Goal: Task Accomplishment & Management: Manage account settings

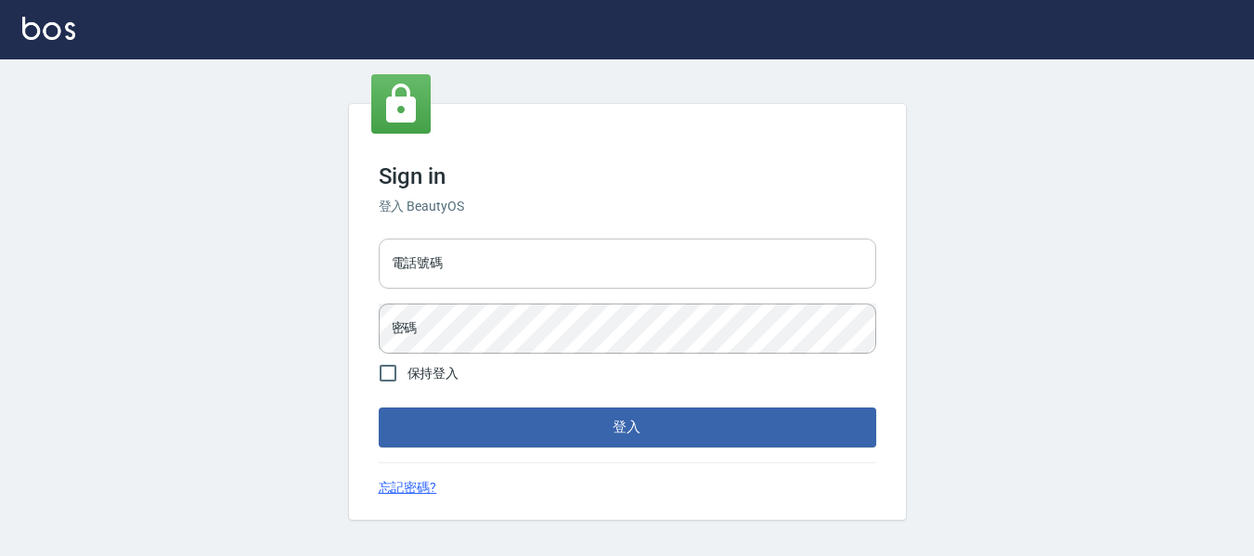
click at [568, 280] on input "電話號碼" at bounding box center [627, 263] width 497 height 50
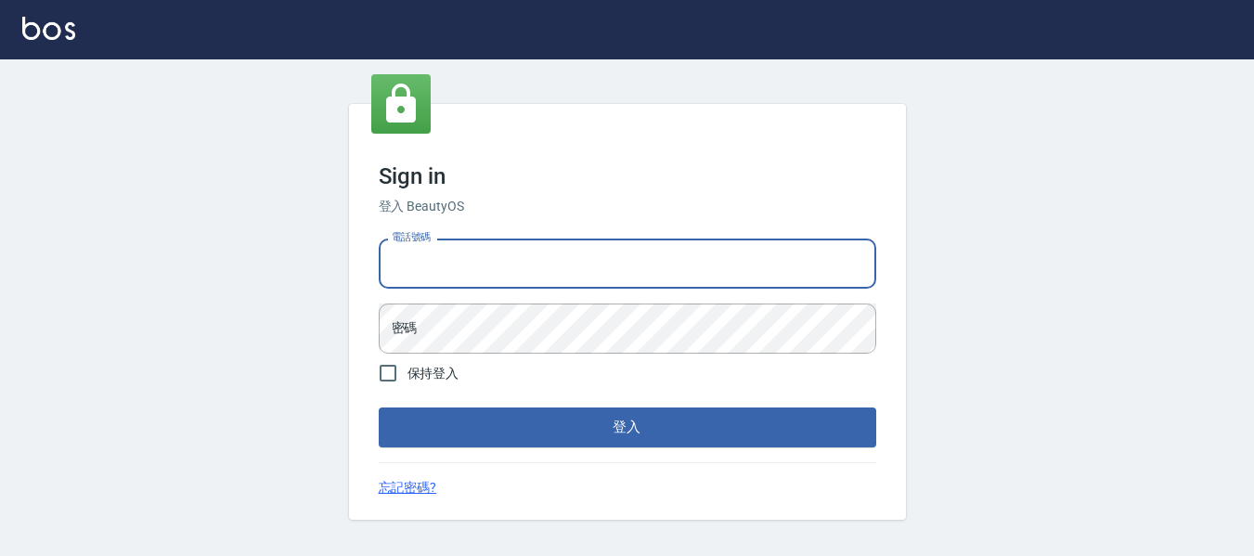
type input "82951313"
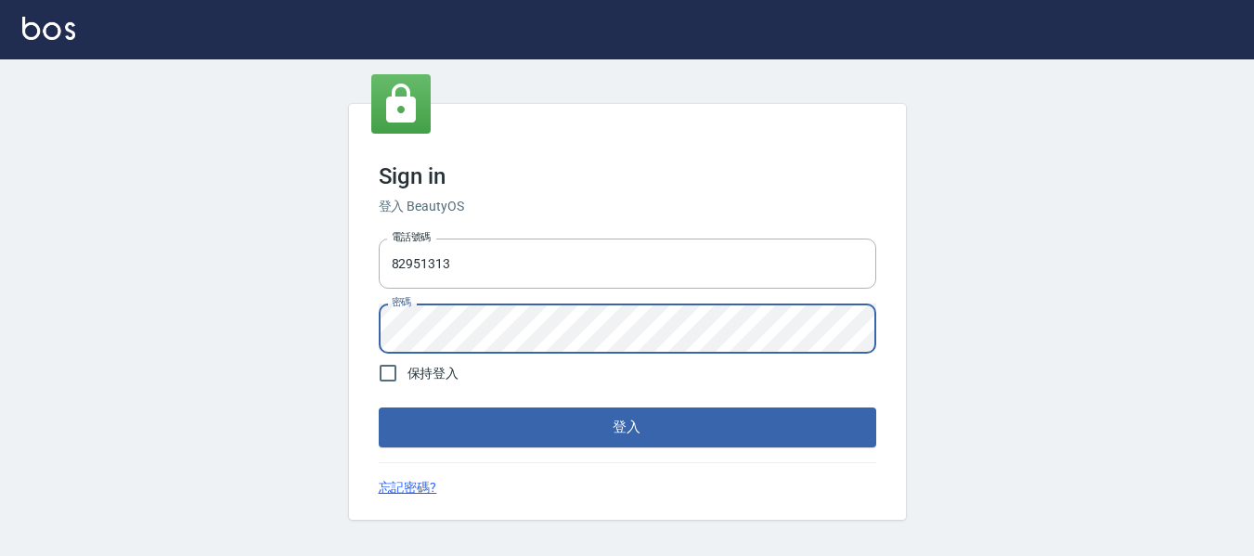
click at [379, 407] on button "登入" at bounding box center [627, 426] width 497 height 39
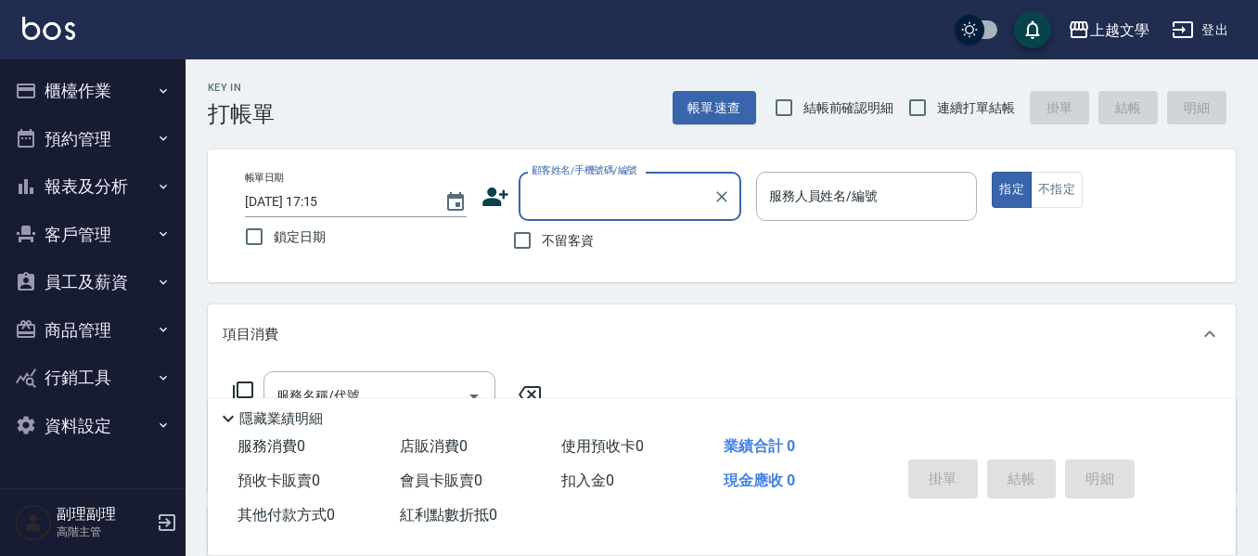
click at [80, 106] on button "櫃檯作業" at bounding box center [92, 91] width 171 height 48
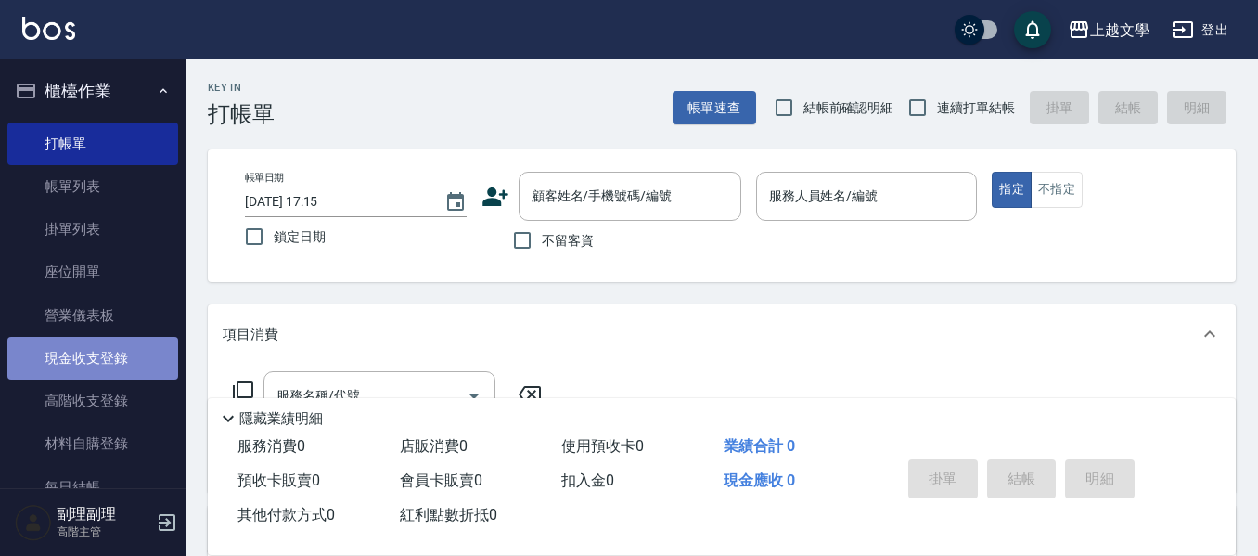
click at [121, 372] on link "現金收支登錄" at bounding box center [92, 358] width 171 height 43
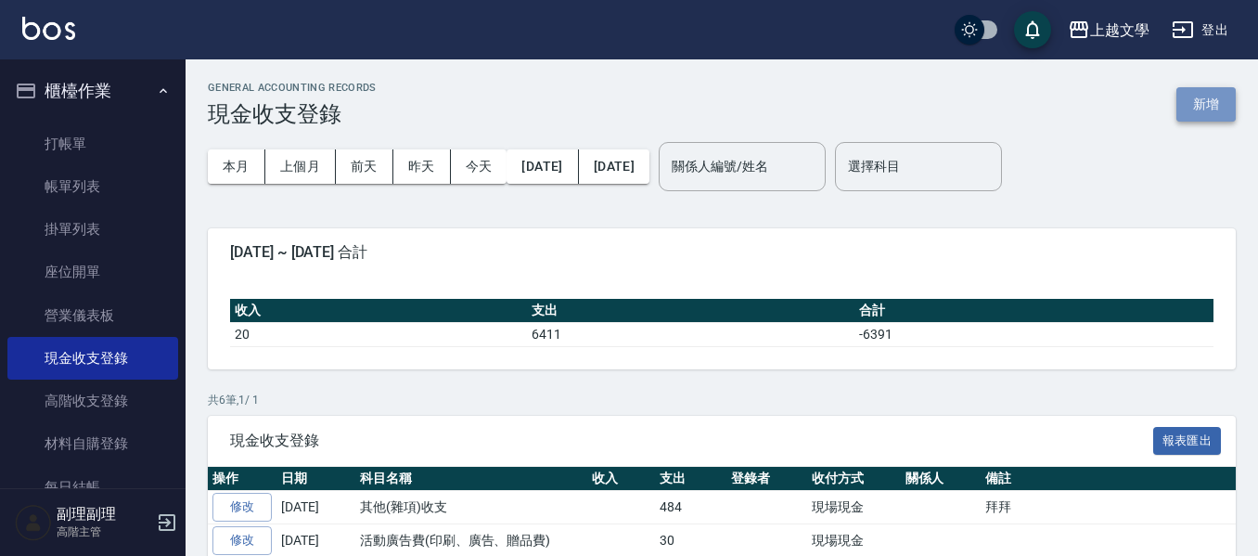
click at [1205, 108] on button "新增" at bounding box center [1206, 104] width 59 height 34
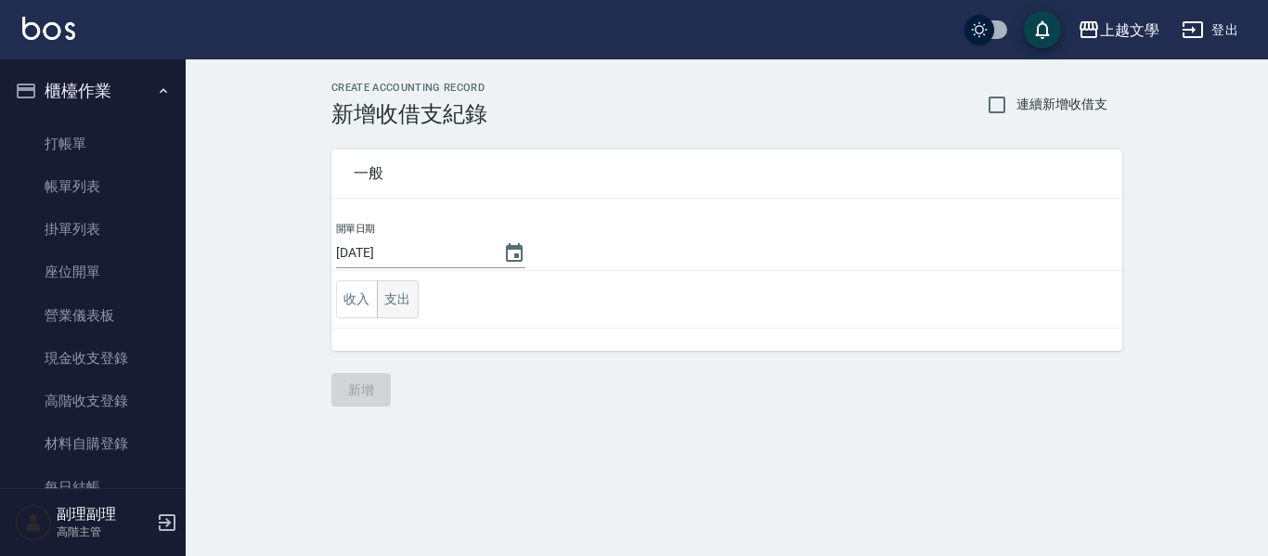
click at [398, 303] on button "支出" at bounding box center [398, 299] width 42 height 38
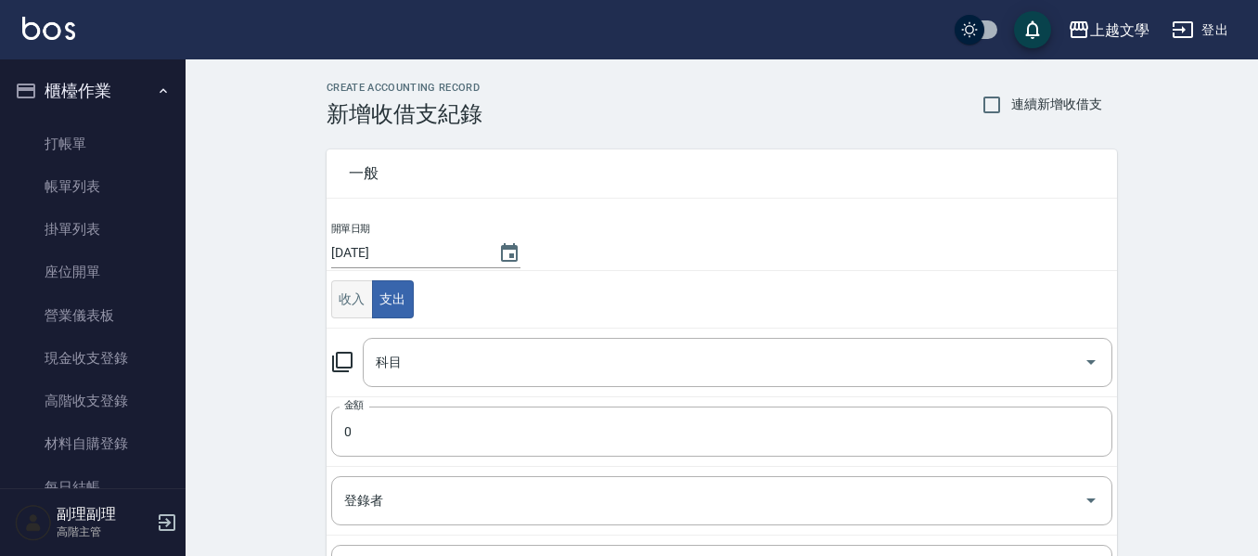
click at [366, 301] on button "收入" at bounding box center [352, 299] width 42 height 38
click at [408, 350] on input "科目" at bounding box center [723, 362] width 705 height 32
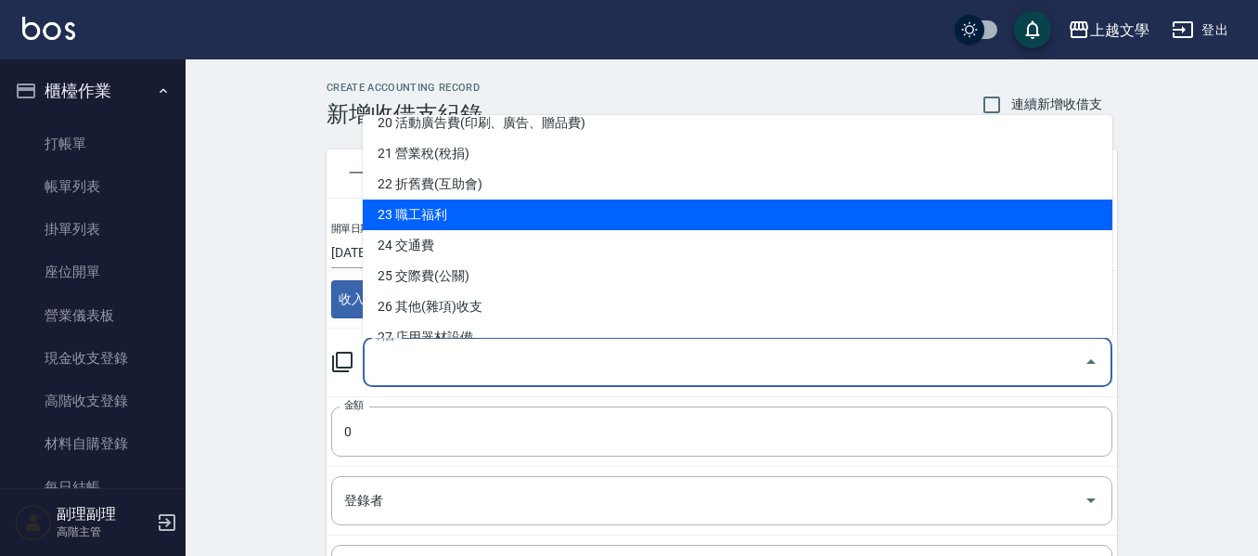
scroll to position [742, 0]
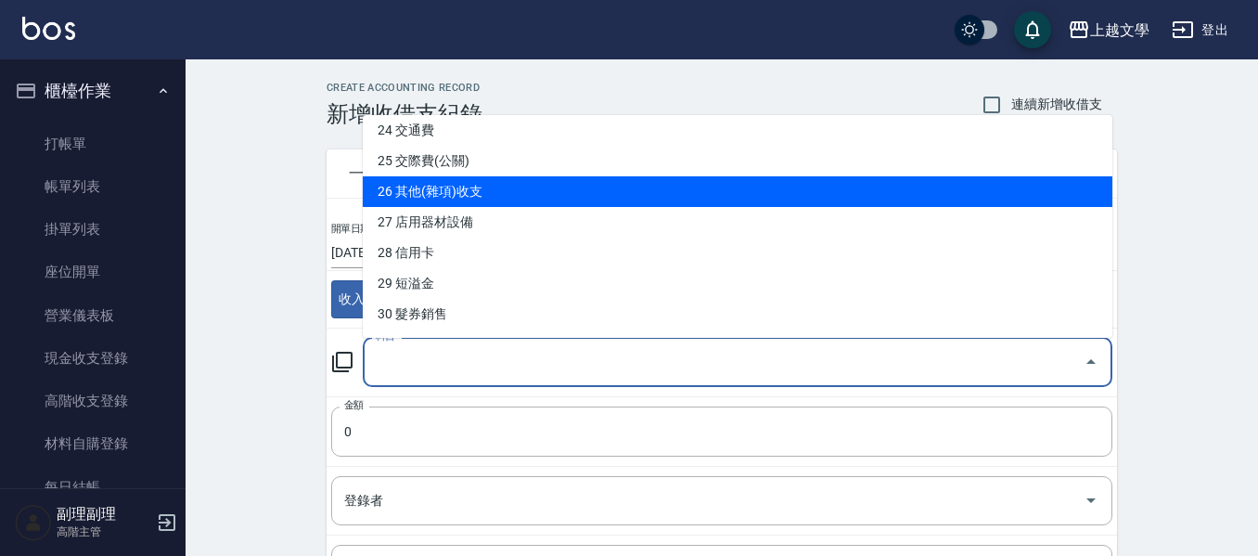
click at [430, 198] on li "26 其他(雜項)收支" at bounding box center [738, 191] width 750 height 31
type input "26 其他(雜項)收支"
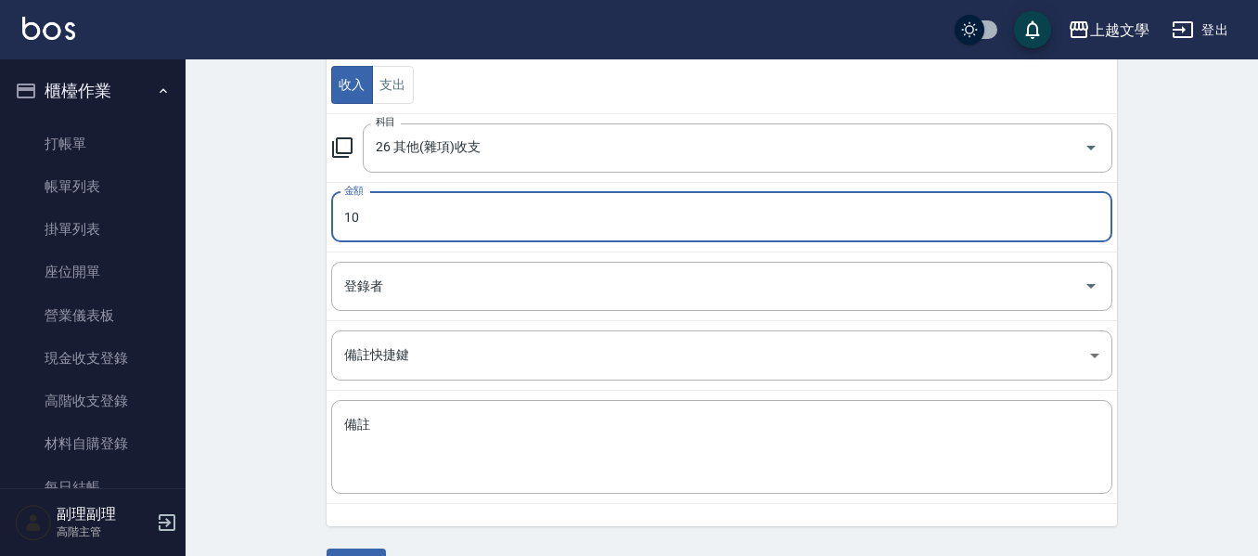
scroll to position [264, 0]
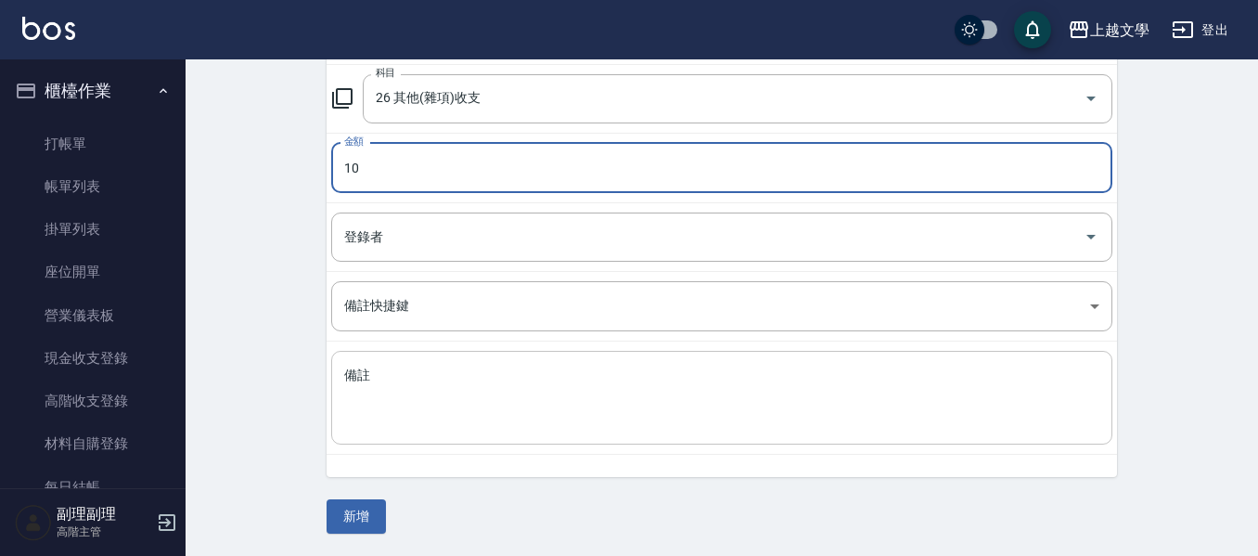
type input "10"
click at [374, 393] on textarea "備註" at bounding box center [721, 398] width 755 height 63
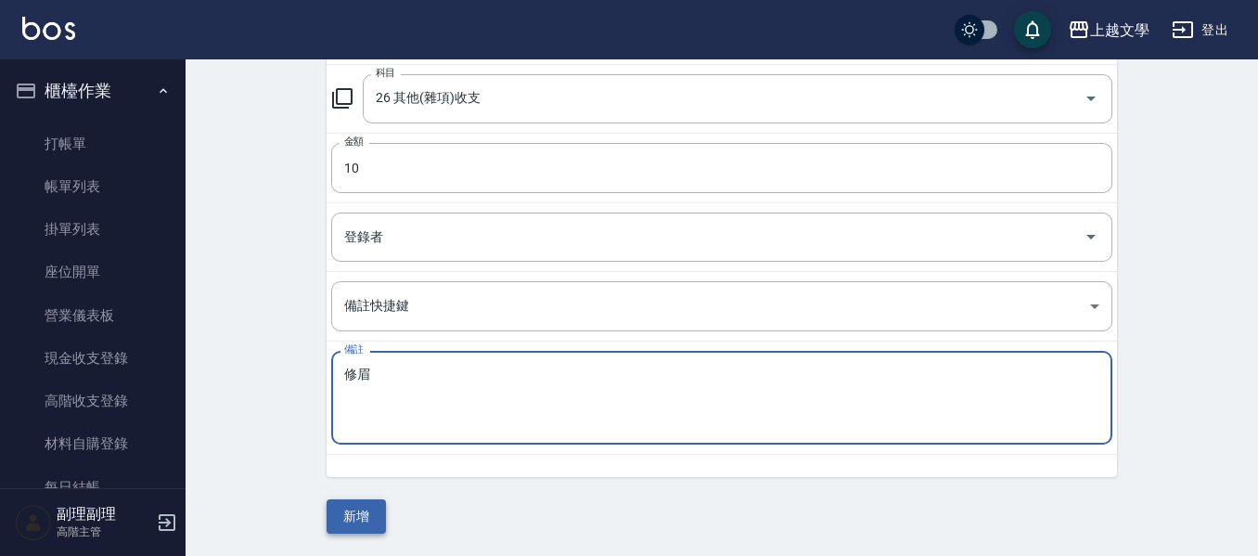
type textarea "修眉"
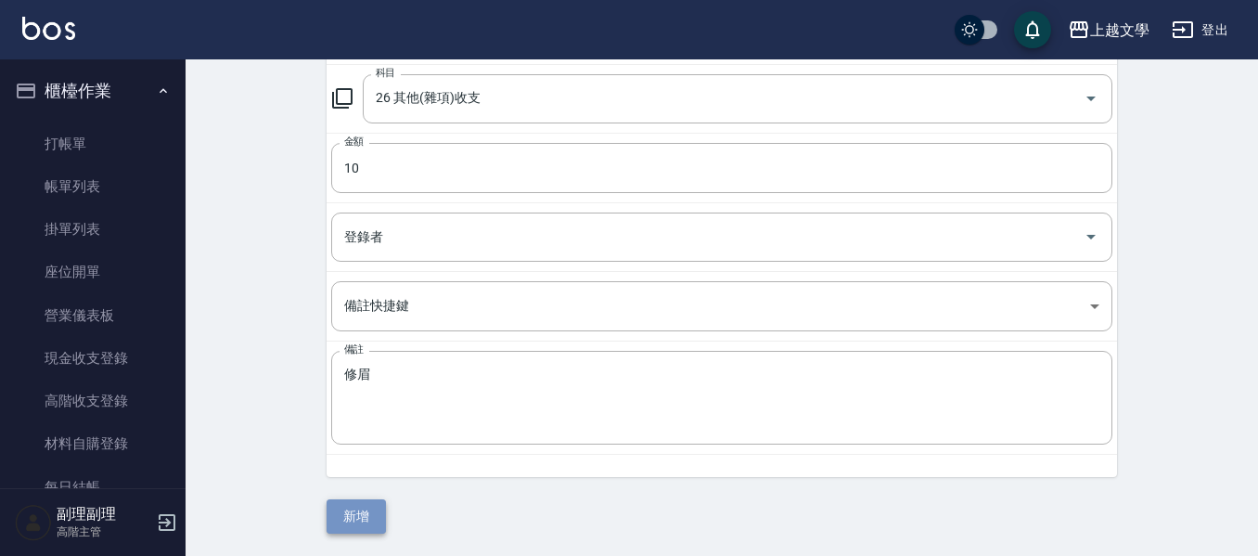
click at [364, 509] on button "新增" at bounding box center [356, 516] width 59 height 34
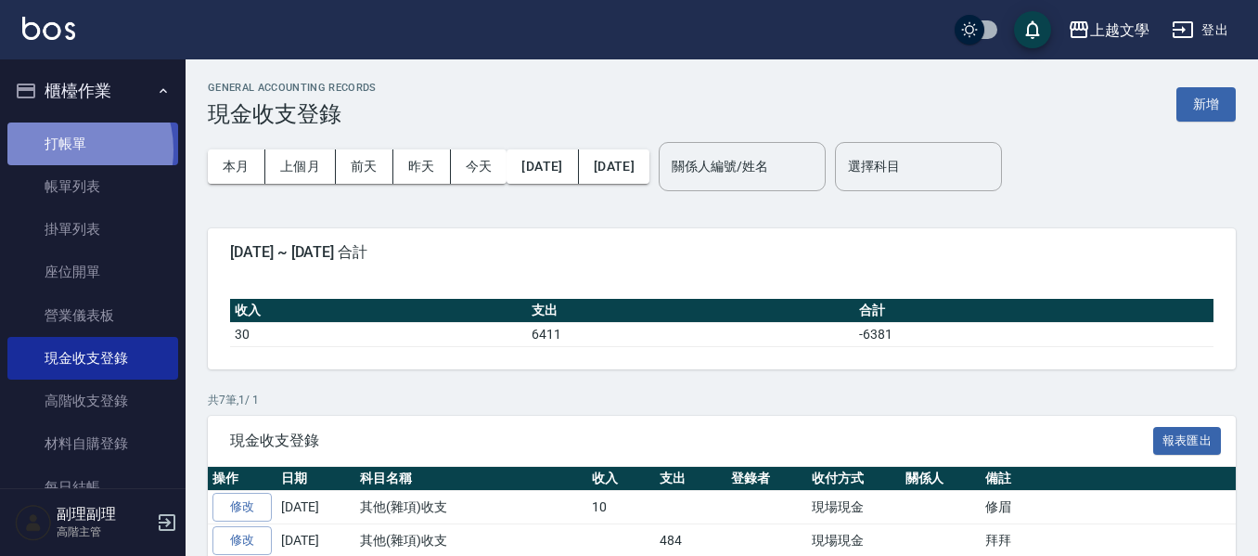
click at [65, 148] on link "打帳單" at bounding box center [92, 143] width 171 height 43
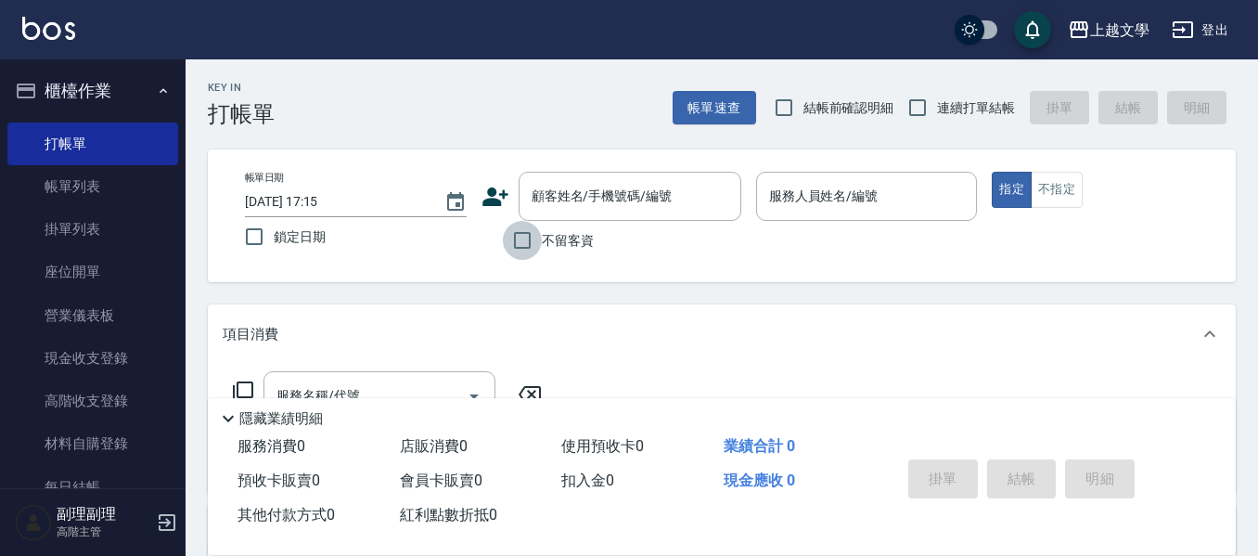
click at [519, 243] on input "不留客資" at bounding box center [522, 240] width 39 height 39
checkbox input "true"
click at [913, 107] on input "連續打單結帳" at bounding box center [917, 107] width 39 height 39
checkbox input "true"
click at [923, 184] on input "服務人員姓名/編號" at bounding box center [867, 196] width 205 height 32
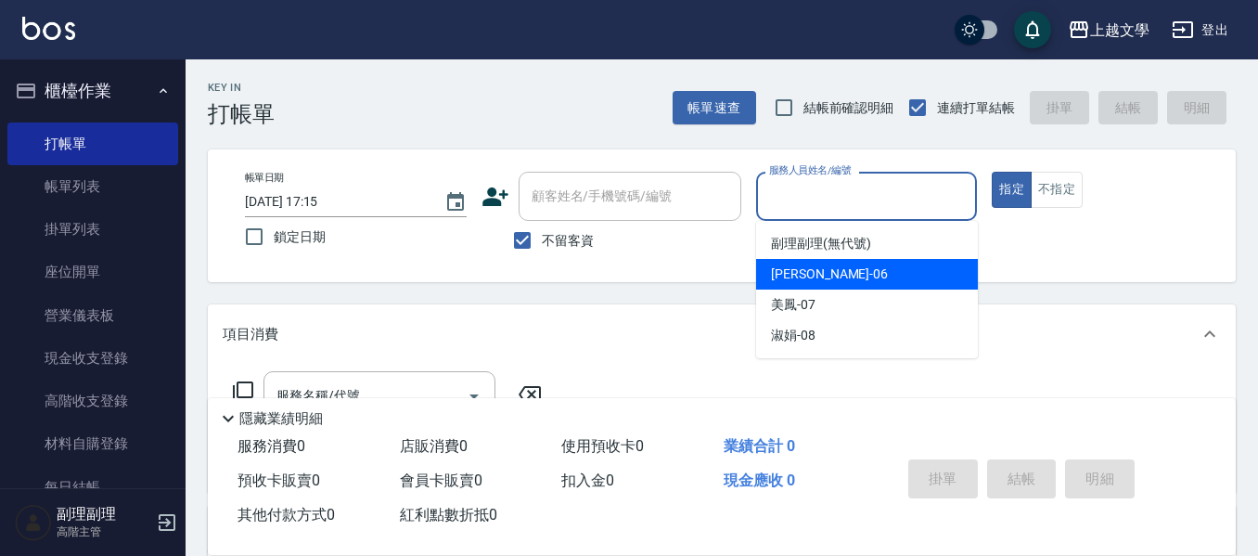
click at [869, 282] on div "佳珍 -06" at bounding box center [867, 274] width 222 height 31
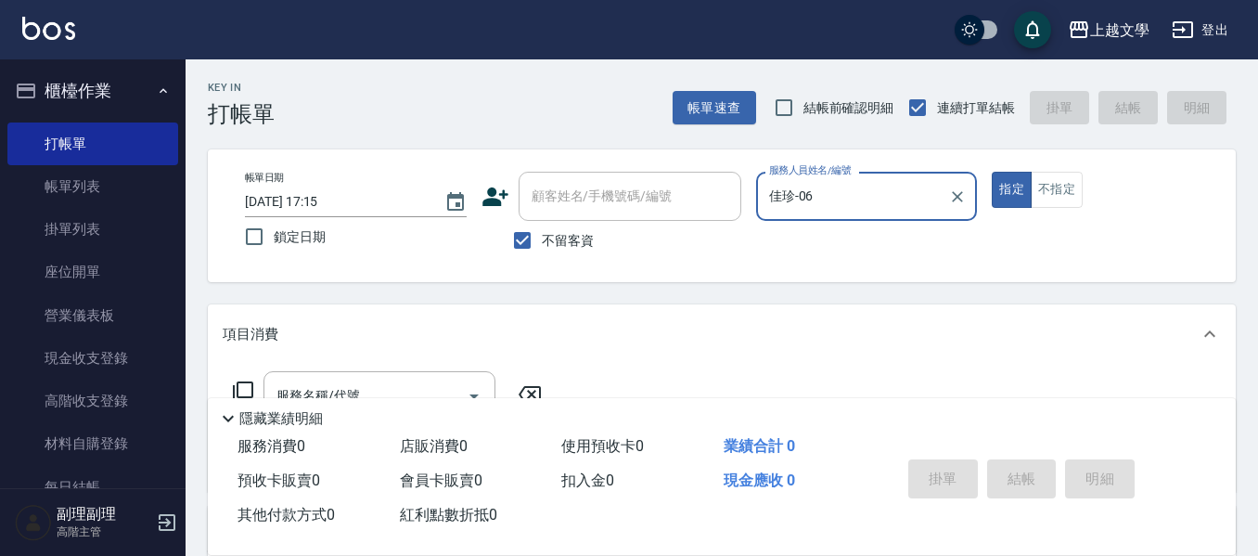
type input "佳珍-06"
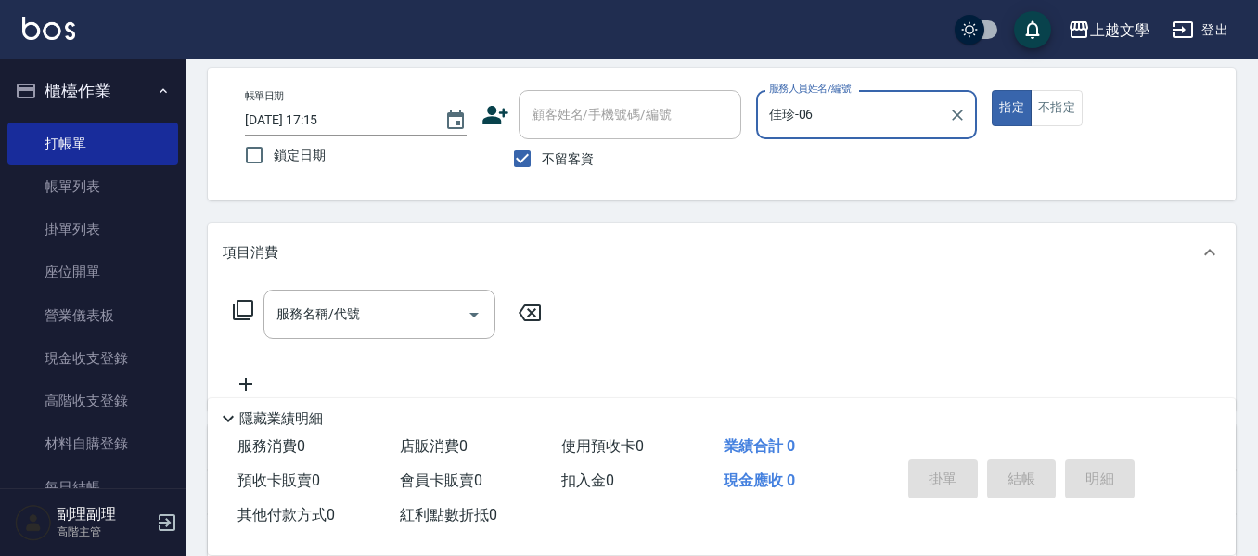
scroll to position [186, 0]
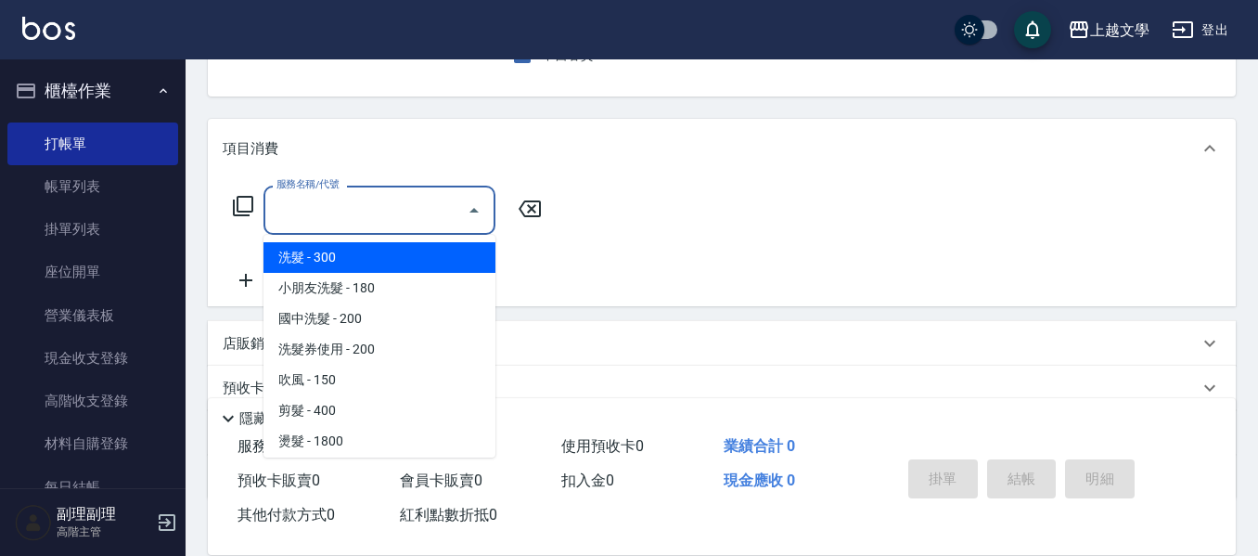
click at [390, 213] on input "服務名稱/代號" at bounding box center [365, 210] width 187 height 32
click at [357, 249] on span "洗髮 - 300" at bounding box center [380, 257] width 232 height 31
type input "洗髮(100)"
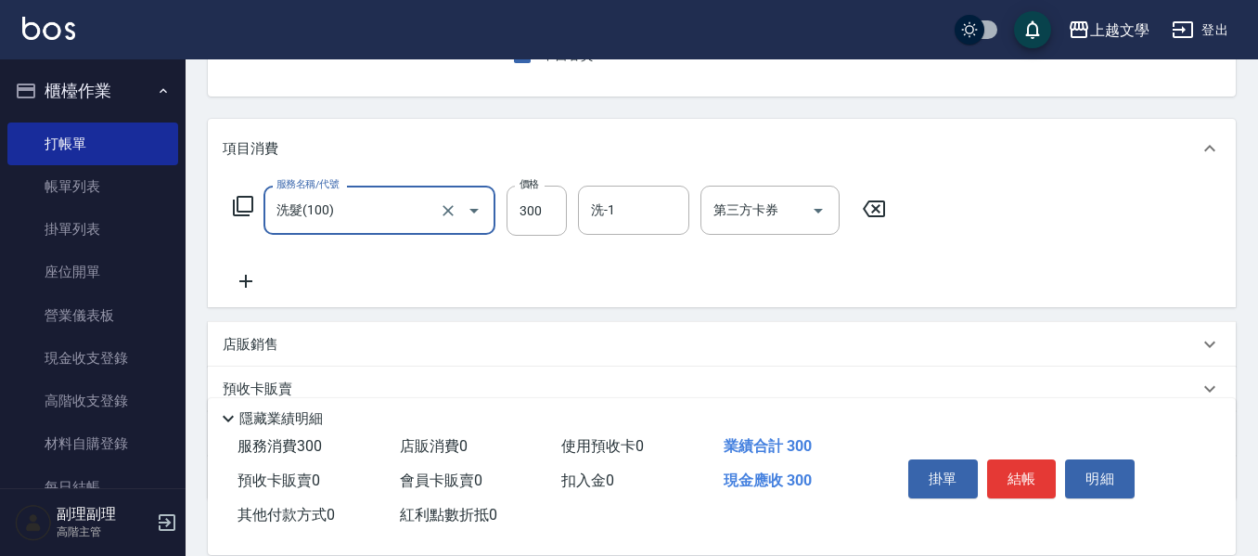
drag, startPoint x: 539, startPoint y: 226, endPoint x: 445, endPoint y: 232, distance: 93.9
click at [539, 226] on input "300" at bounding box center [537, 211] width 60 height 50
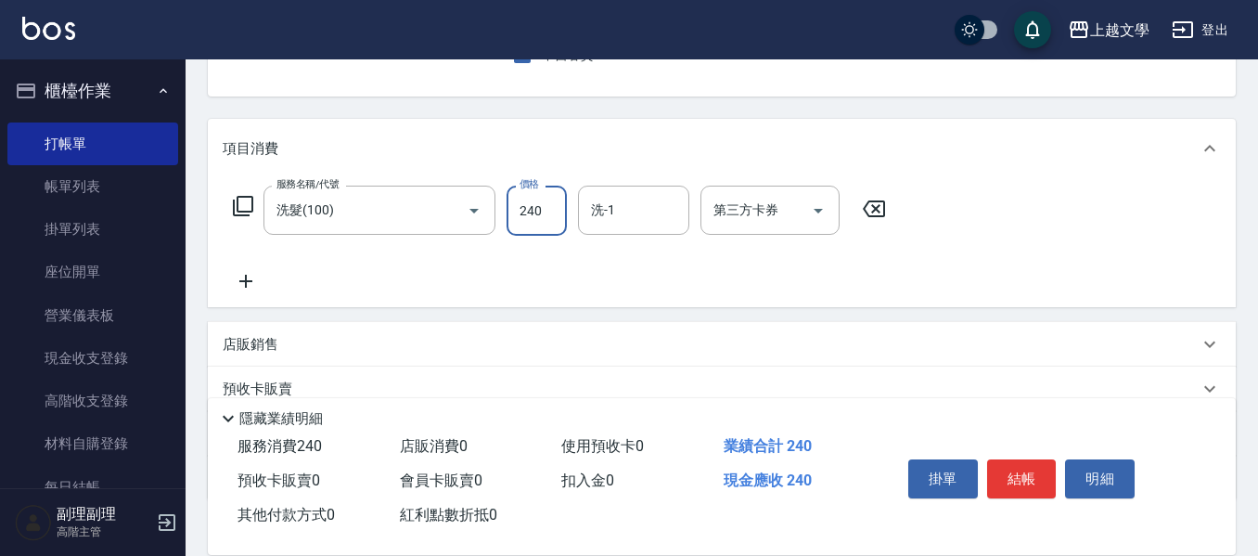
type input "240"
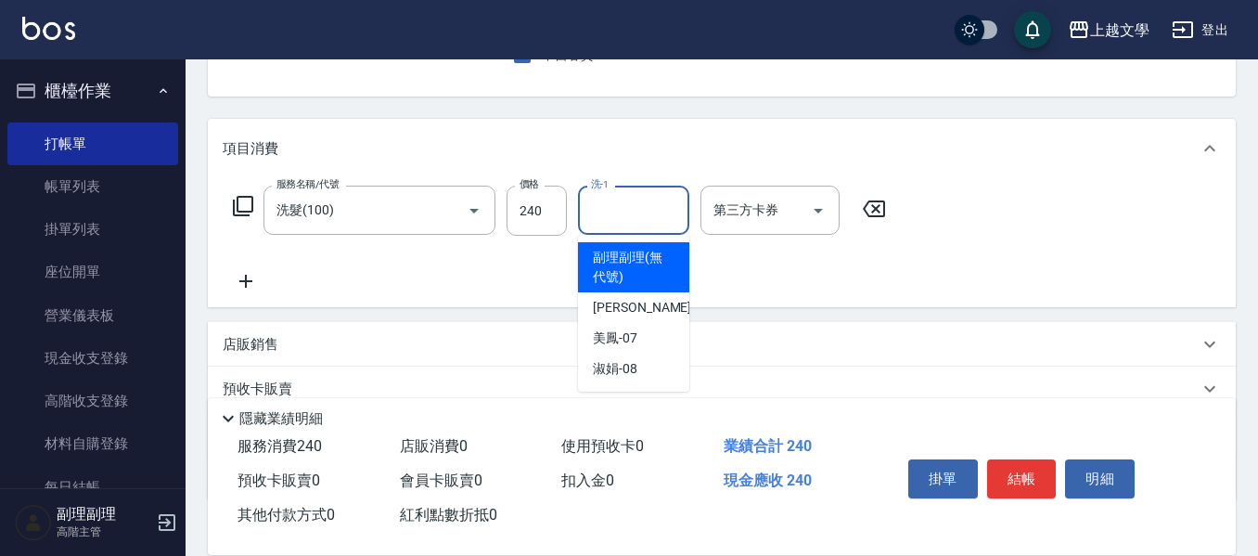
click at [650, 211] on input "洗-1" at bounding box center [633, 210] width 95 height 32
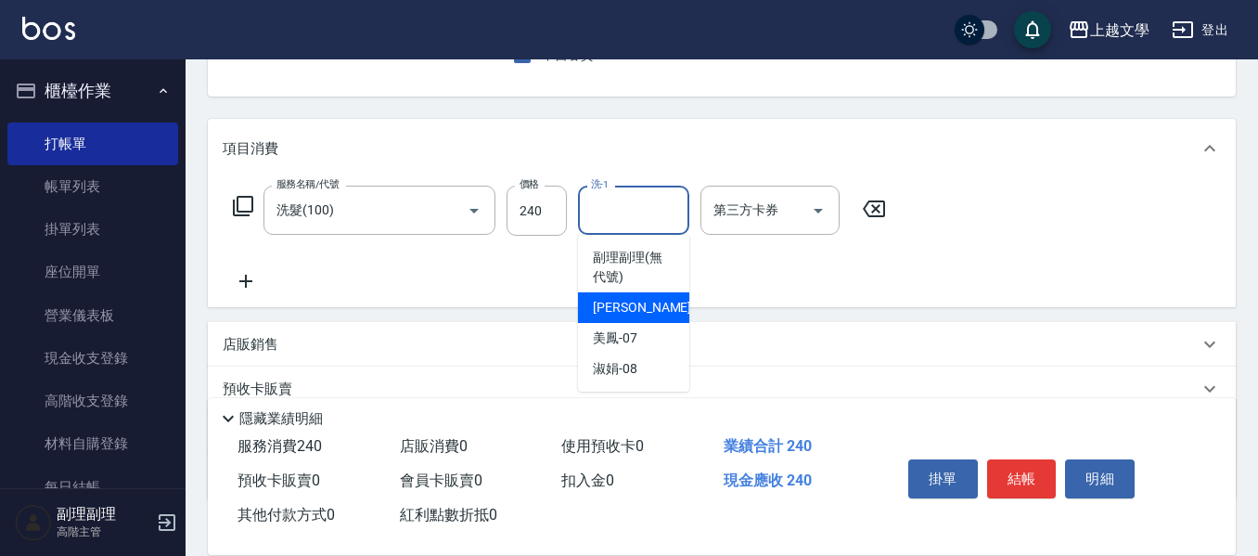
click at [621, 294] on div "佳珍 -06" at bounding box center [633, 307] width 111 height 31
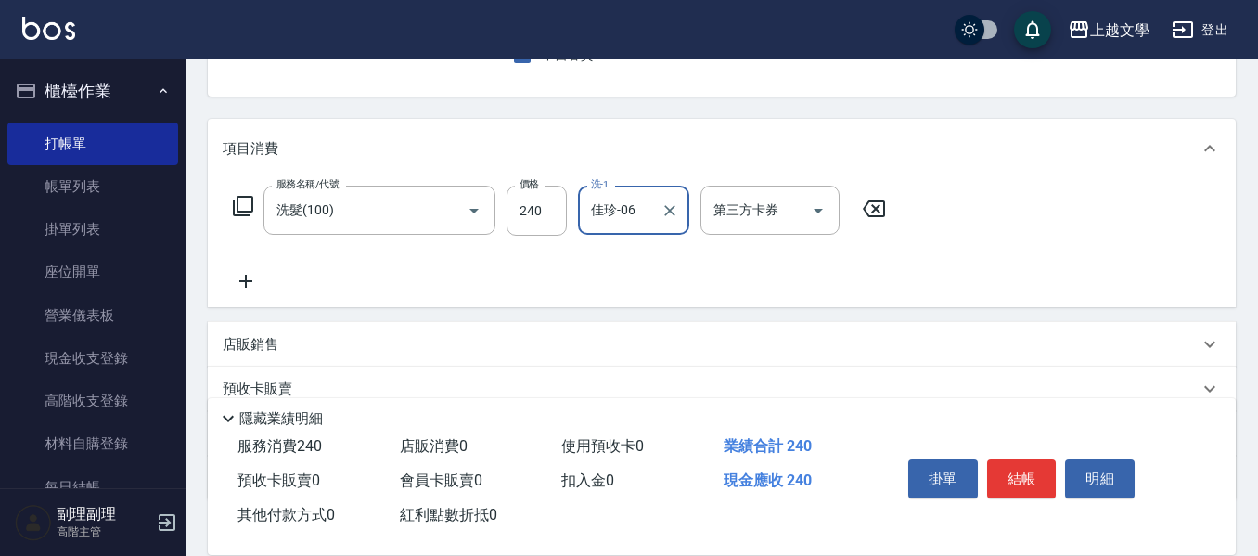
type input "佳珍-06"
click at [243, 284] on icon at bounding box center [246, 281] width 46 height 22
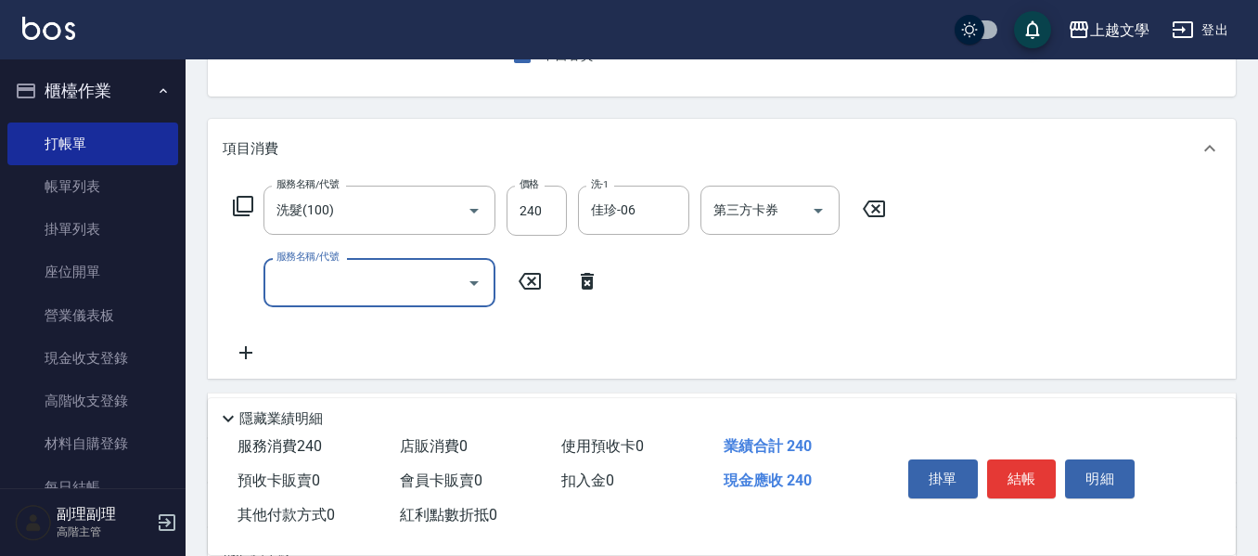
click at [308, 287] on input "服務名稱/代號" at bounding box center [365, 282] width 187 height 32
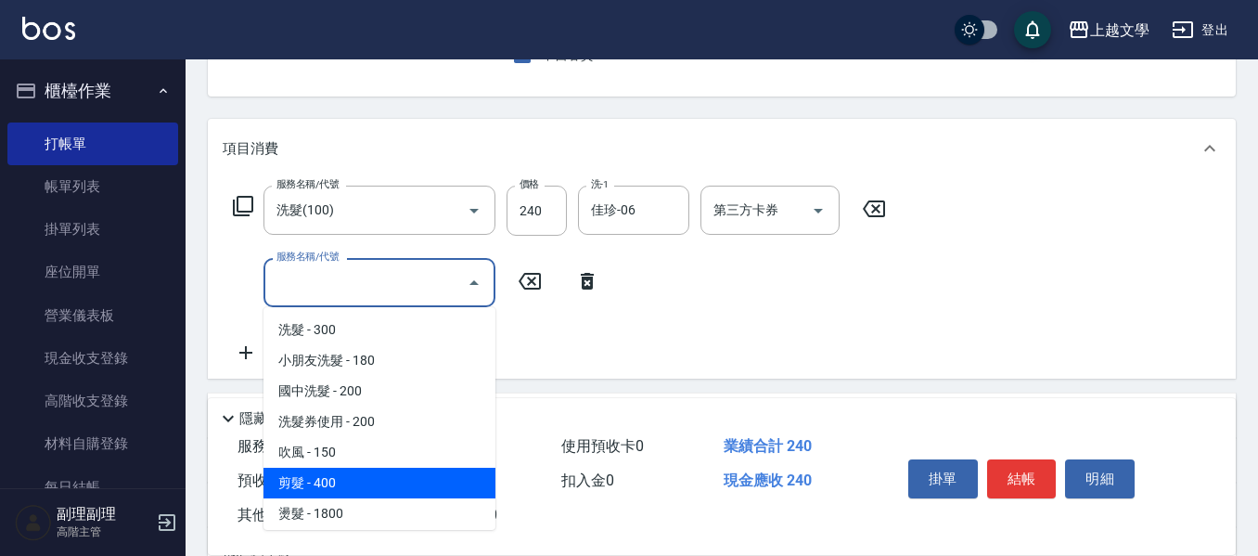
click at [338, 479] on span "剪髮 - 400" at bounding box center [380, 483] width 232 height 31
type input "剪髮(200)"
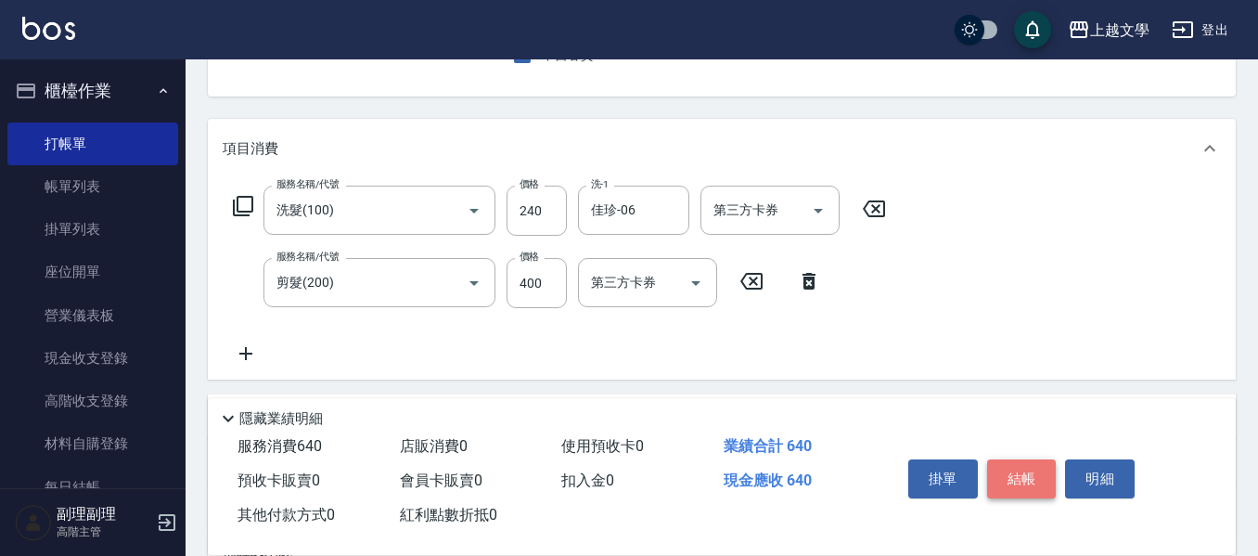
click at [1015, 474] on button "結帳" at bounding box center [1022, 478] width 70 height 39
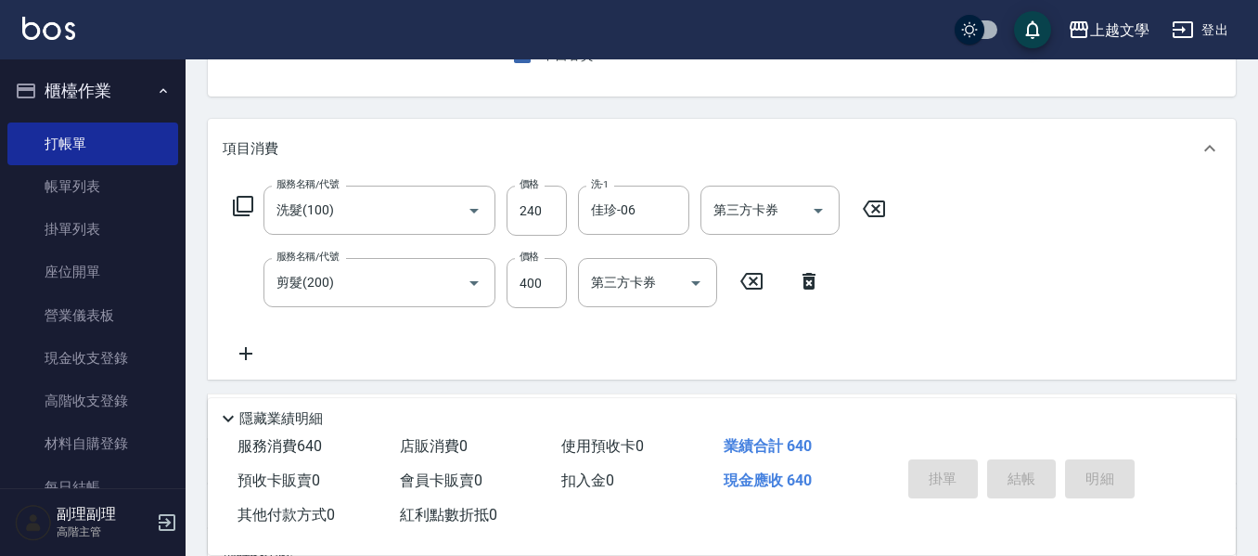
type input "[DATE] 17:16"
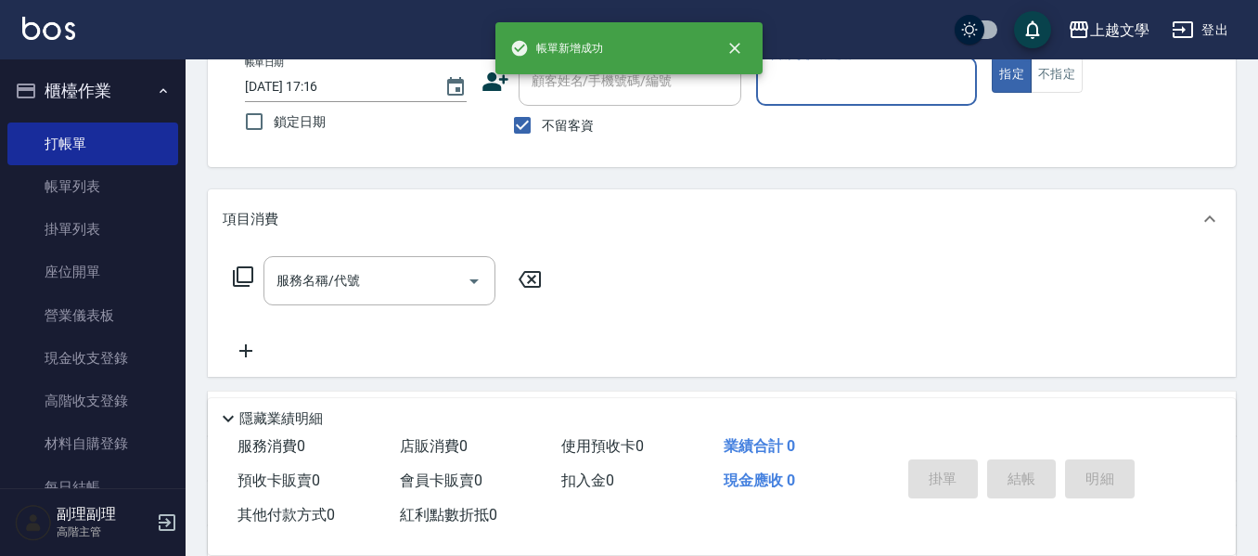
scroll to position [87, 0]
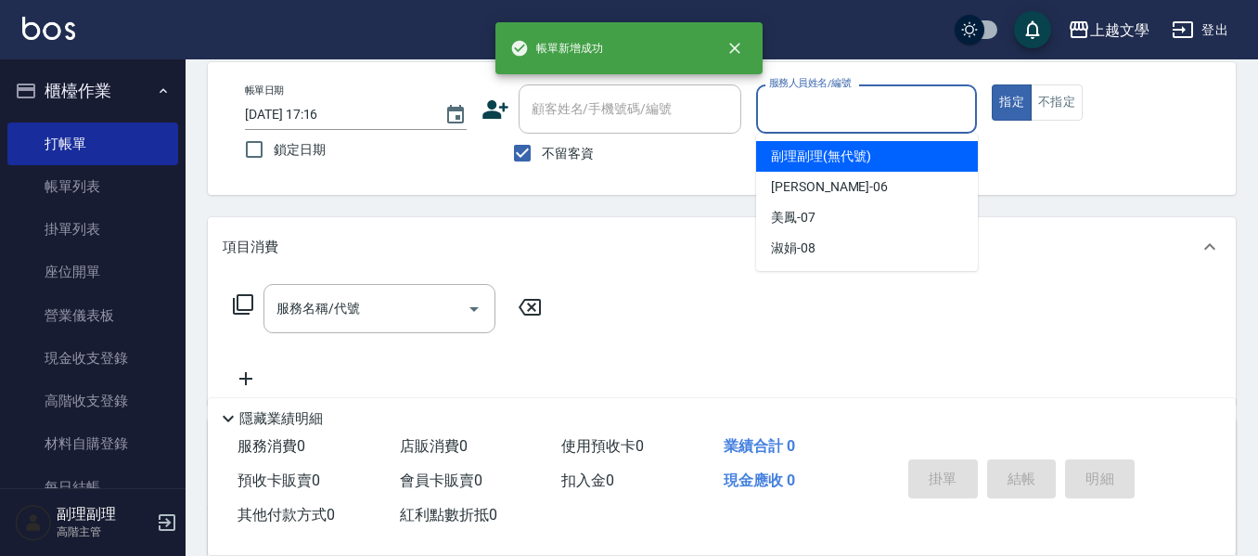
click at [850, 100] on input "服務人員姓名/編號" at bounding box center [867, 109] width 205 height 32
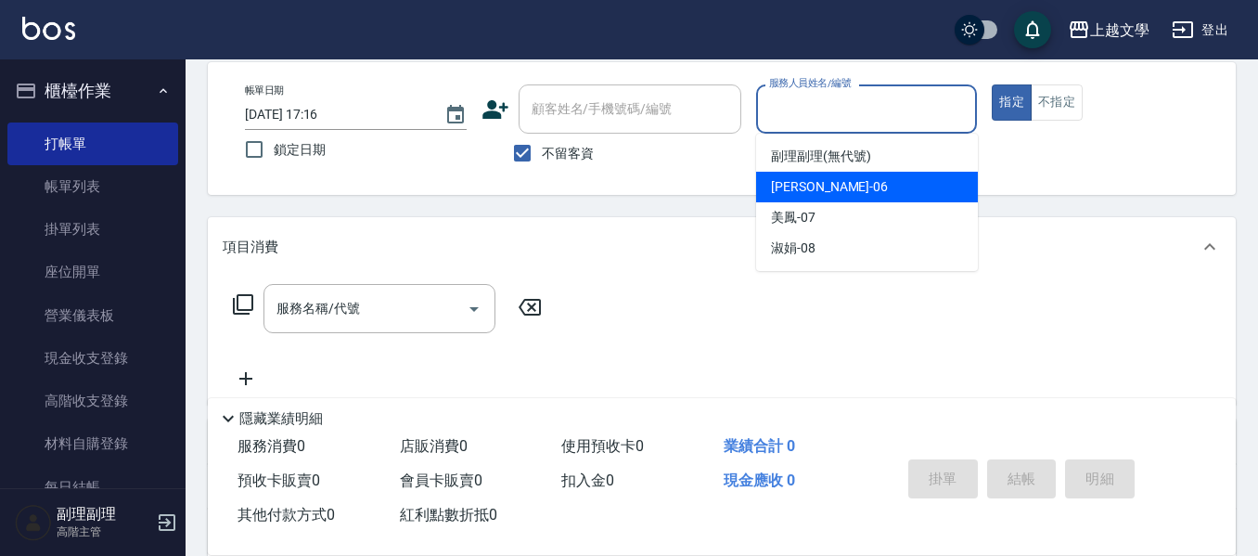
drag, startPoint x: 825, startPoint y: 187, endPoint x: 777, endPoint y: 198, distance: 49.3
click at [825, 188] on div "佳珍 -06" at bounding box center [867, 187] width 222 height 31
type input "佳珍-06"
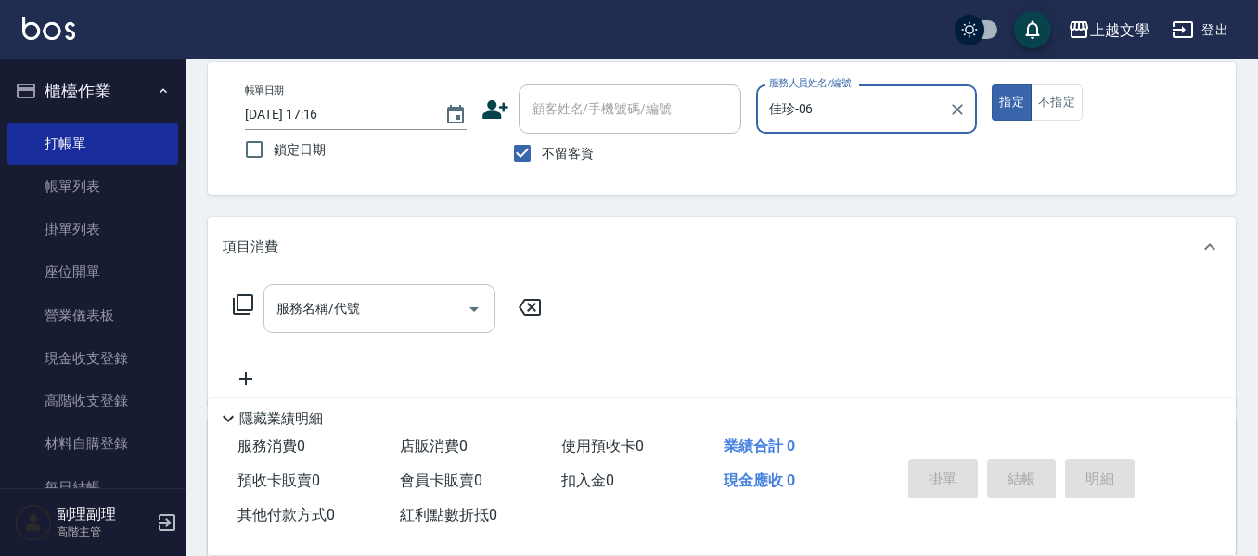
click at [417, 310] on input "服務名稱/代號" at bounding box center [365, 308] width 187 height 32
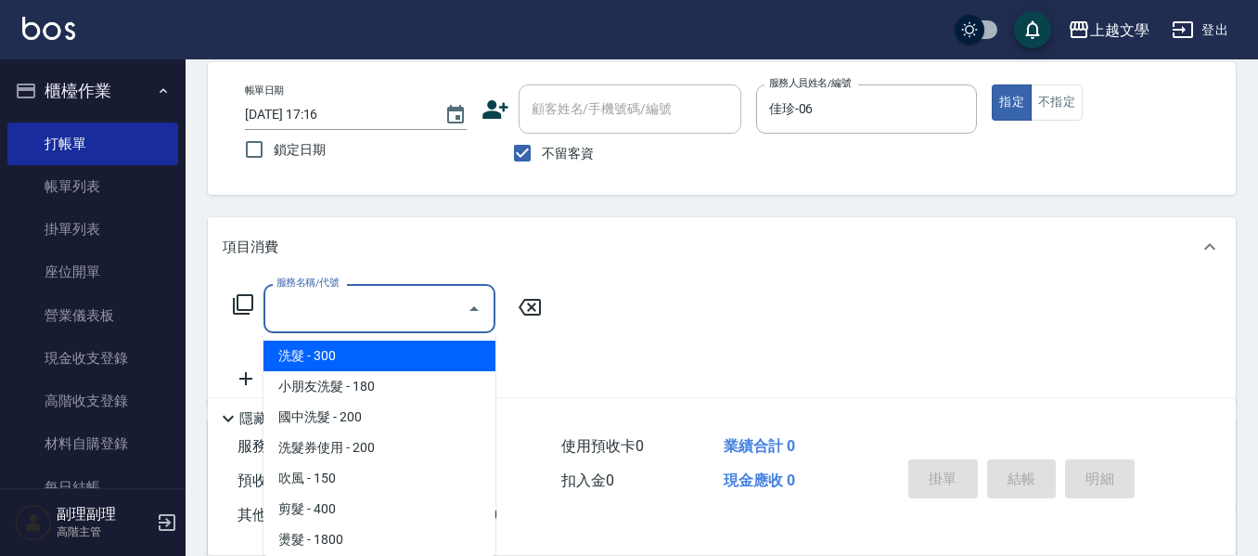
click at [318, 362] on span "洗髮 - 300" at bounding box center [380, 356] width 232 height 31
type input "洗髮(100)"
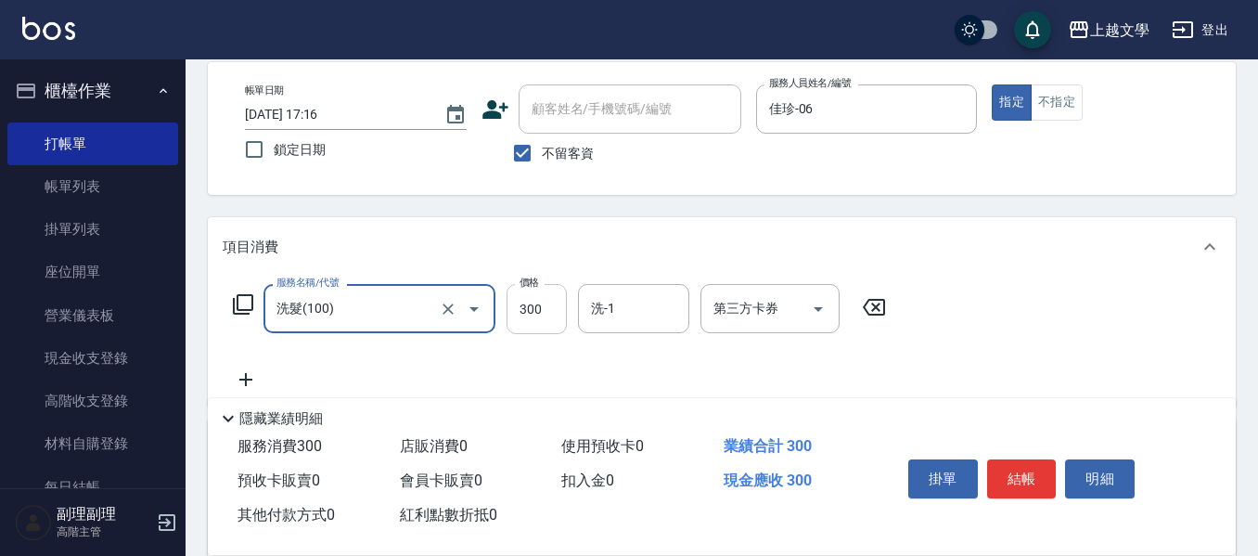
click at [539, 311] on input "300" at bounding box center [537, 309] width 60 height 50
type input "240"
type input "."
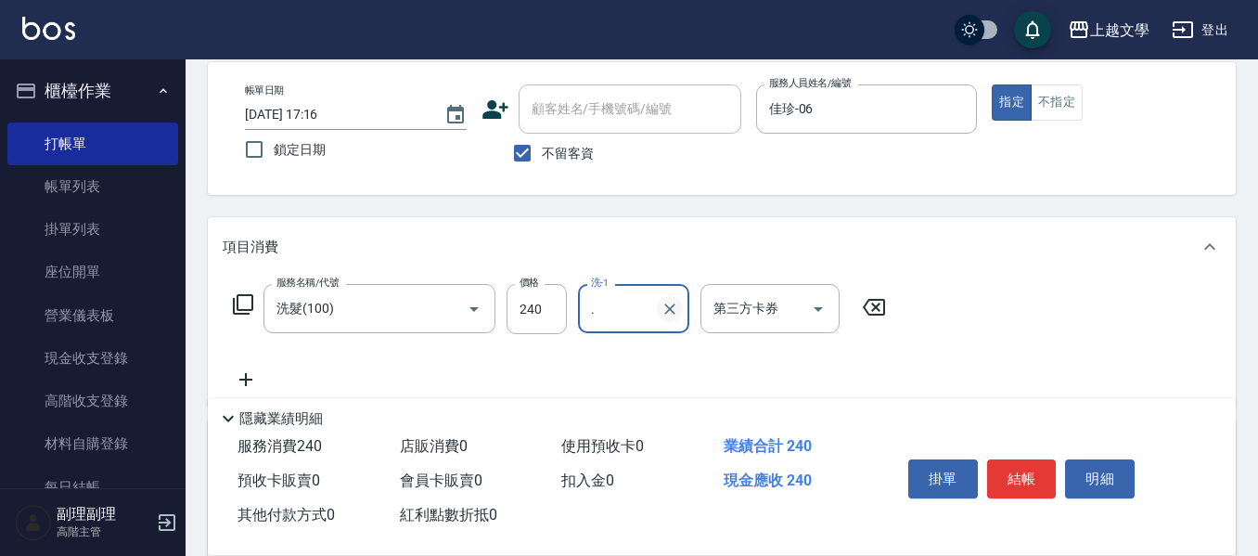
click at [667, 318] on button "Clear" at bounding box center [670, 309] width 26 height 26
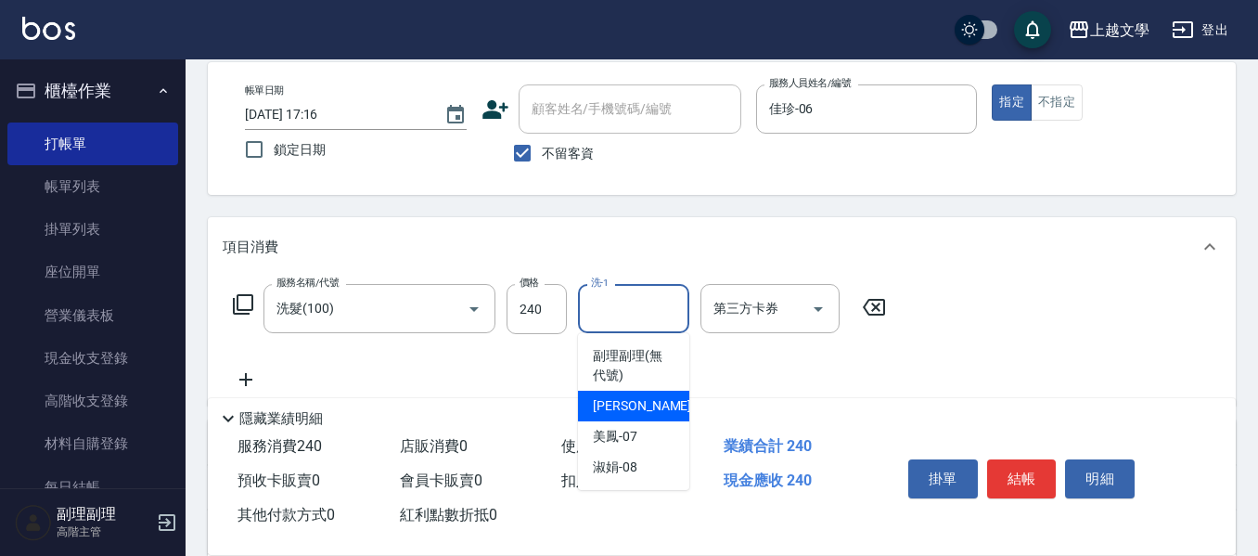
click at [624, 399] on span "佳珍 -06" at bounding box center [651, 405] width 117 height 19
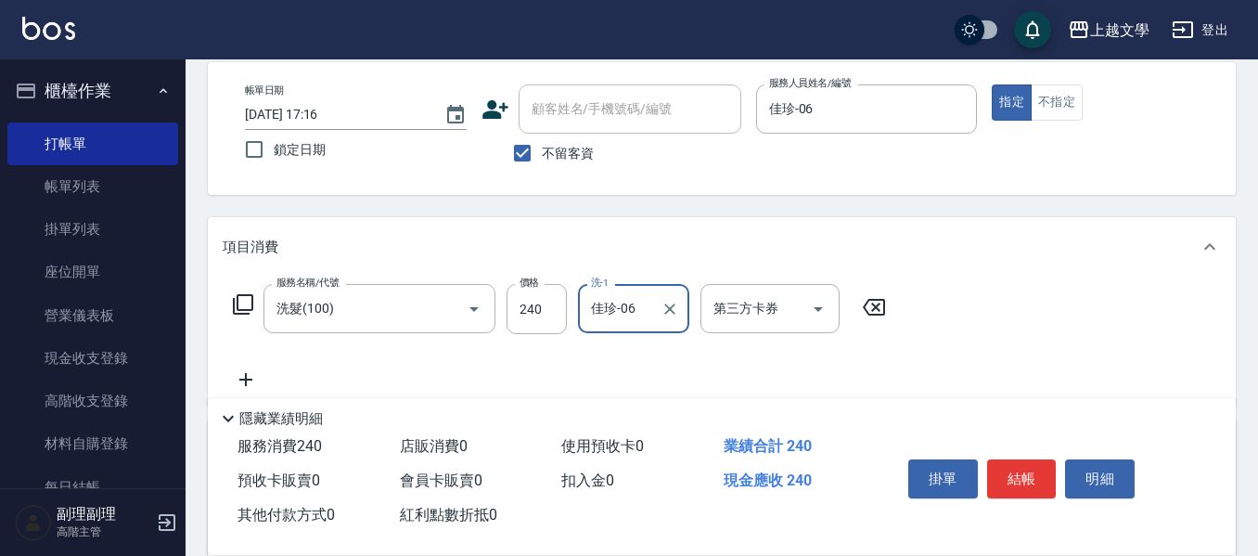
type input "佳珍-06"
click at [238, 383] on icon at bounding box center [246, 379] width 46 height 22
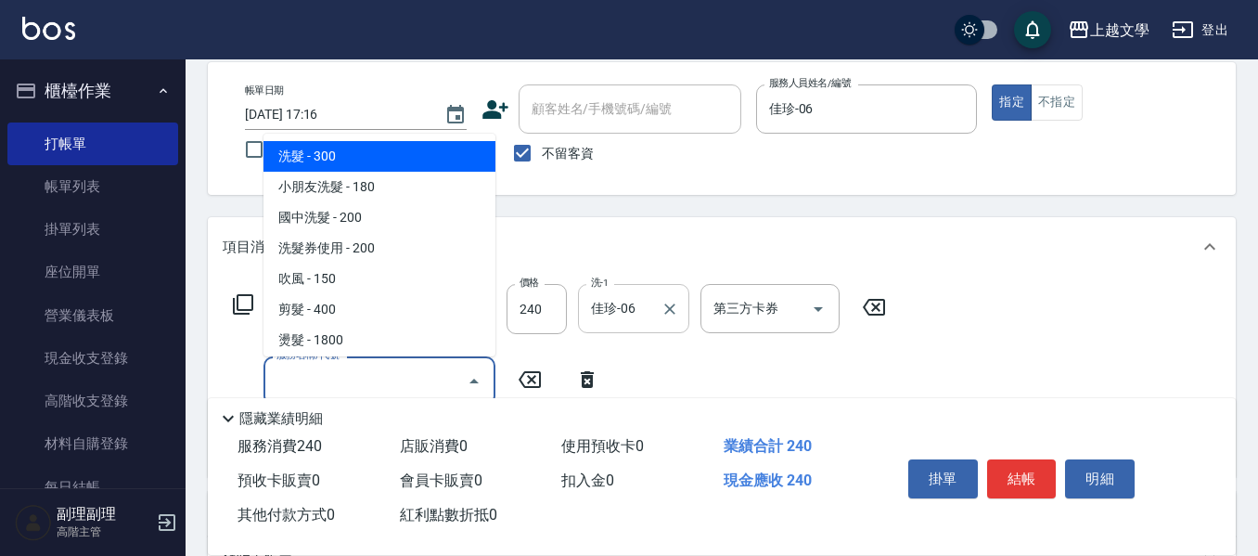
click at [284, 379] on input "服務名稱/代號" at bounding box center [365, 381] width 187 height 32
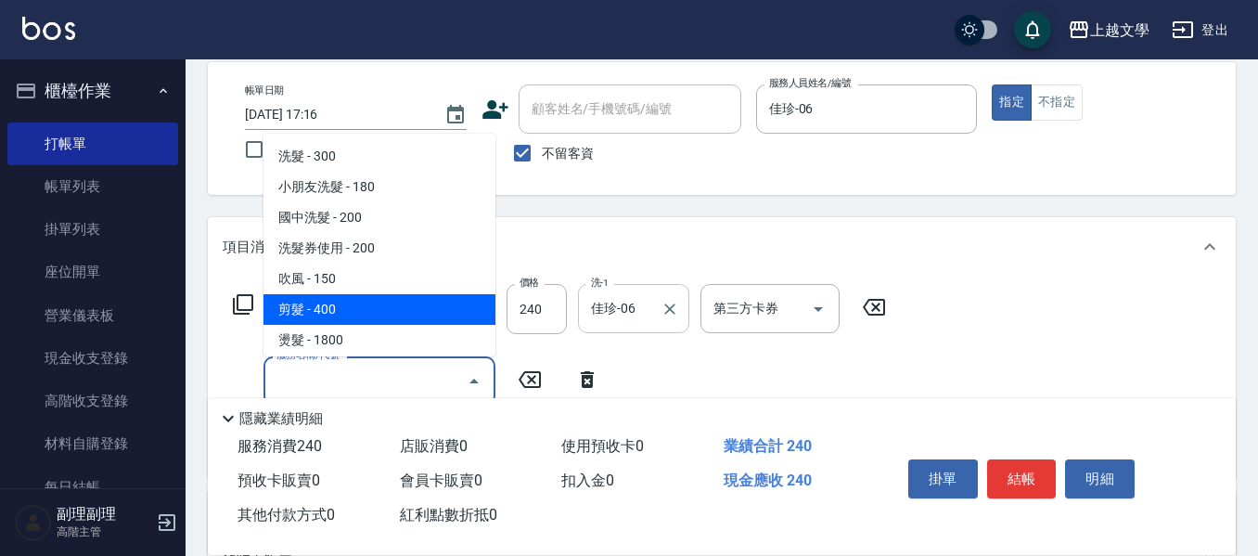
click at [330, 317] on span "剪髮 - 400" at bounding box center [380, 309] width 232 height 31
type input "剪髮(200)"
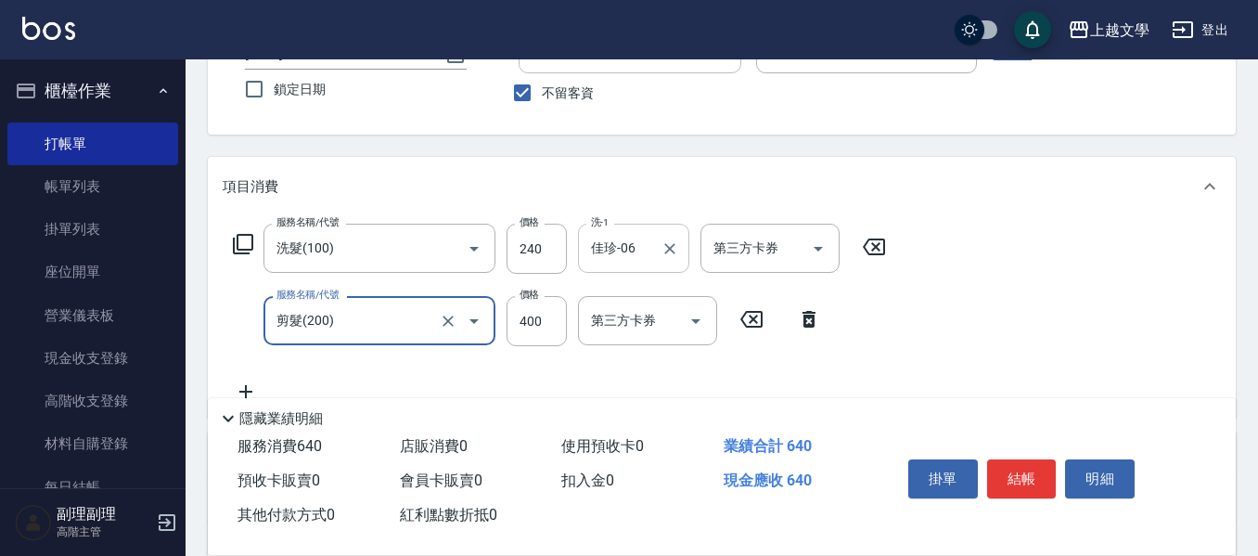
scroll to position [180, 0]
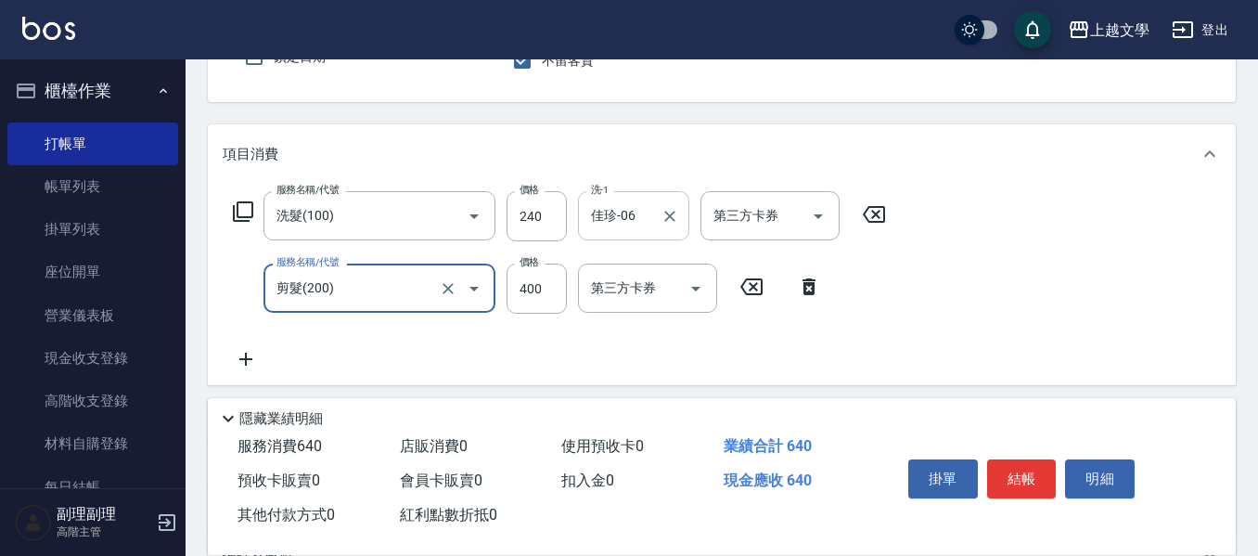
click at [249, 360] on icon at bounding box center [246, 359] width 46 height 22
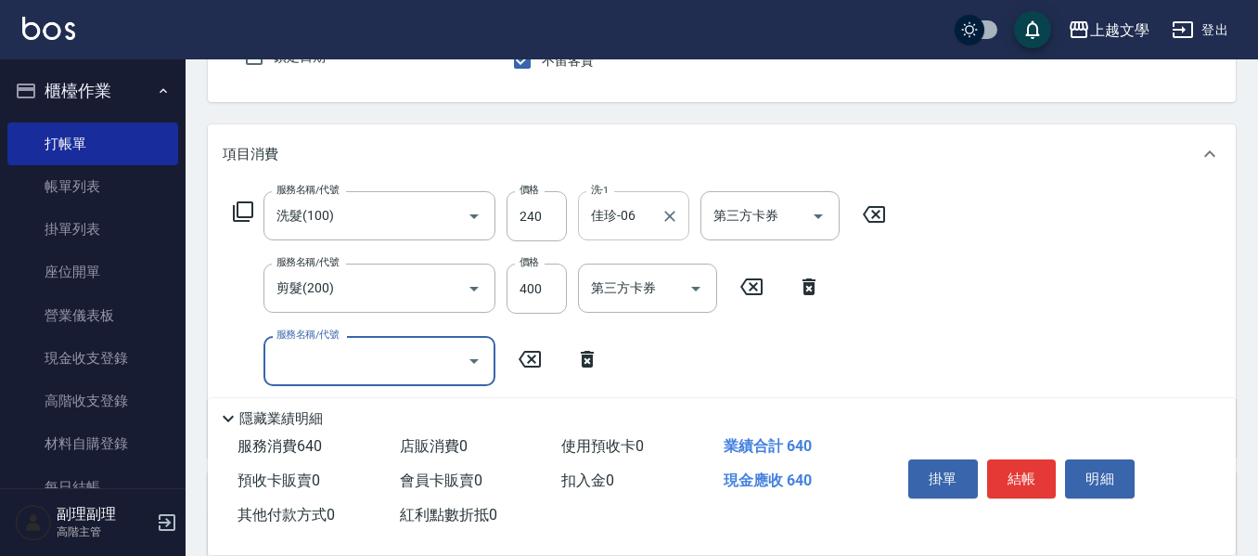
click at [307, 369] on input "服務名稱/代號" at bounding box center [365, 360] width 187 height 32
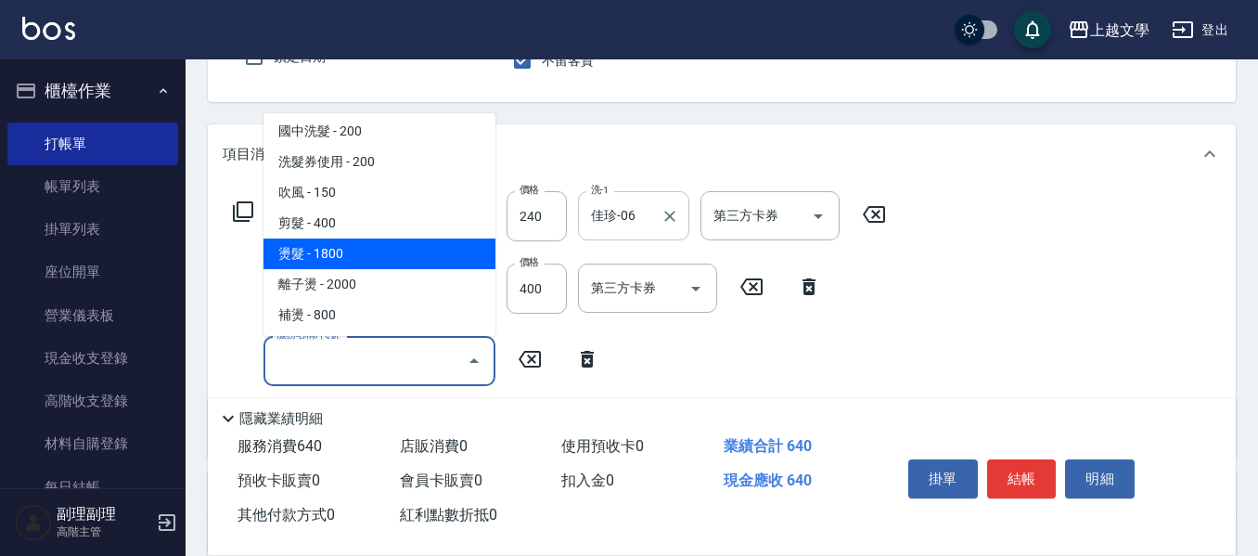
scroll to position [93, 0]
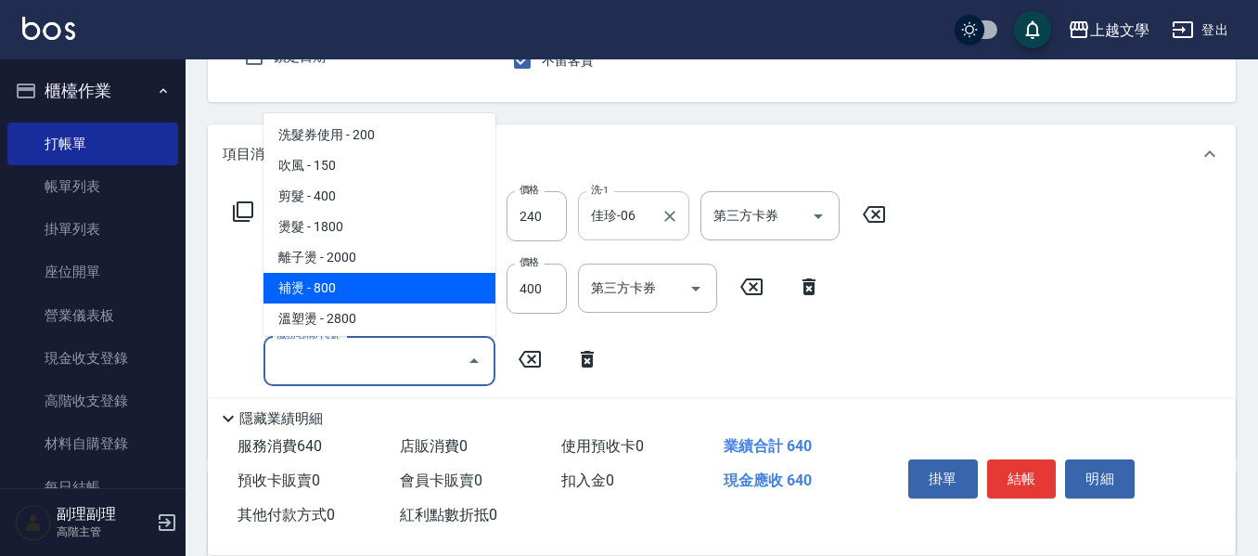
click at [344, 288] on span "補燙 - 800" at bounding box center [380, 288] width 232 height 31
type input "補燙(302)"
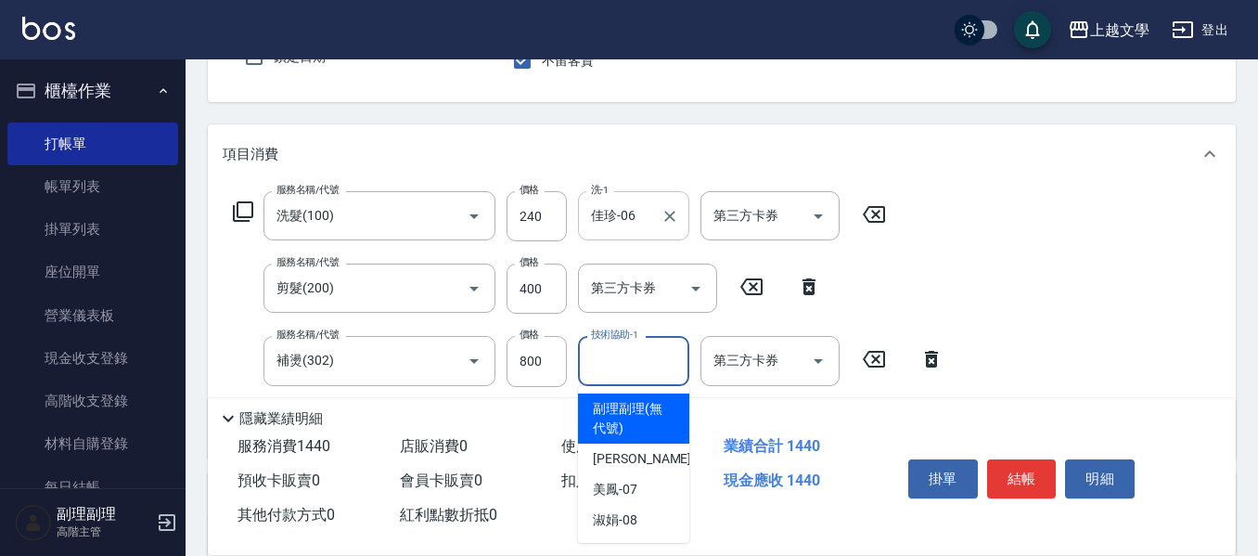
click at [600, 359] on input "技術協助-1" at bounding box center [633, 360] width 95 height 32
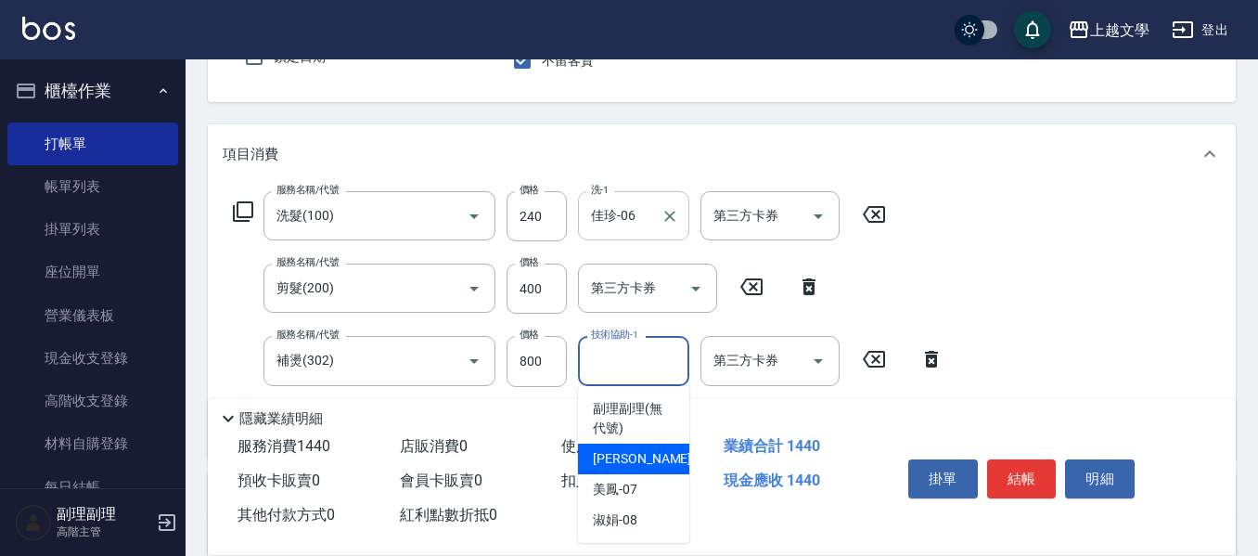
click at [619, 470] on div "佳珍 -06" at bounding box center [633, 459] width 111 height 31
type input "佳珍-06"
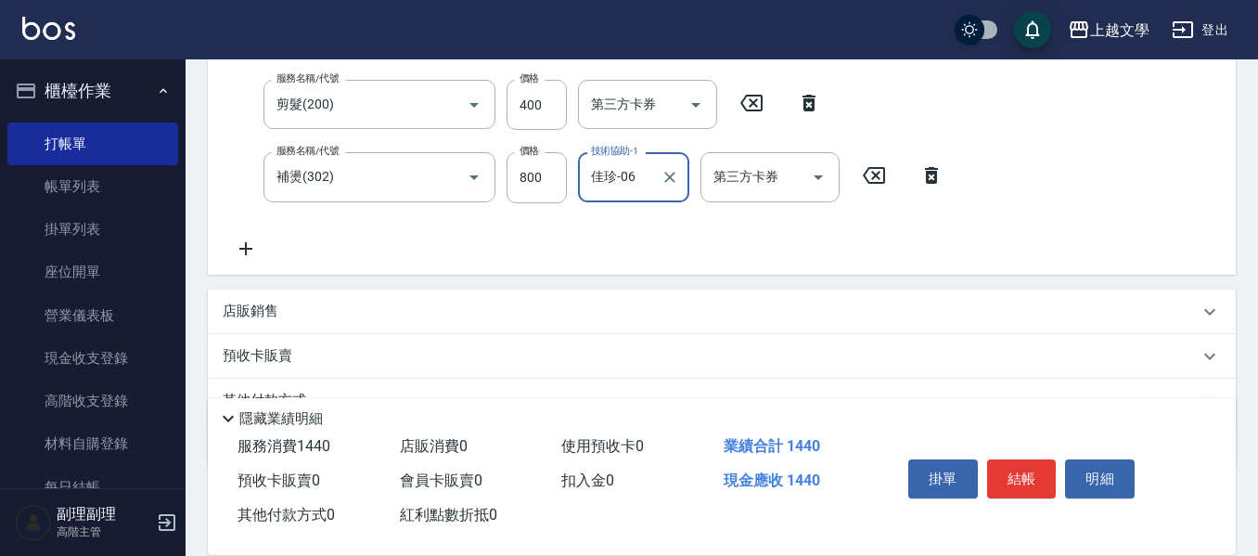
scroll to position [366, 0]
click at [251, 251] on icon at bounding box center [246, 247] width 46 height 22
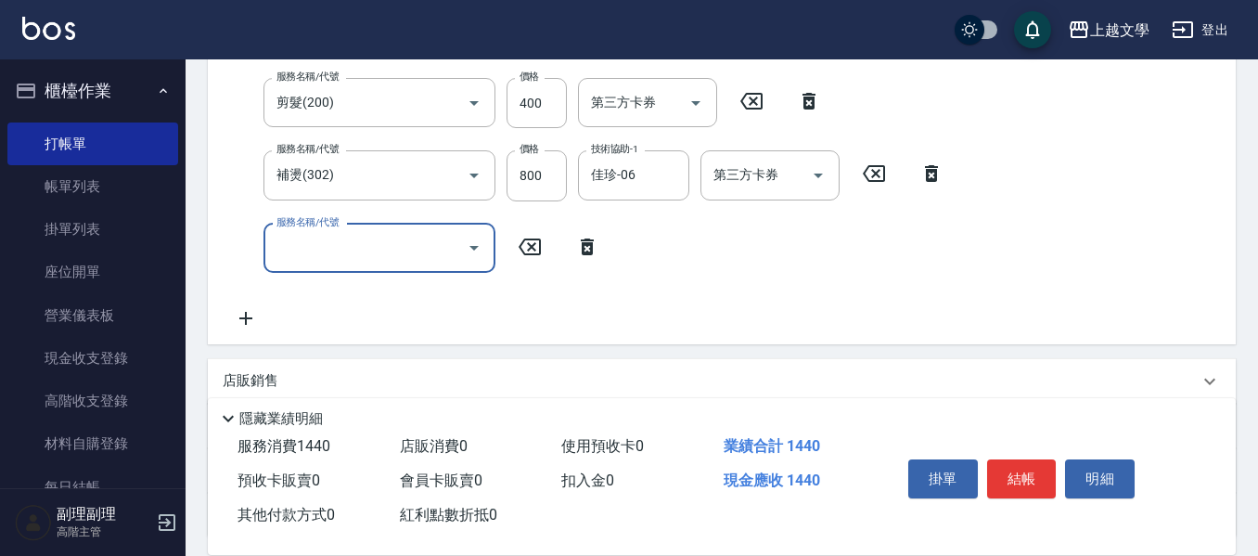
click at [298, 249] on input "服務名稱/代號" at bounding box center [365, 248] width 187 height 32
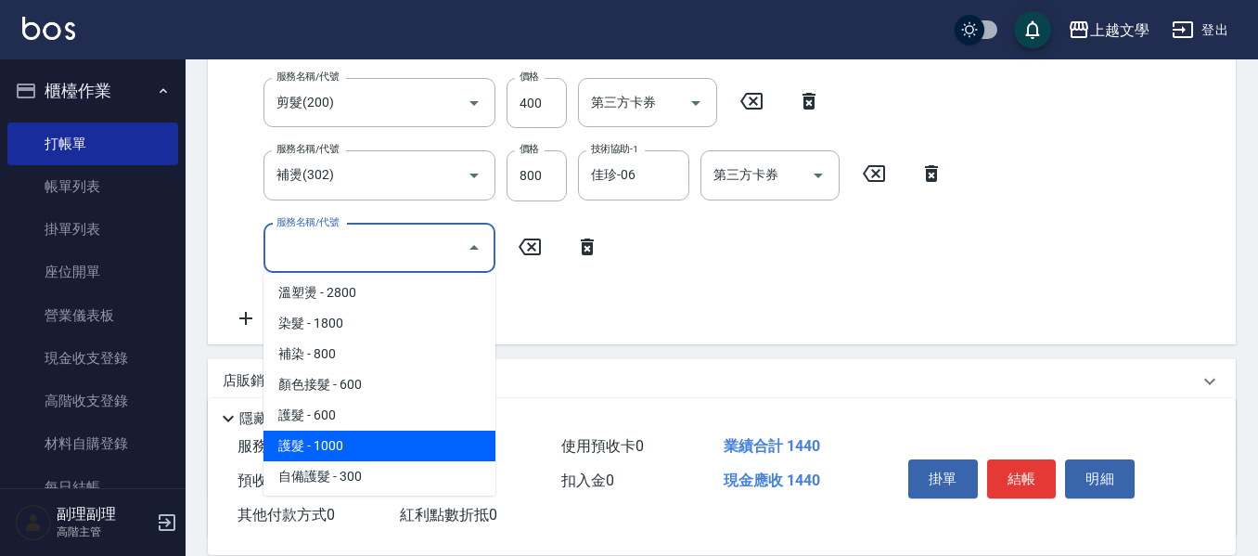
scroll to position [371, 0]
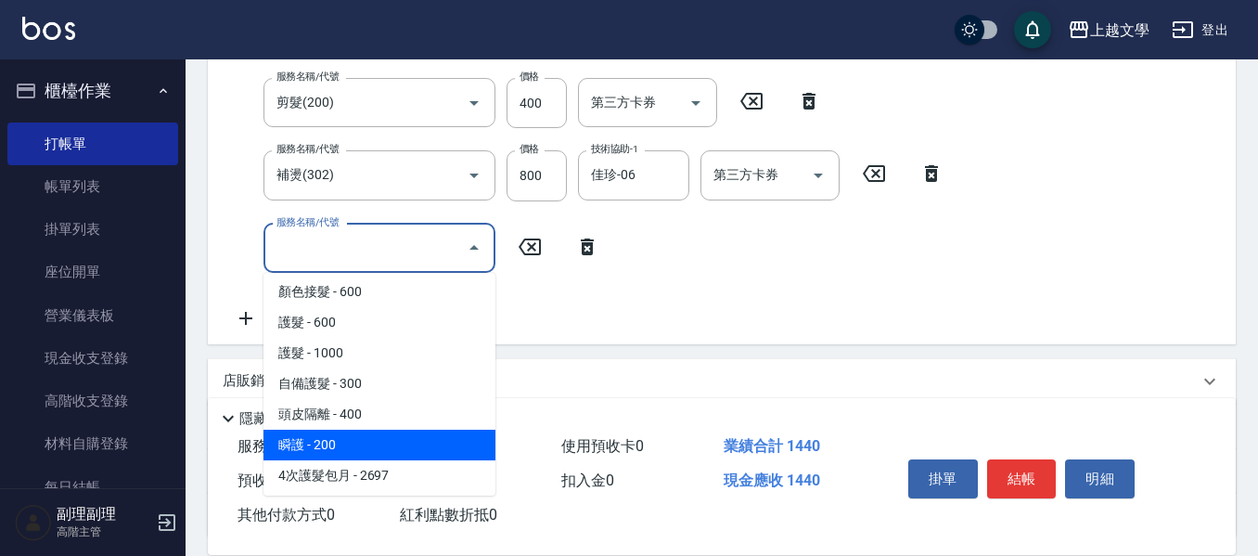
click at [386, 454] on span "瞬護 - 200" at bounding box center [380, 445] width 232 height 31
type input "瞬護(504)"
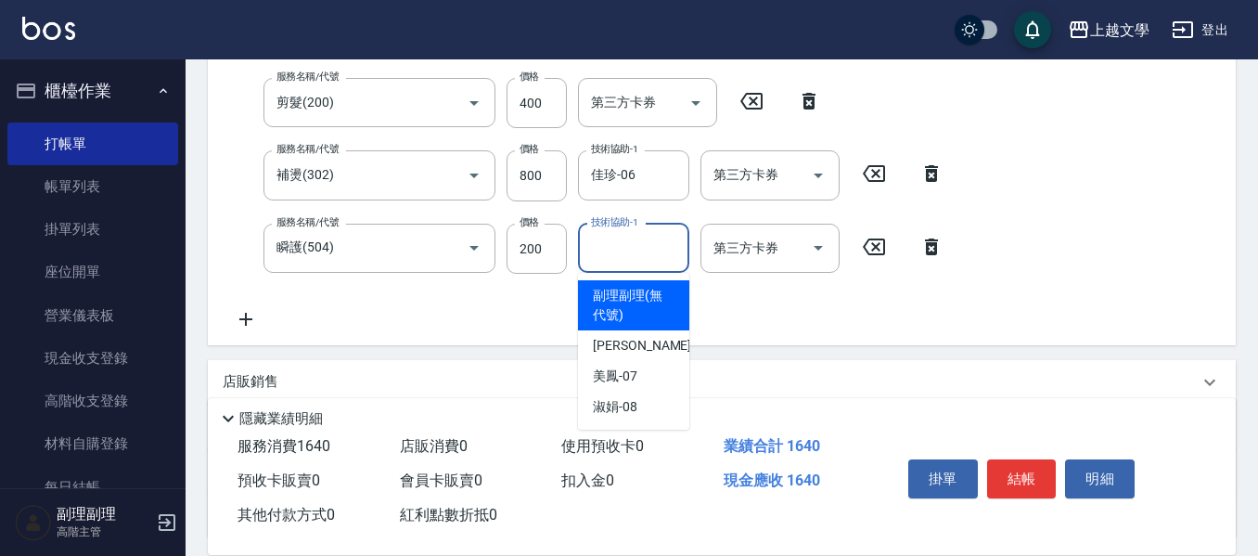
click at [607, 259] on input "技術協助-1" at bounding box center [633, 248] width 95 height 32
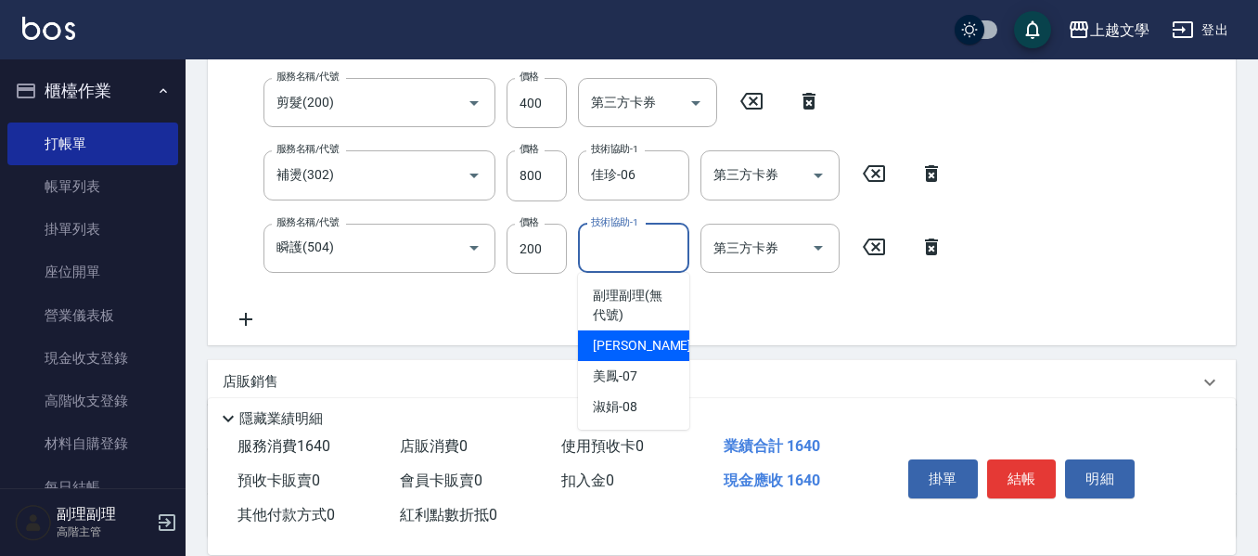
click at [622, 344] on span "佳珍 -06" at bounding box center [651, 345] width 117 height 19
type input "佳珍-06"
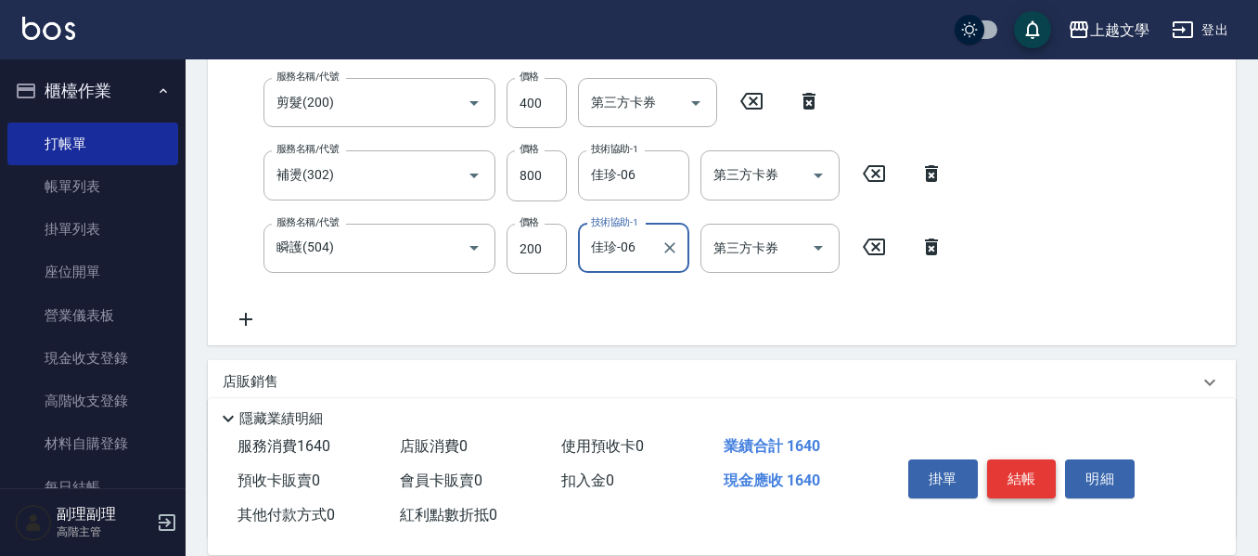
click at [1003, 459] on button "結帳" at bounding box center [1022, 478] width 70 height 39
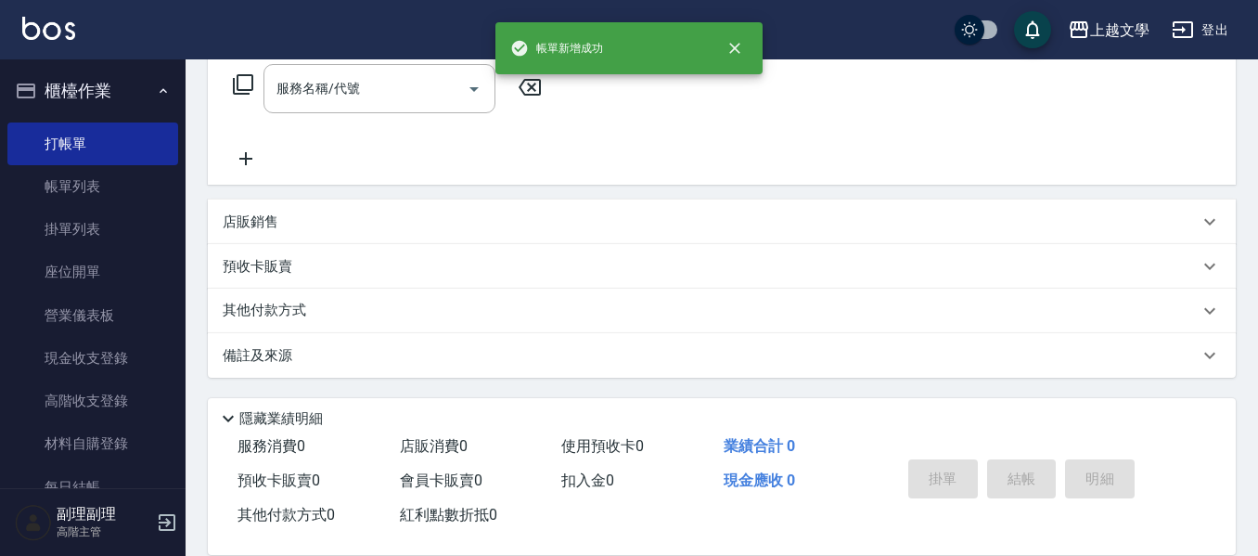
scroll to position [0, 0]
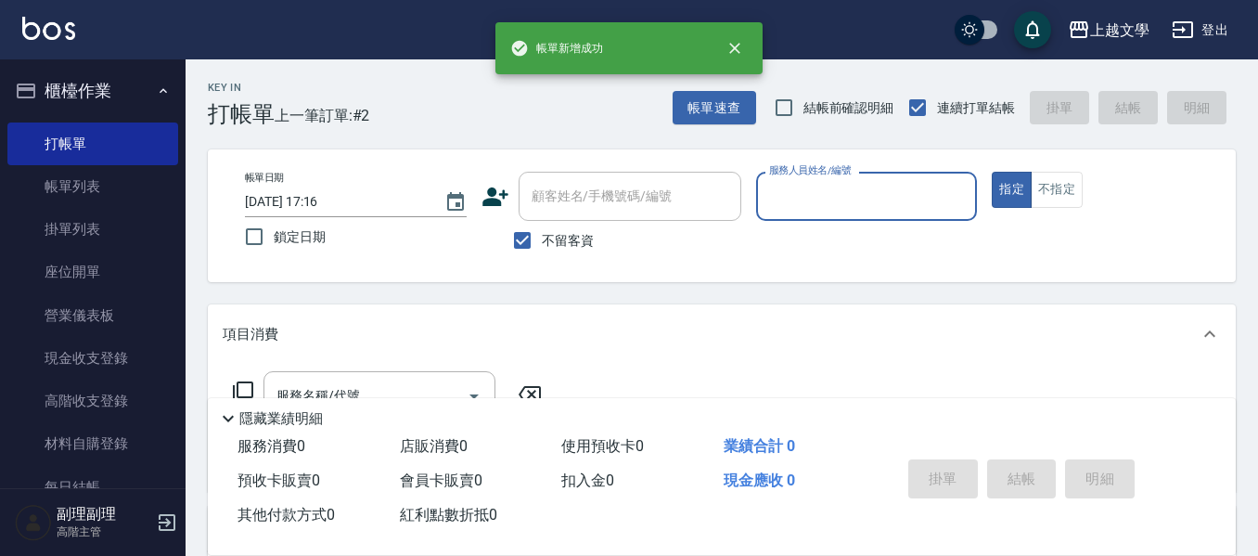
click at [831, 211] on input "服務人員姓名/編號" at bounding box center [867, 196] width 205 height 32
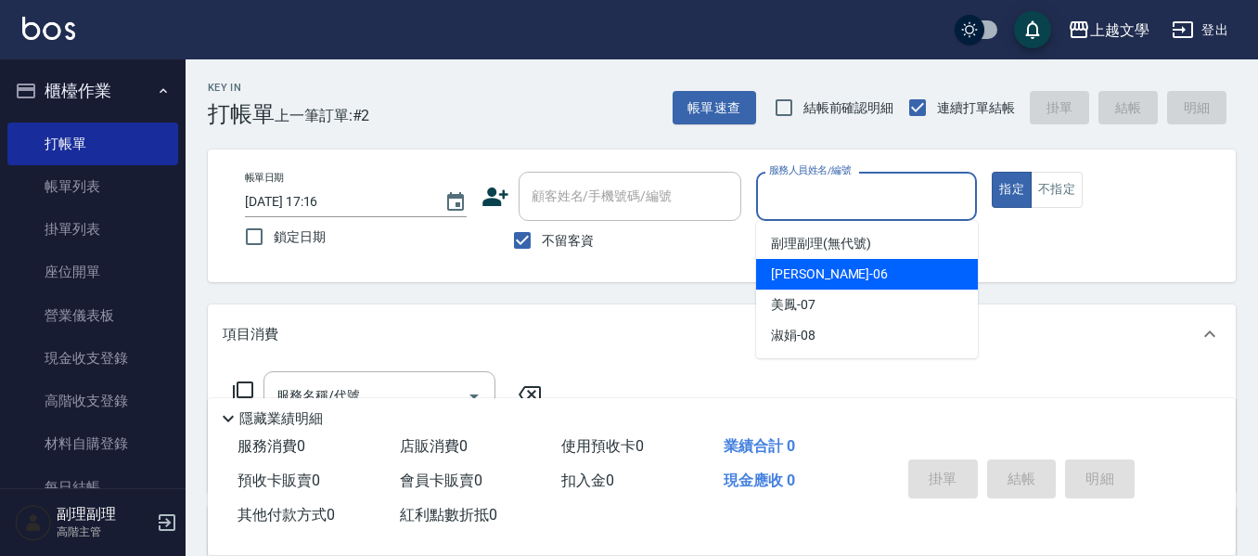
drag, startPoint x: 810, startPoint y: 274, endPoint x: 403, endPoint y: 312, distance: 409.1
click at [807, 274] on span "佳珍 -06" at bounding box center [829, 273] width 117 height 19
type input "佳珍-06"
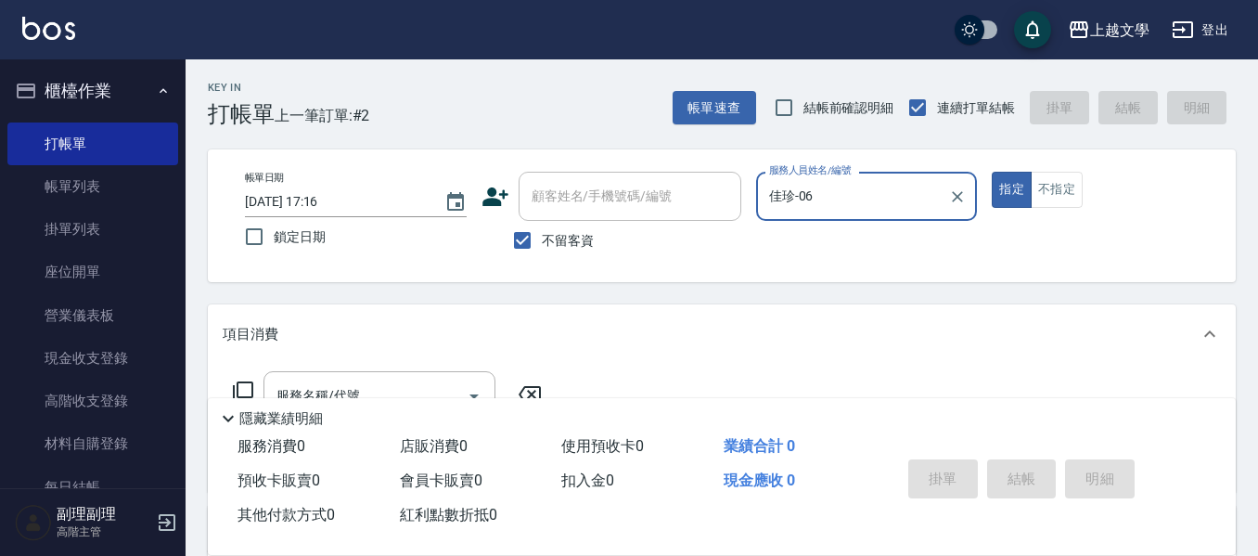
scroll to position [93, 0]
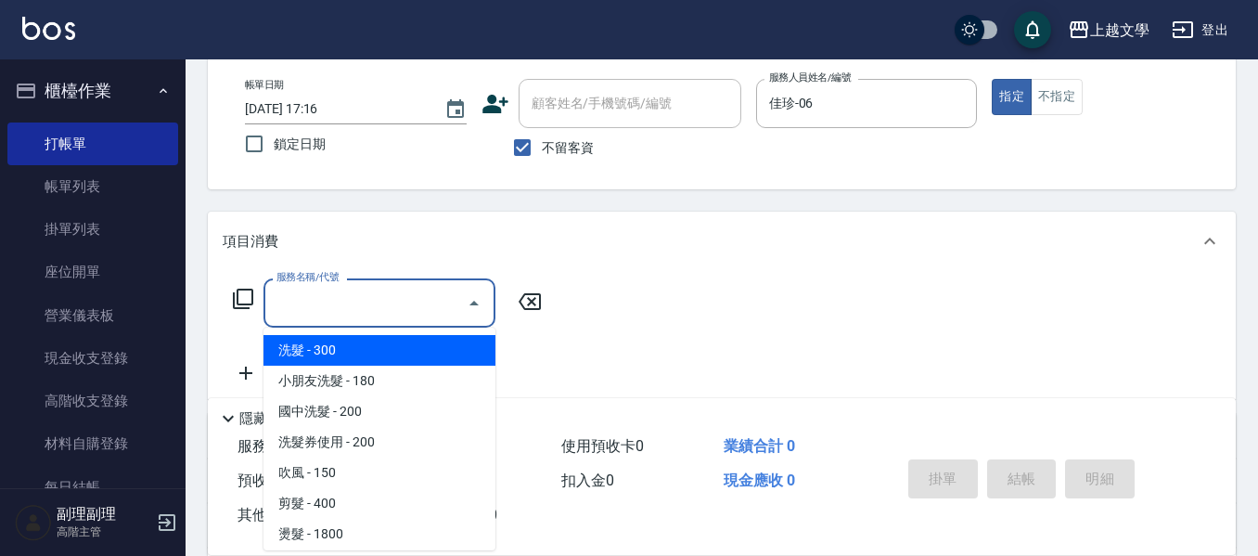
click at [391, 301] on input "服務名稱/代號" at bounding box center [365, 303] width 187 height 32
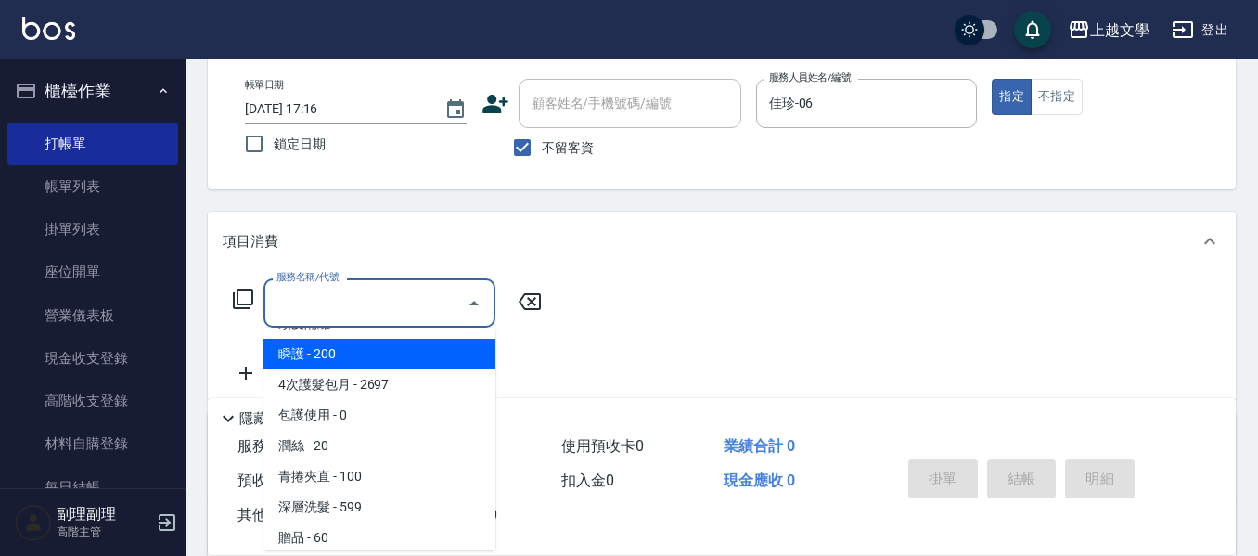
scroll to position [558, 0]
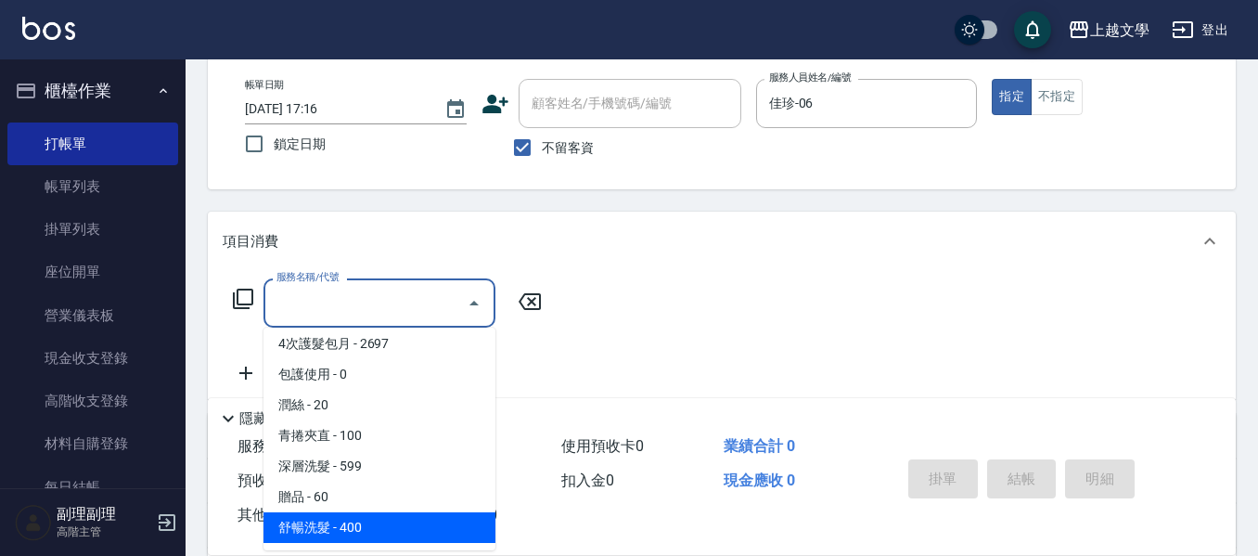
click at [386, 514] on span "舒暢洗髮 - 400" at bounding box center [380, 527] width 232 height 31
type input "舒暢洗髮(10333)"
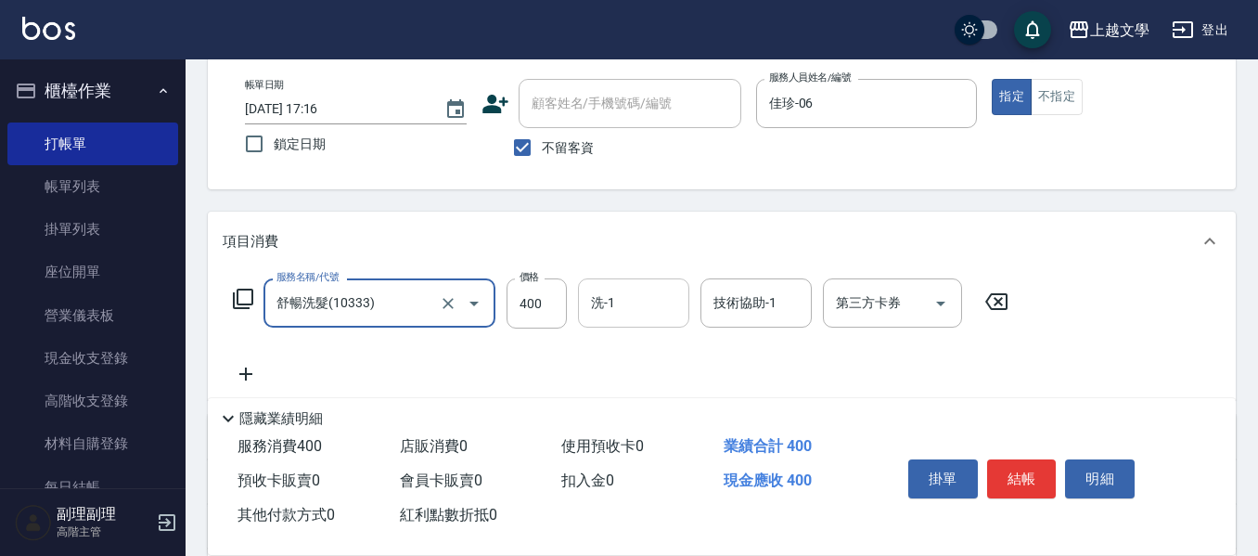
click at [618, 303] on input "洗-1" at bounding box center [633, 303] width 95 height 32
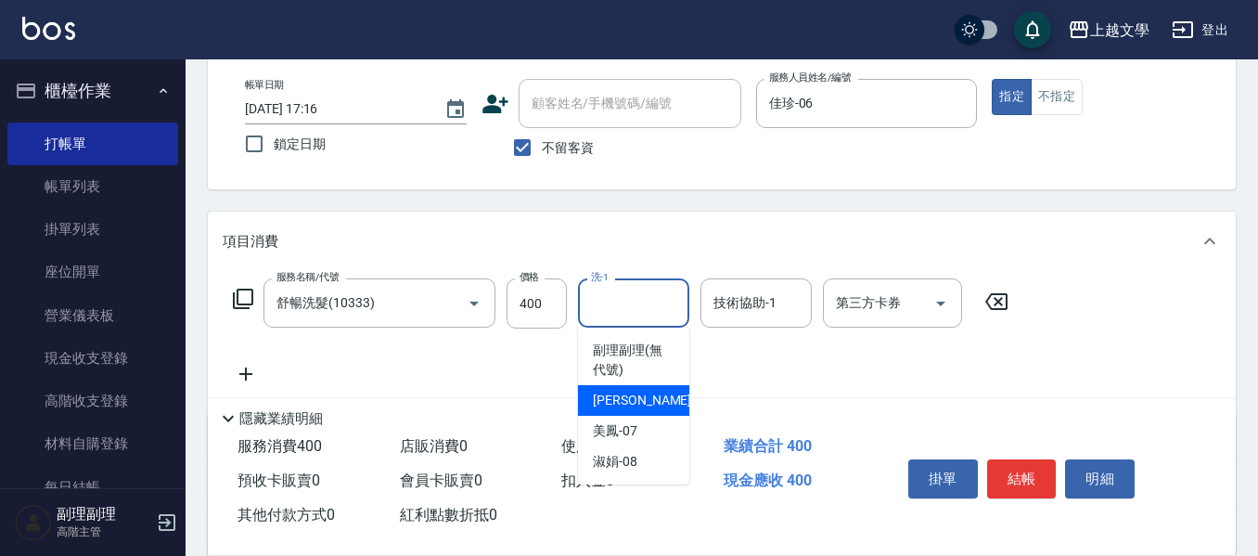
drag, startPoint x: 632, startPoint y: 392, endPoint x: 671, endPoint y: 367, distance: 45.8
click at [633, 393] on span "佳珍 -06" at bounding box center [651, 400] width 117 height 19
type input "佳珍-06"
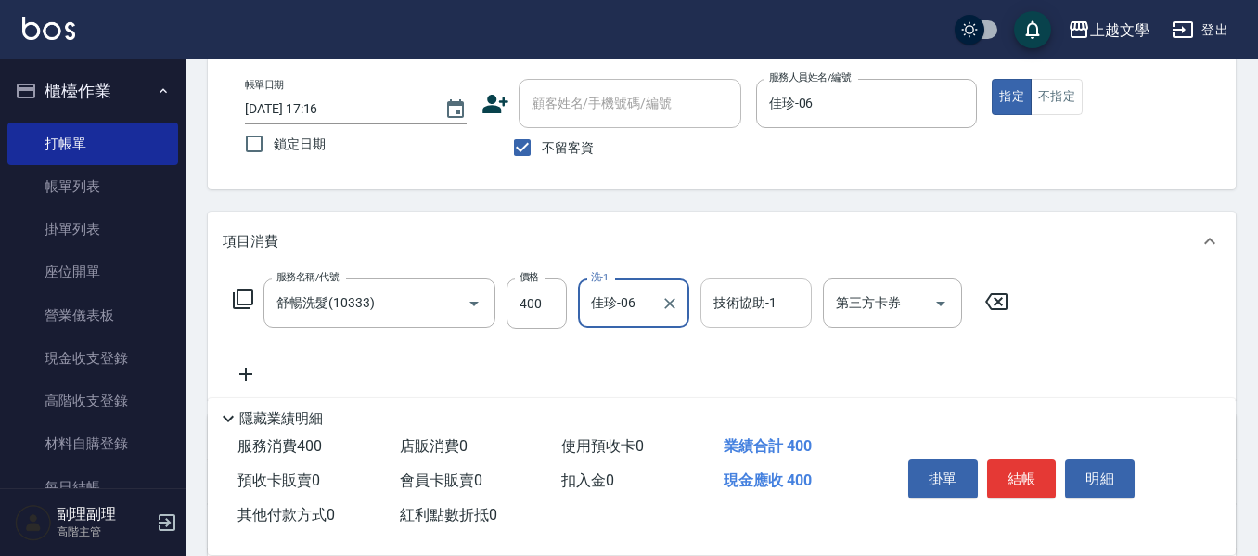
click at [747, 290] on div "技術協助-1 技術協助-1" at bounding box center [756, 302] width 111 height 49
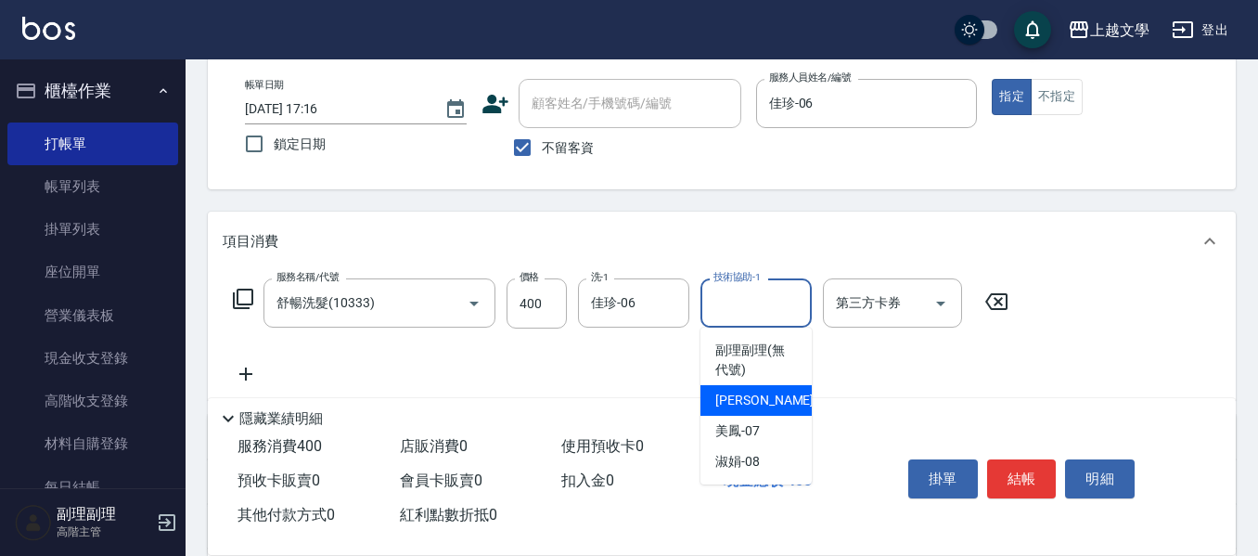
click at [744, 389] on div "佳珍 -06" at bounding box center [756, 400] width 111 height 31
type input "佳珍-06"
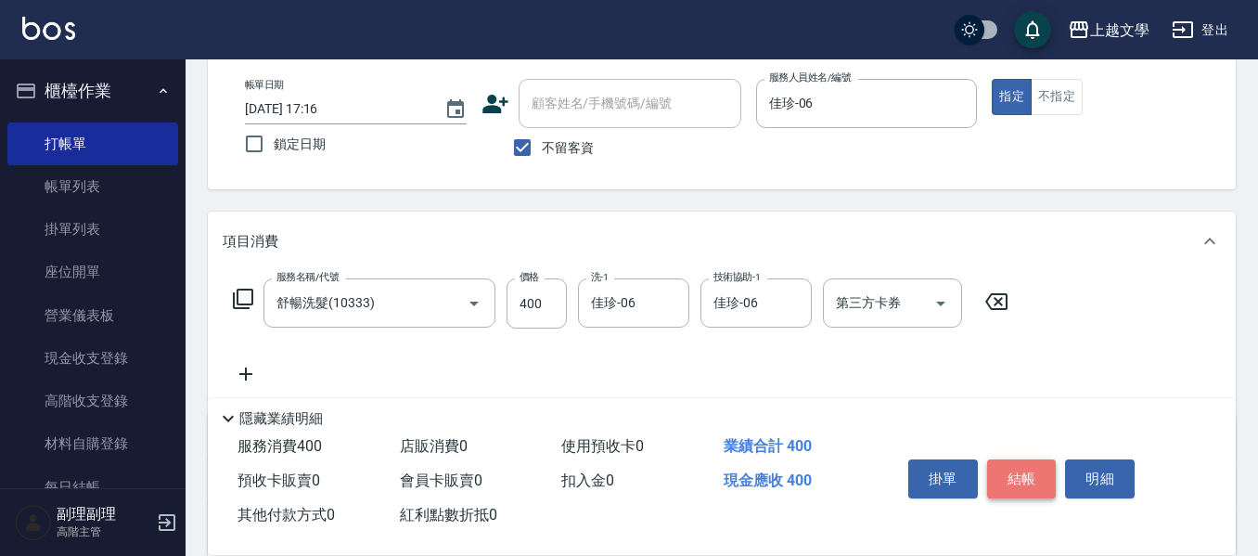
click at [1004, 465] on button "結帳" at bounding box center [1022, 478] width 70 height 39
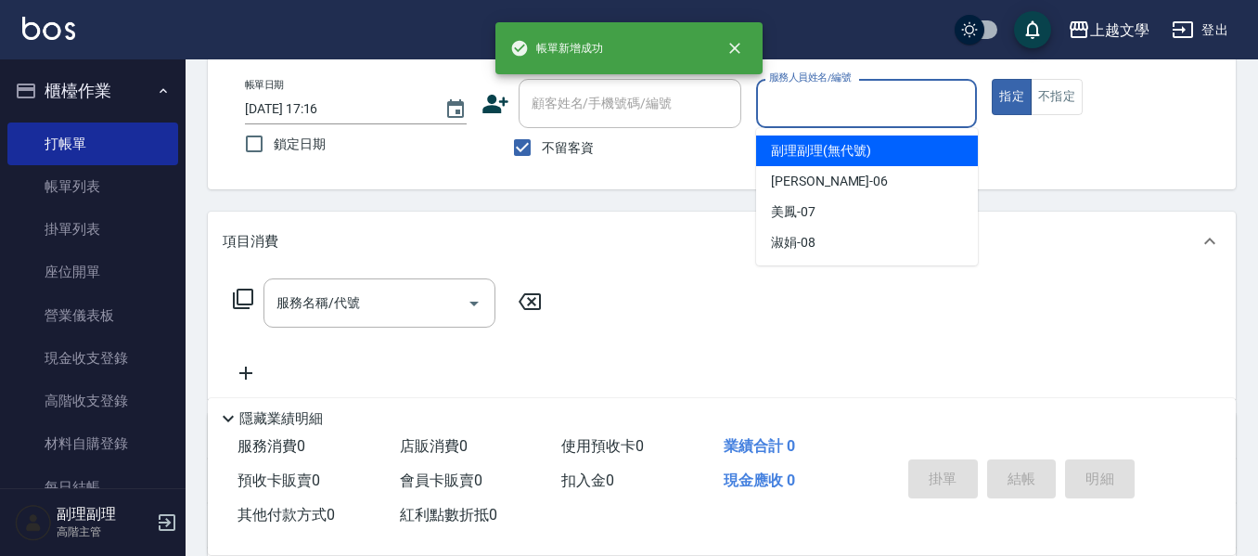
click at [794, 109] on input "服務人員姓名/編號" at bounding box center [867, 103] width 205 height 32
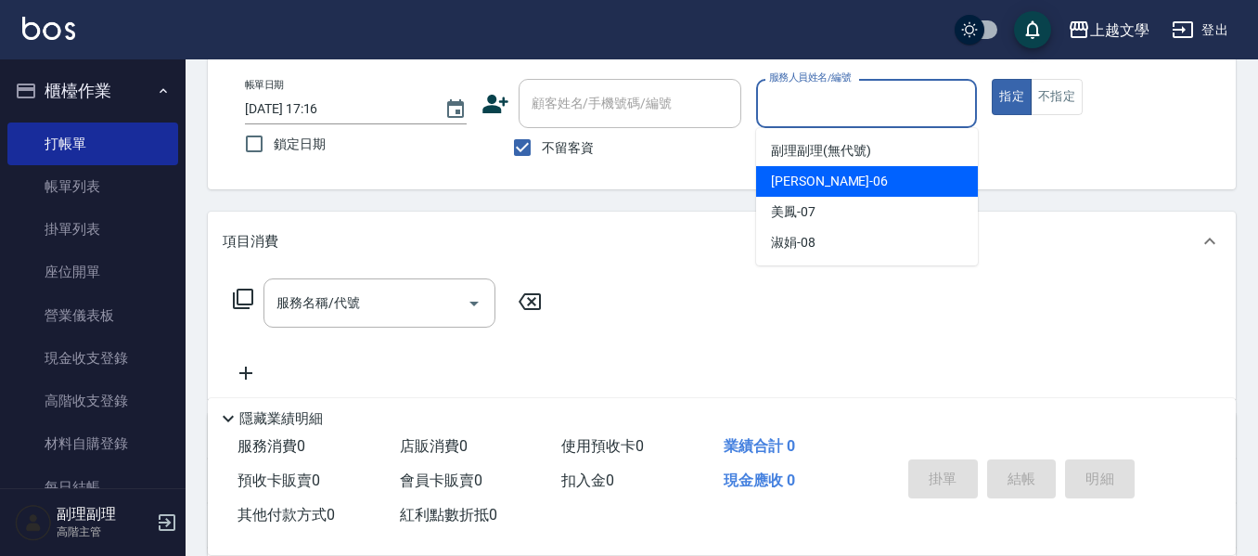
drag, startPoint x: 805, startPoint y: 174, endPoint x: 759, endPoint y: 186, distance: 47.7
click at [805, 175] on span "佳珍 -06" at bounding box center [829, 181] width 117 height 19
type input "佳珍-06"
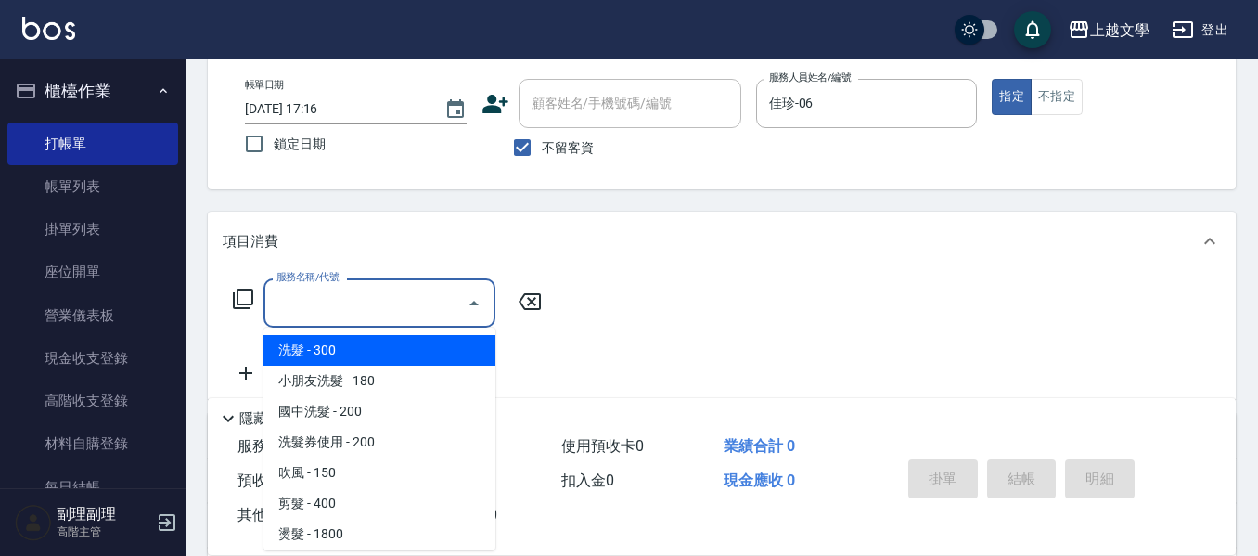
click at [396, 298] on input "服務名稱/代號" at bounding box center [365, 303] width 187 height 32
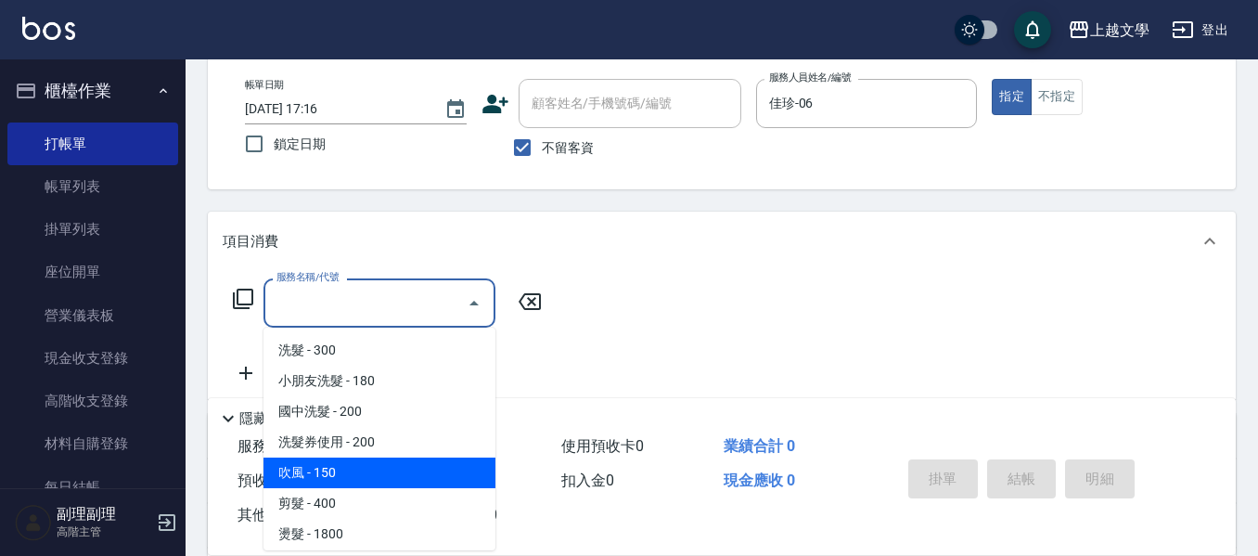
click at [384, 475] on span "吹風 - 150" at bounding box center [380, 472] width 232 height 31
type input "吹風(106)"
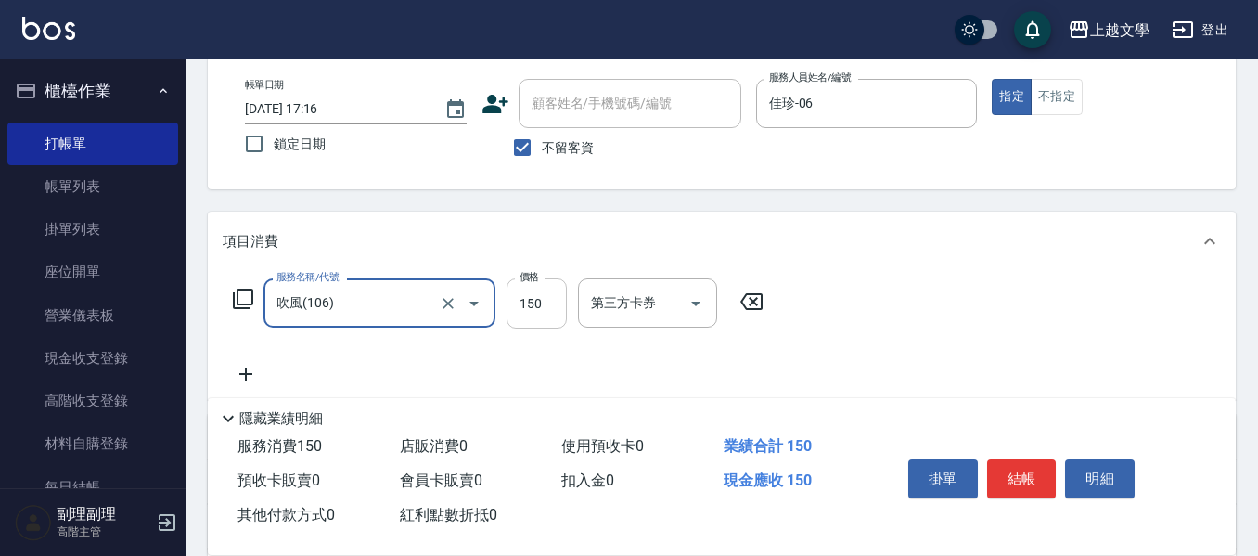
click at [538, 303] on input "150" at bounding box center [537, 303] width 60 height 50
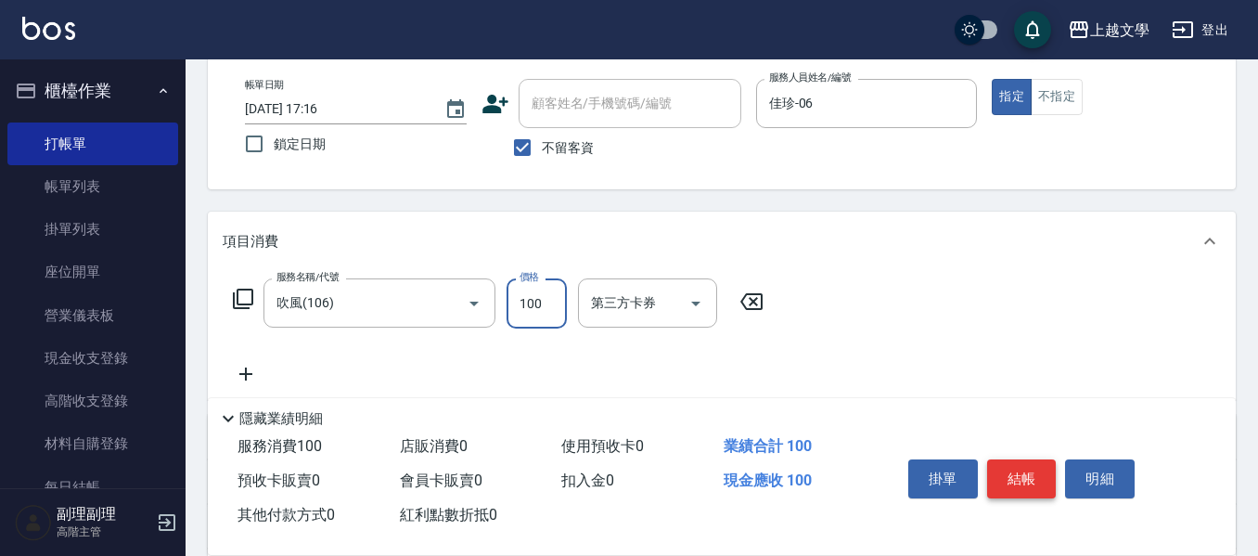
type input "100"
click at [1031, 488] on button "結帳" at bounding box center [1022, 478] width 70 height 39
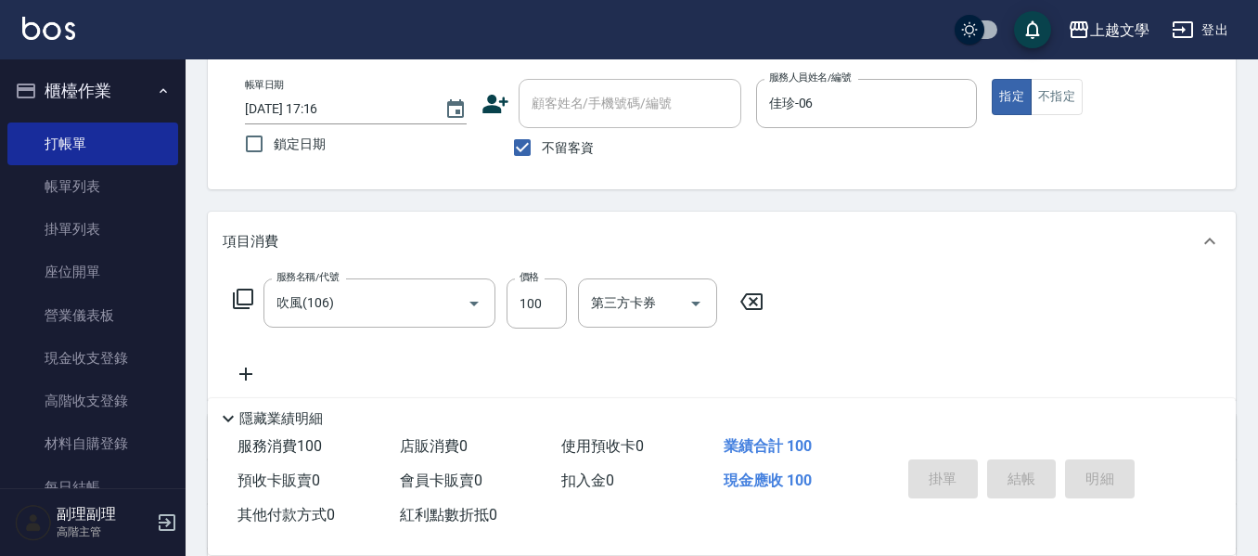
type input "[DATE] 17:17"
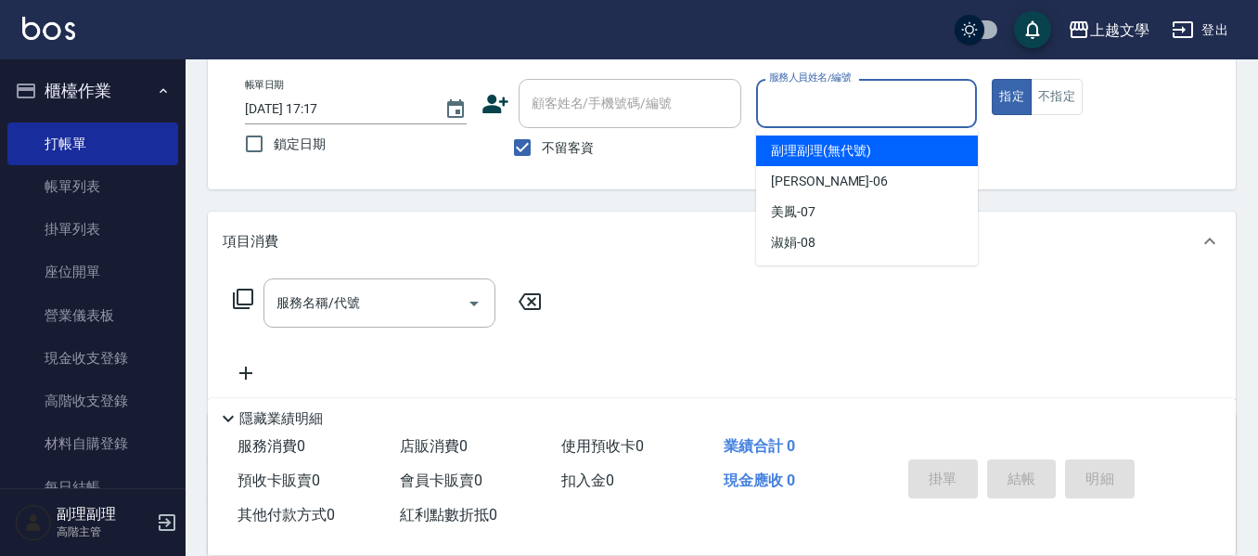
click at [853, 112] on input "服務人員姓名/編號" at bounding box center [867, 103] width 205 height 32
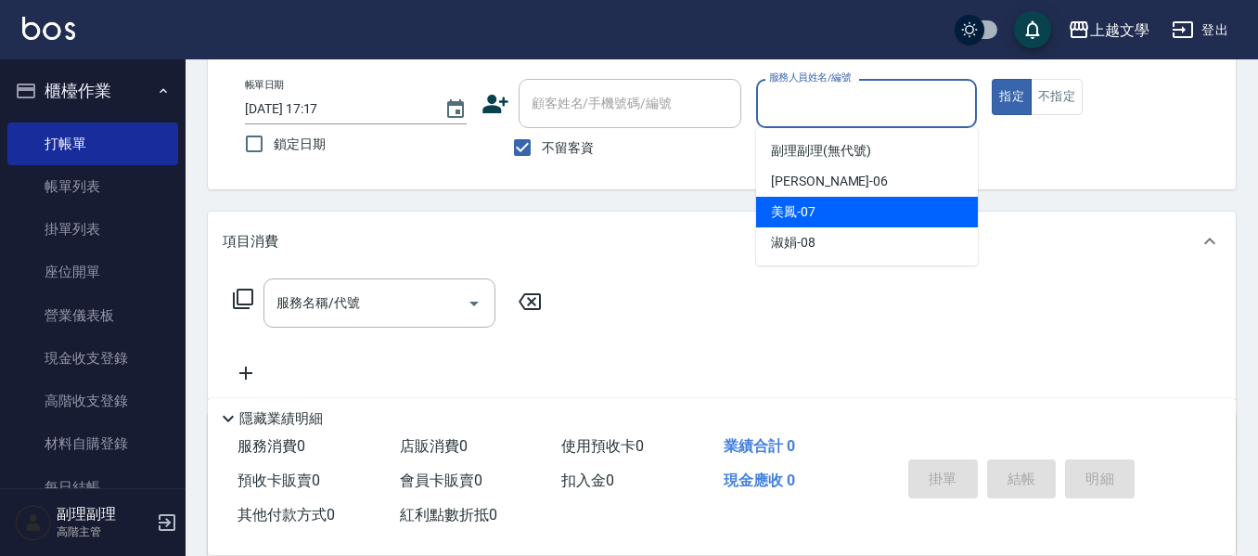
click at [830, 200] on div "美鳳 -07" at bounding box center [867, 212] width 222 height 31
type input "美鳳-07"
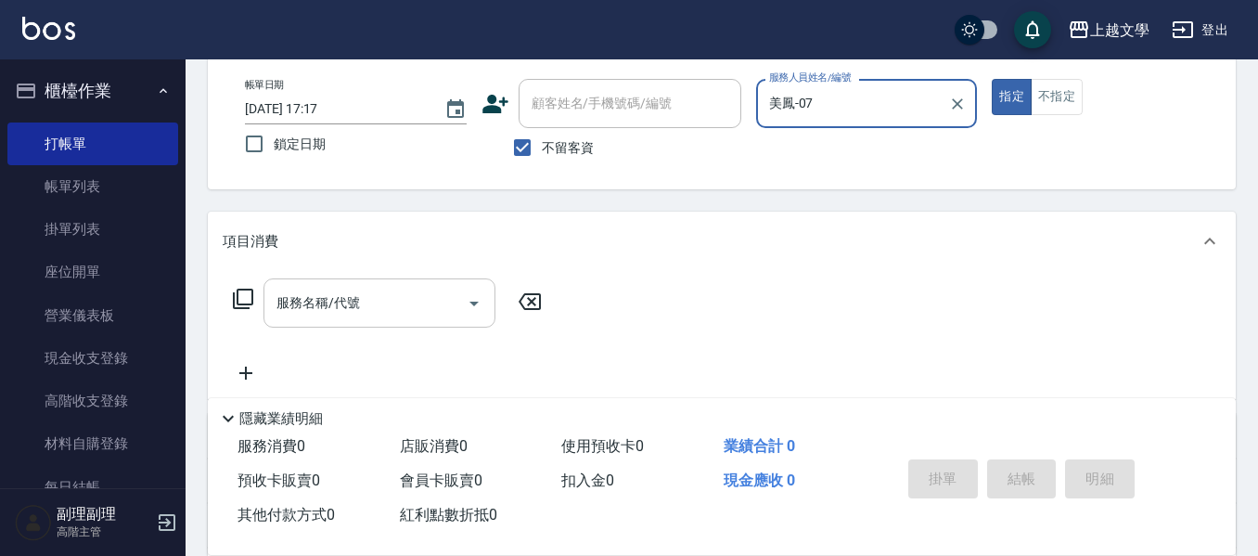
click at [387, 315] on input "服務名稱/代號" at bounding box center [365, 303] width 187 height 32
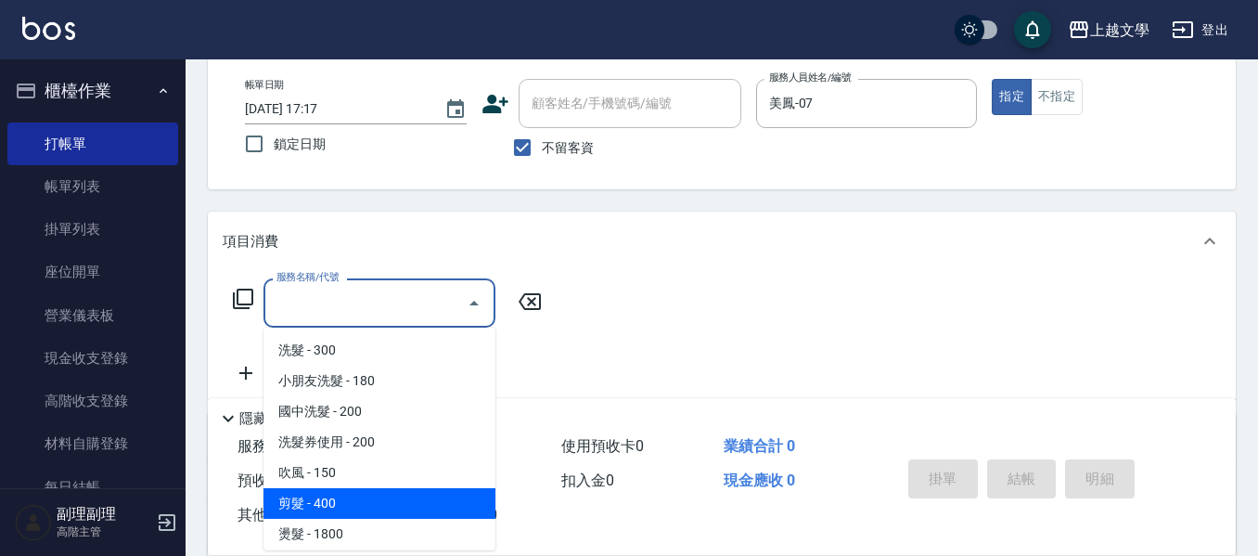
drag, startPoint x: 311, startPoint y: 508, endPoint x: 336, endPoint y: 509, distance: 25.1
click at [311, 509] on span "剪髮 - 400" at bounding box center [380, 503] width 232 height 31
type input "剪髮(200)"
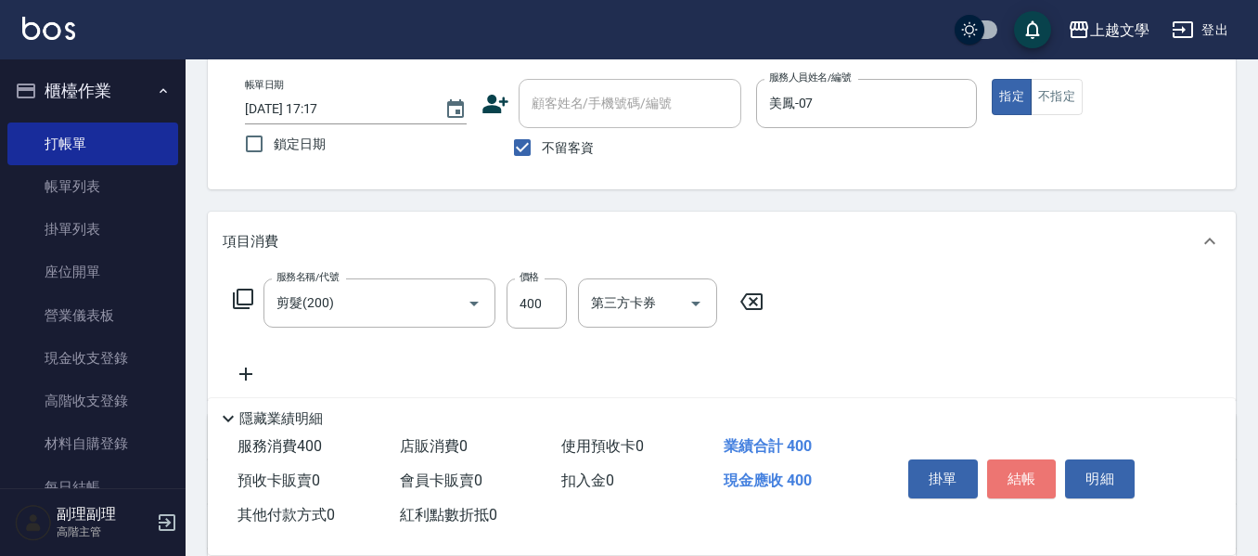
click at [1017, 465] on button "結帳" at bounding box center [1022, 478] width 70 height 39
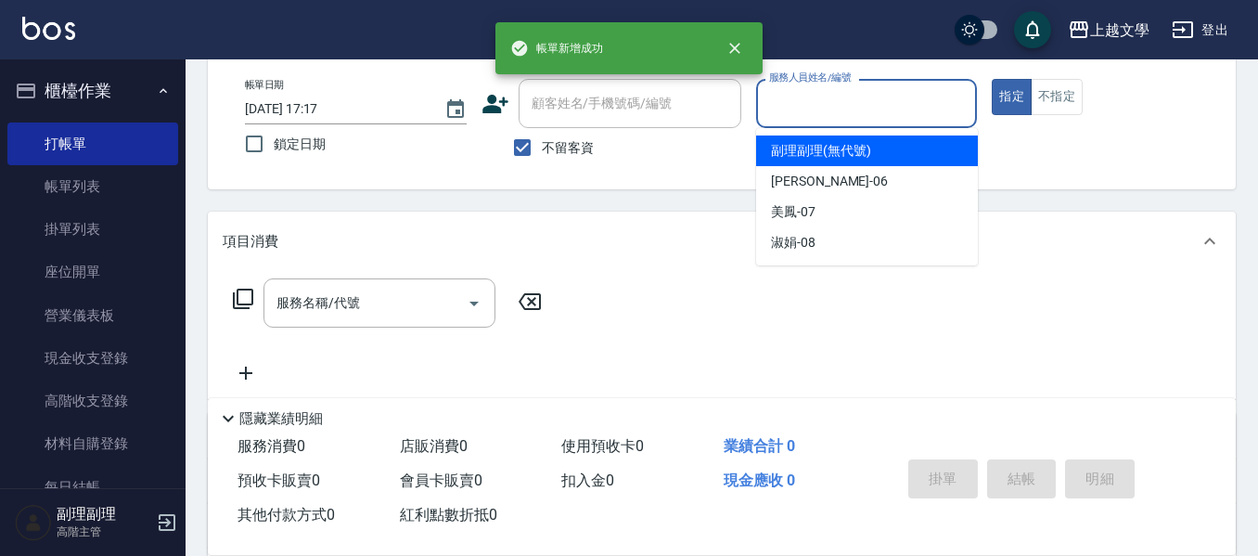
click at [888, 107] on input "服務人員姓名/編號" at bounding box center [867, 103] width 205 height 32
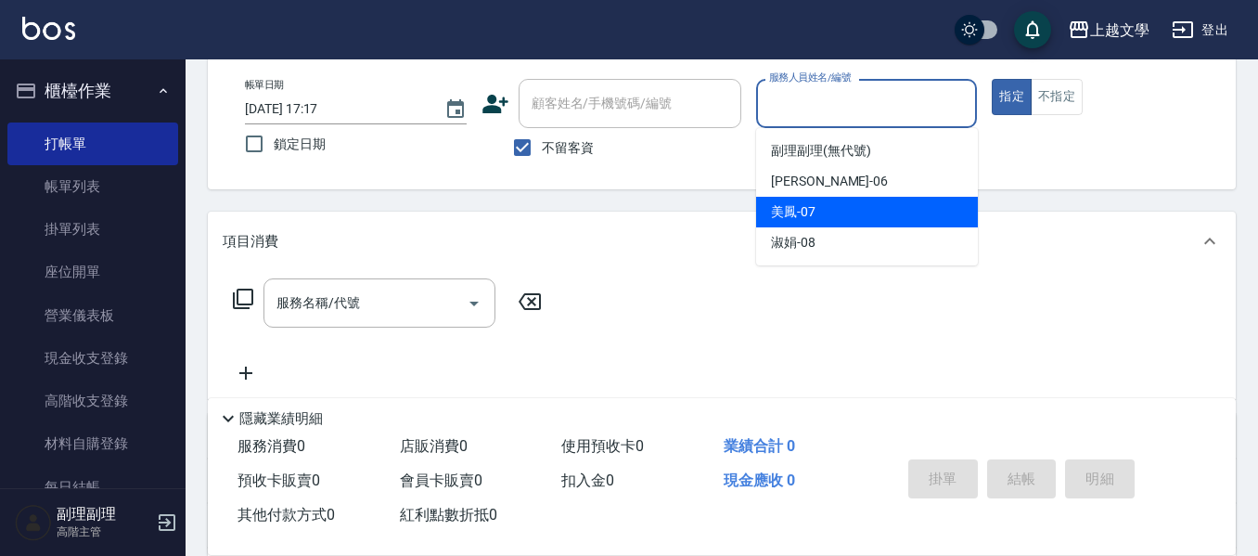
click at [828, 210] on div "美鳳 -07" at bounding box center [867, 212] width 222 height 31
type input "美鳳-07"
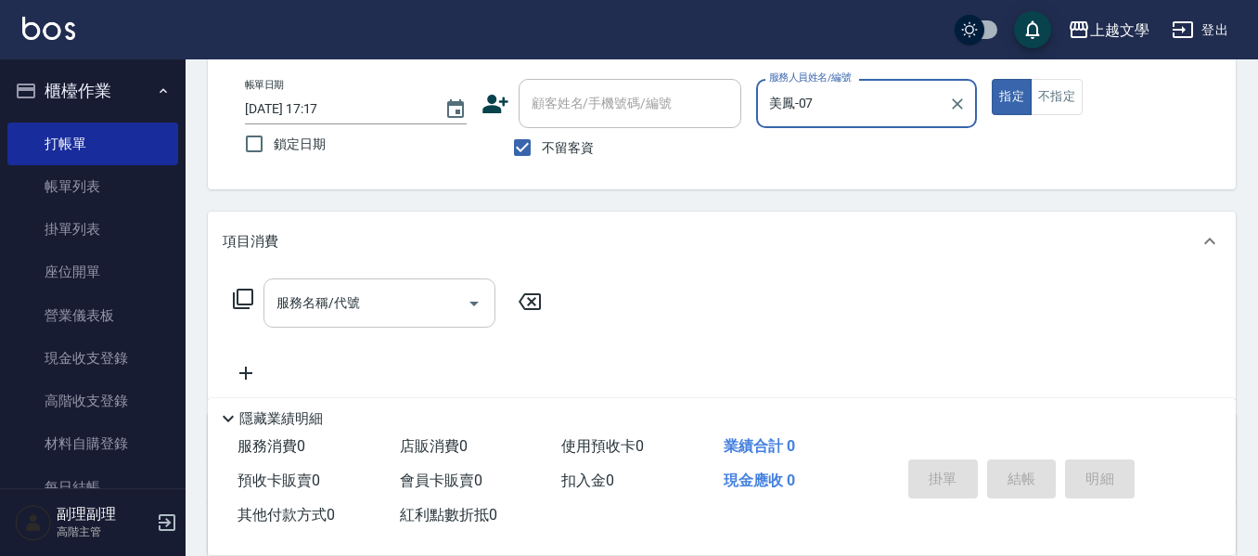
click at [455, 311] on input "服務名稱/代號" at bounding box center [365, 303] width 187 height 32
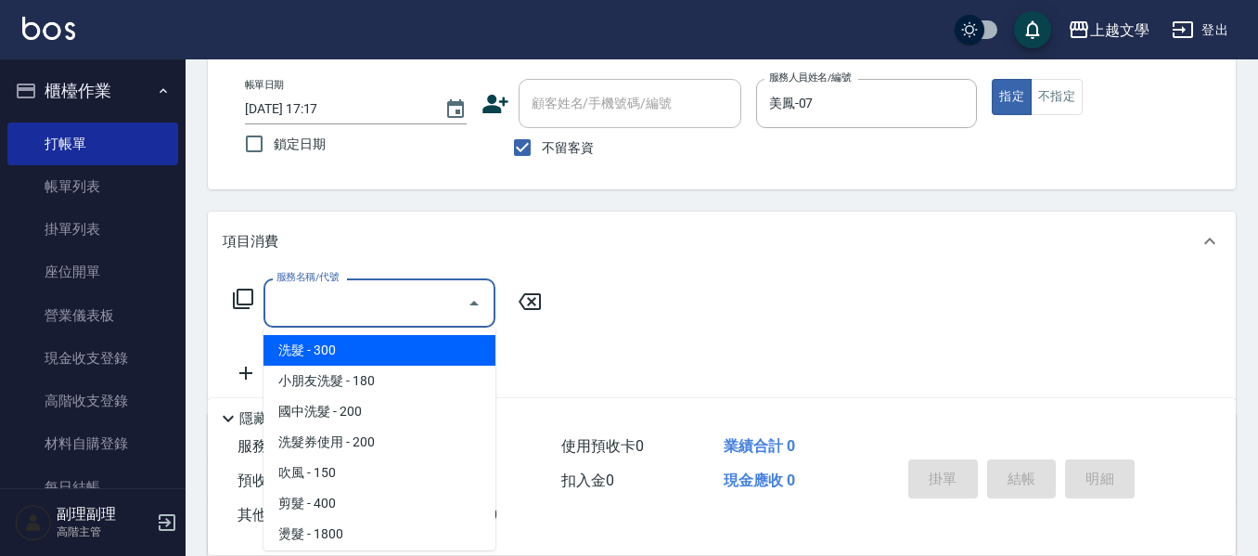
drag, startPoint x: 381, startPoint y: 352, endPoint x: 422, endPoint y: 346, distance: 41.2
click at [381, 351] on span "洗髮 - 300" at bounding box center [380, 350] width 232 height 31
type input "洗髮(100)"
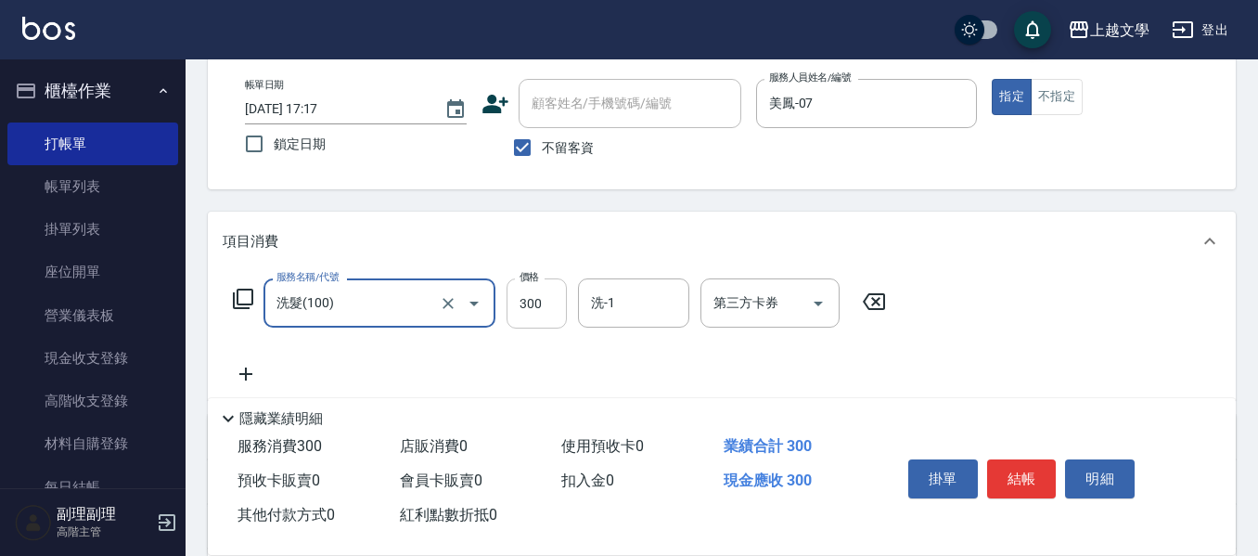
click at [533, 298] on input "300" at bounding box center [537, 303] width 60 height 50
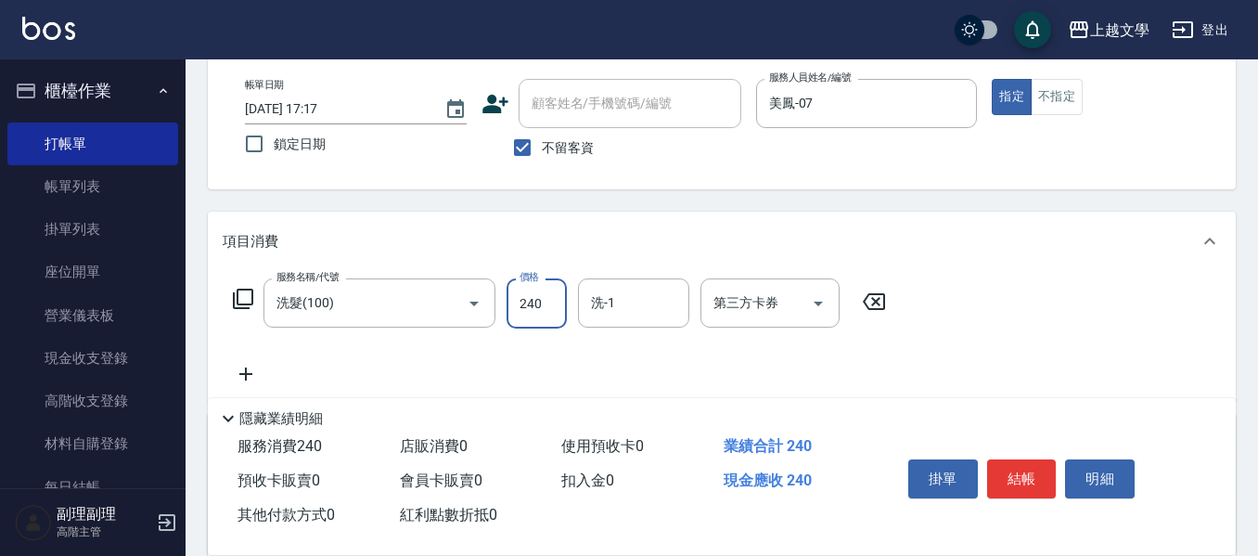
type input "240"
click at [657, 277] on div "服務名稱/代號 洗髮(100) 服務名稱/代號 價格 240 價格 洗-1 洗-1 第三方卡券 第三方卡券" at bounding box center [722, 335] width 1028 height 129
click at [651, 286] on div "洗-1" at bounding box center [633, 302] width 111 height 49
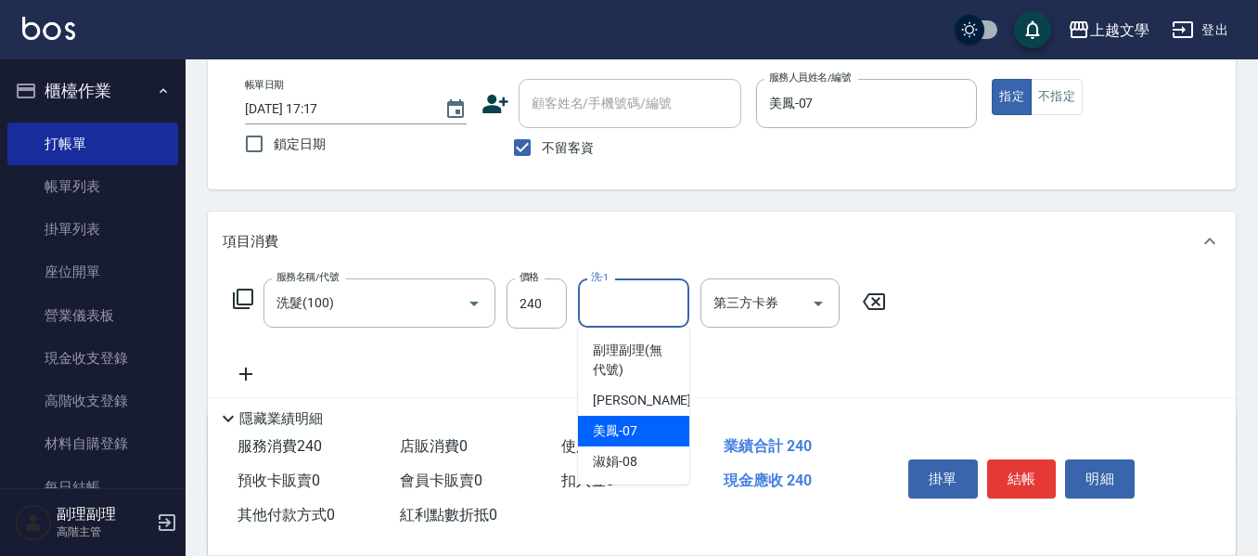
drag, startPoint x: 611, startPoint y: 420, endPoint x: 588, endPoint y: 421, distance: 22.3
click at [610, 421] on div "美鳳 -07" at bounding box center [633, 431] width 111 height 31
type input "美鳳-07"
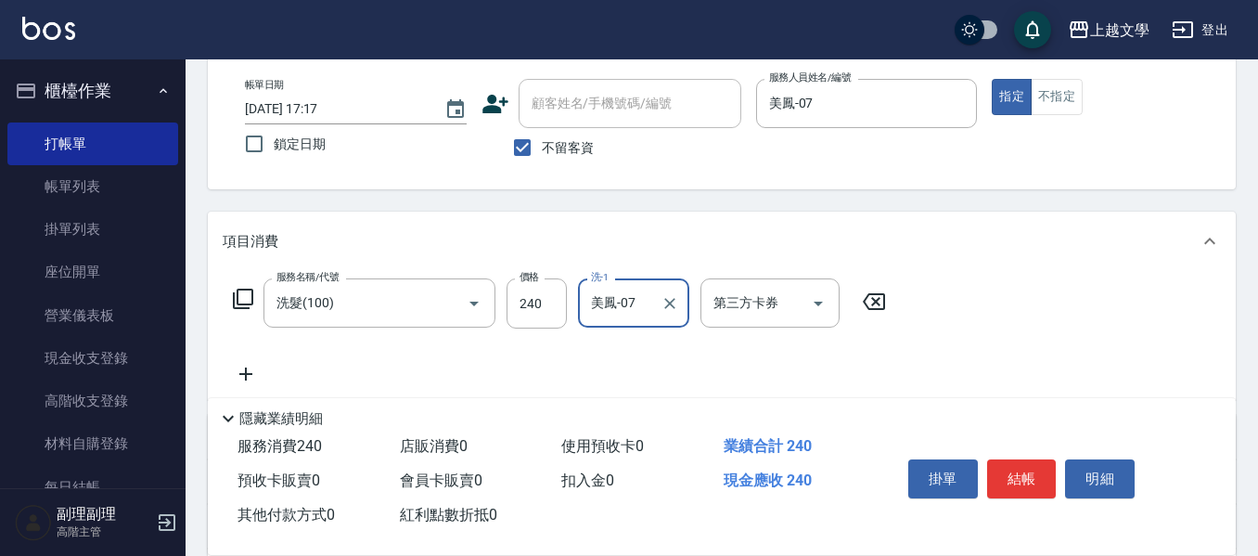
click at [251, 379] on icon at bounding box center [246, 374] width 46 height 22
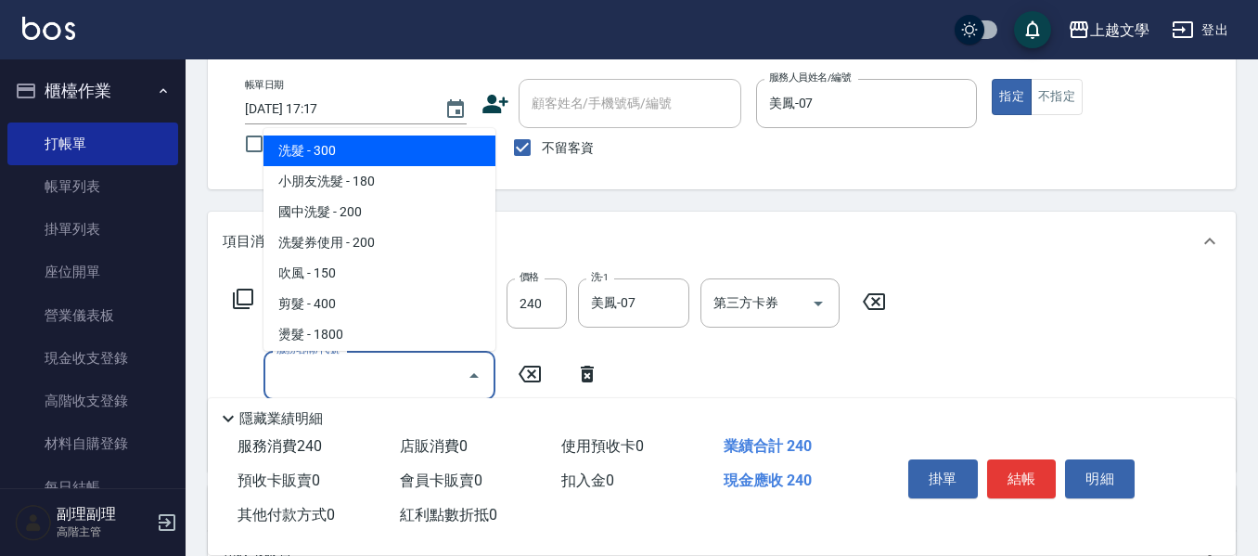
click at [299, 376] on input "服務名稱/代號" at bounding box center [365, 375] width 187 height 32
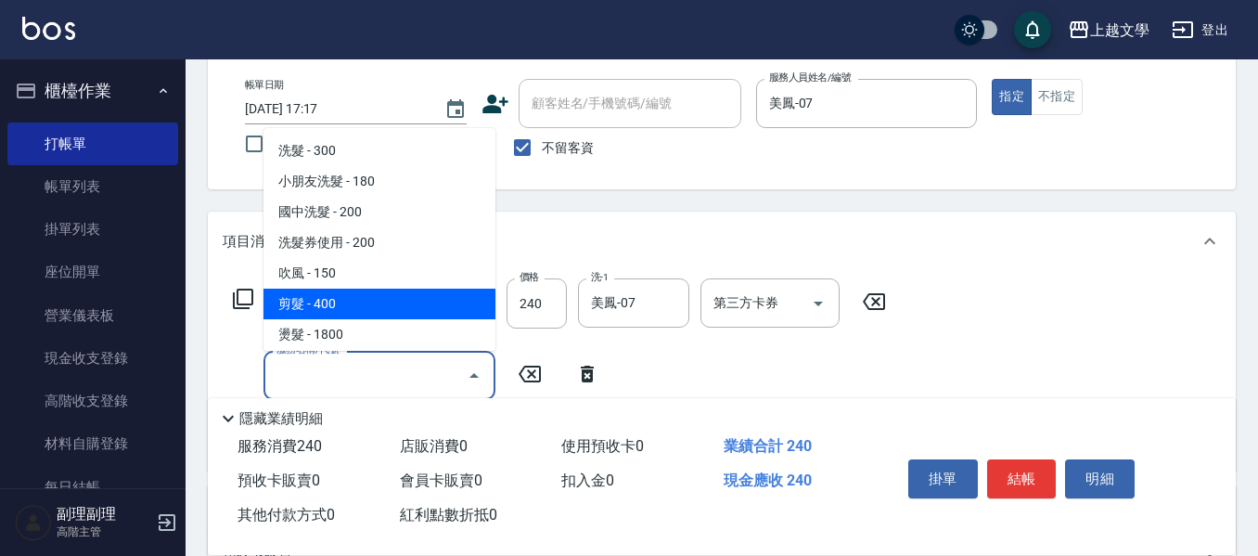
drag, startPoint x: 330, startPoint y: 309, endPoint x: 359, endPoint y: 309, distance: 28.8
click at [331, 309] on span "剪髮 - 400" at bounding box center [380, 304] width 232 height 31
type input "剪髮(200)"
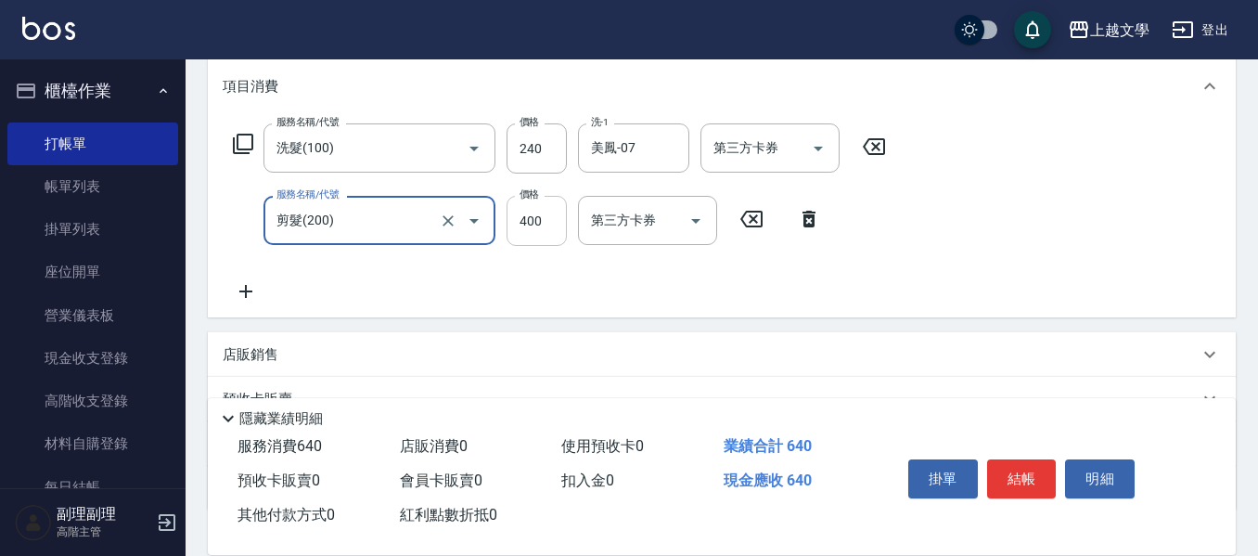
scroll to position [278, 0]
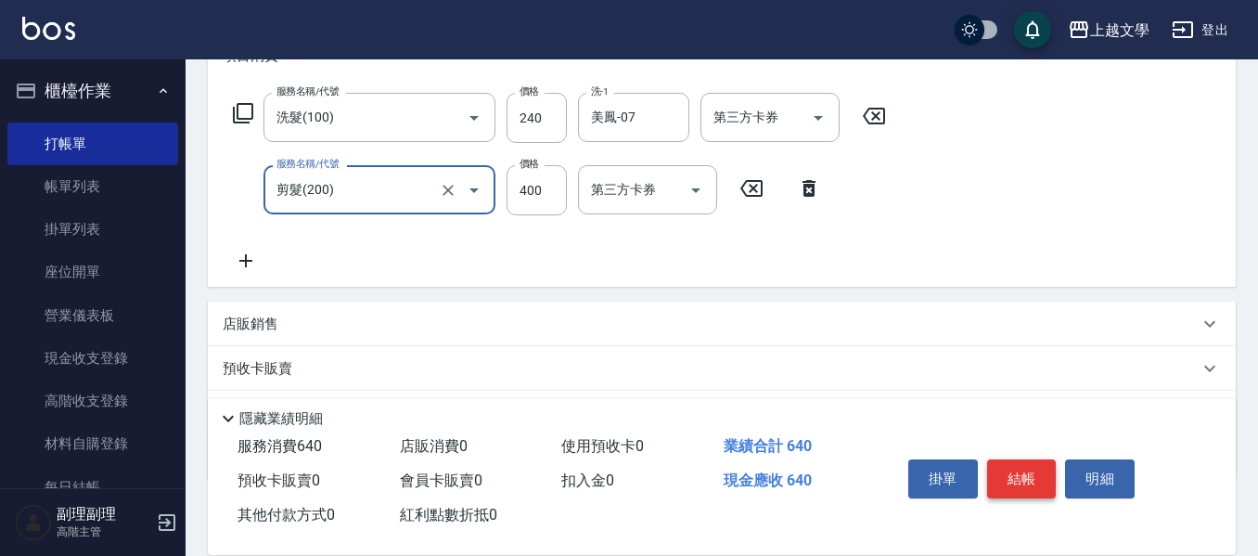
click at [998, 477] on button "結帳" at bounding box center [1022, 478] width 70 height 39
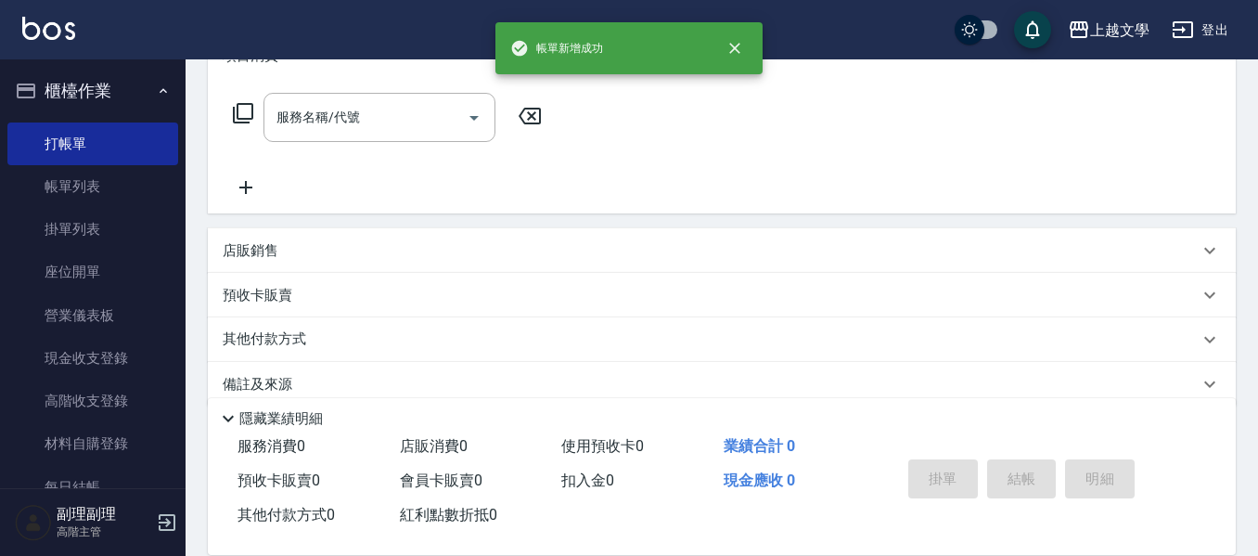
scroll to position [0, 0]
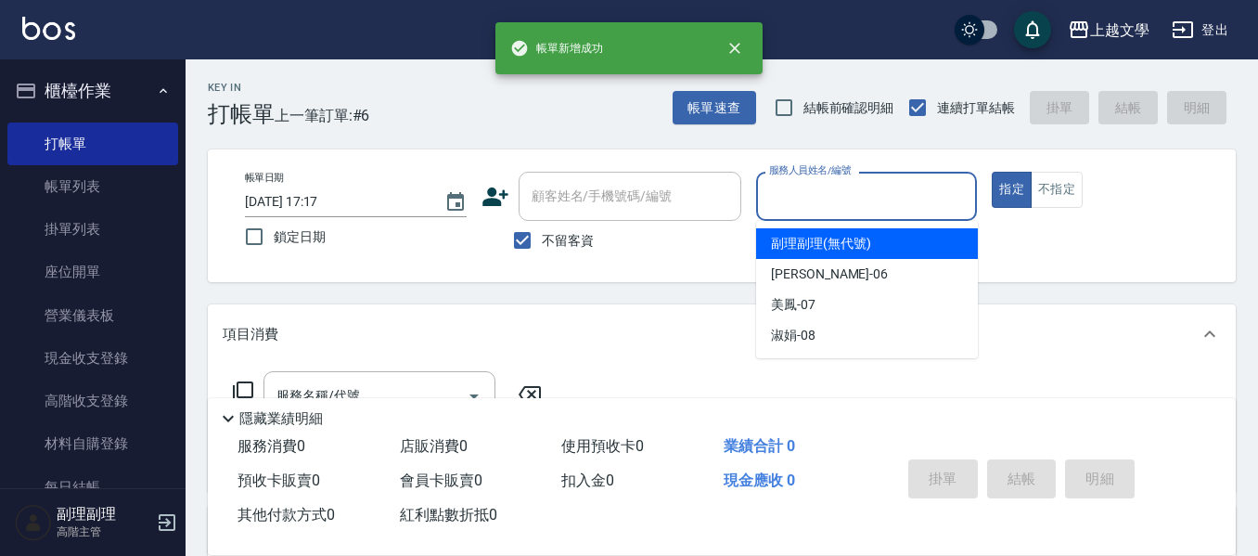
click at [850, 207] on input "服務人員姓名/編號" at bounding box center [867, 196] width 205 height 32
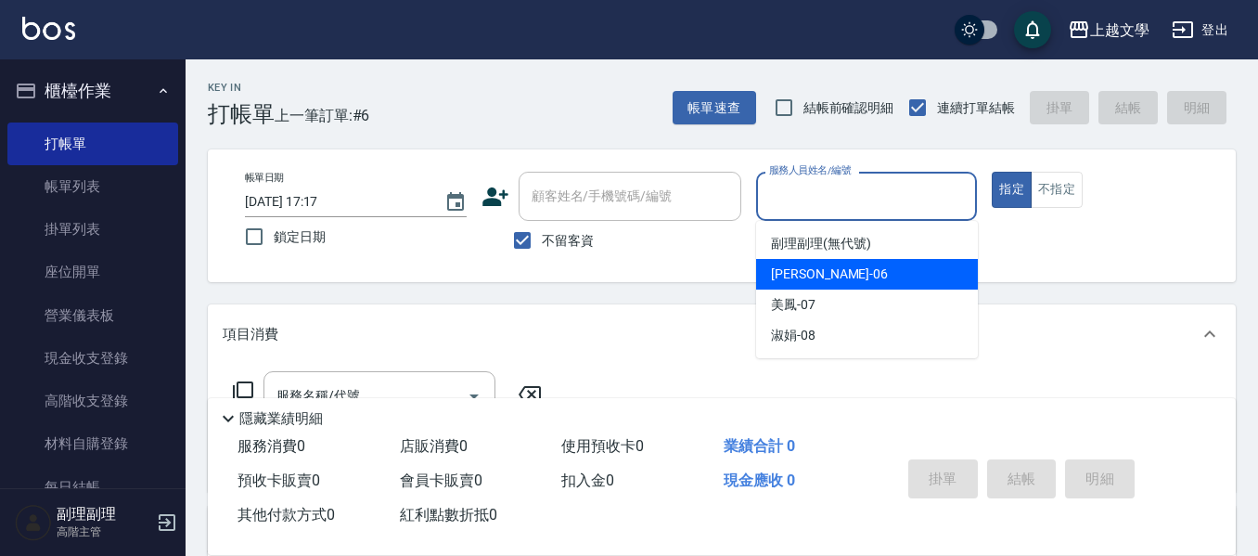
click at [846, 279] on div "佳珍 -06" at bounding box center [867, 274] width 222 height 31
click at [839, 207] on input "佳珍-06" at bounding box center [853, 196] width 177 height 32
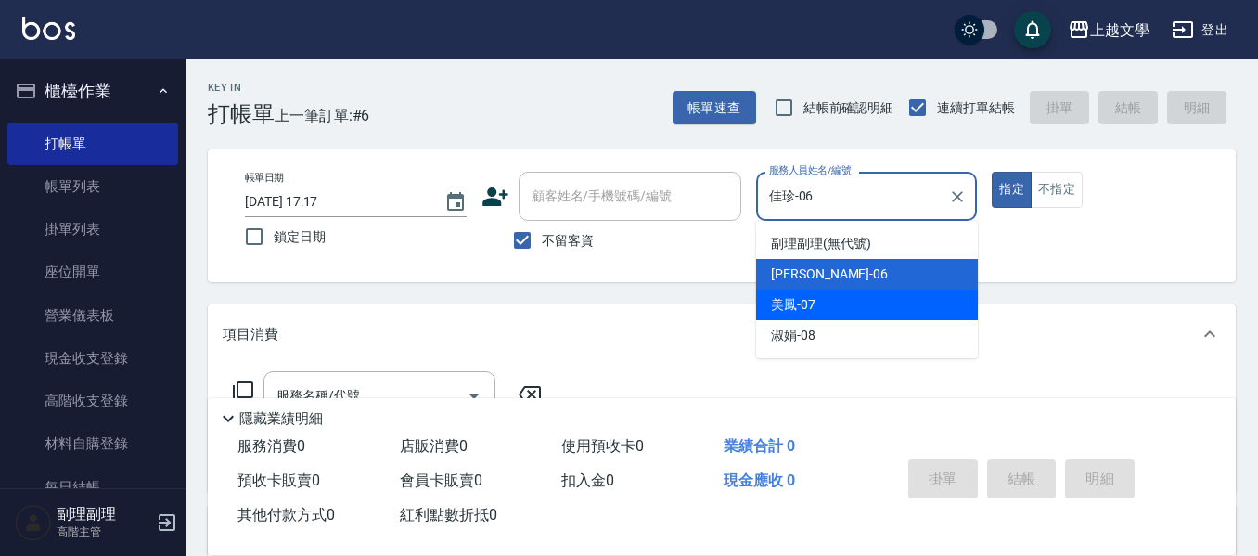
click at [829, 312] on div "美鳳 -07" at bounding box center [867, 305] width 222 height 31
type input "美鳳-07"
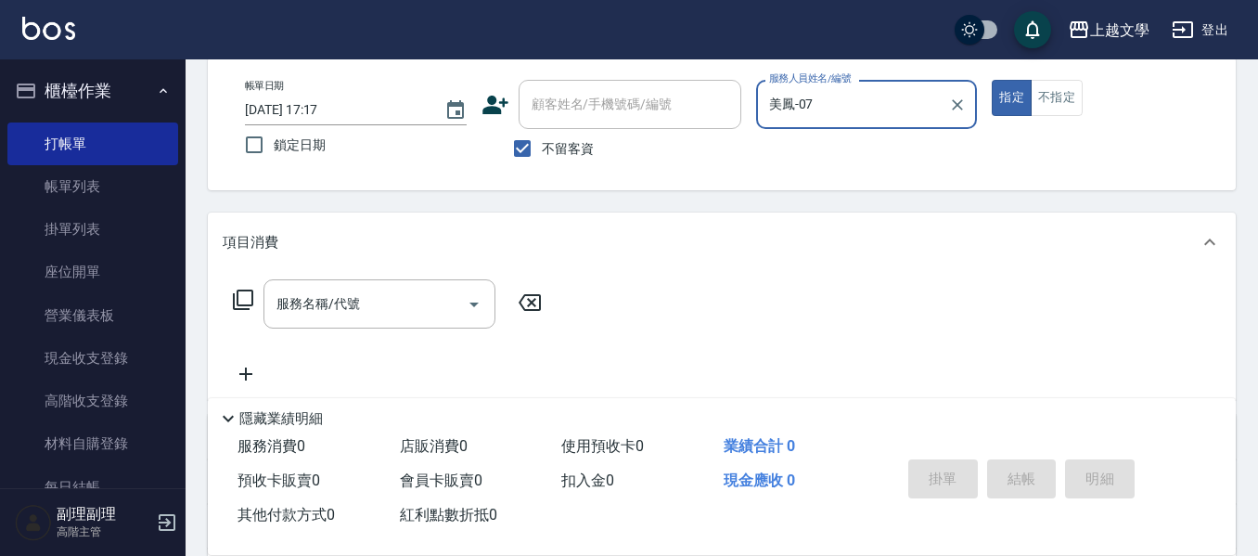
scroll to position [93, 0]
click at [366, 310] on input "服務名稱/代號" at bounding box center [365, 303] width 187 height 32
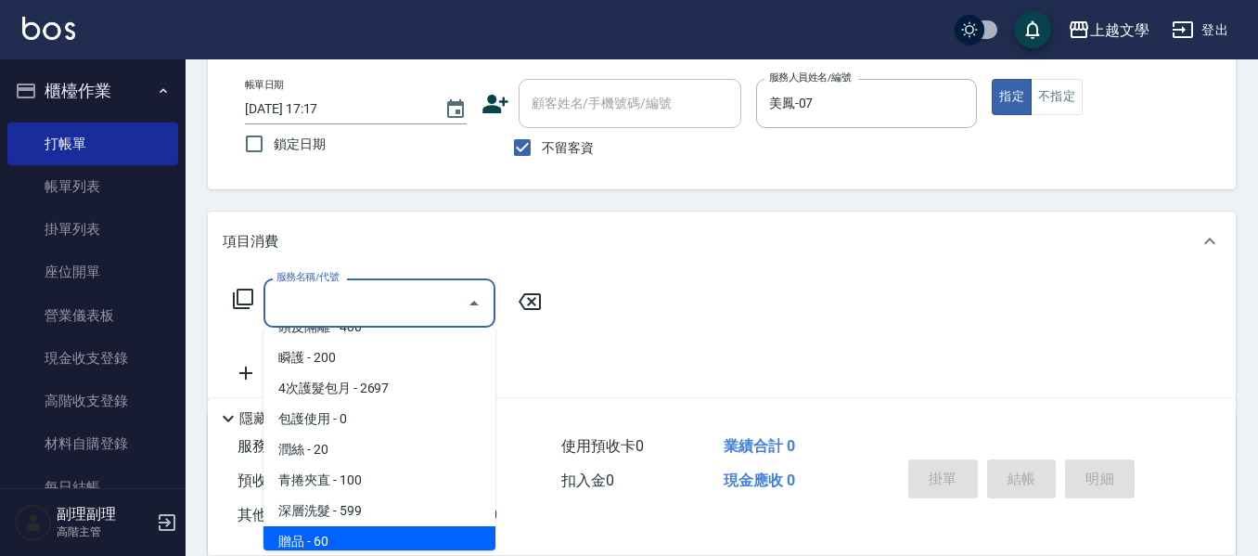
scroll to position [558, 0]
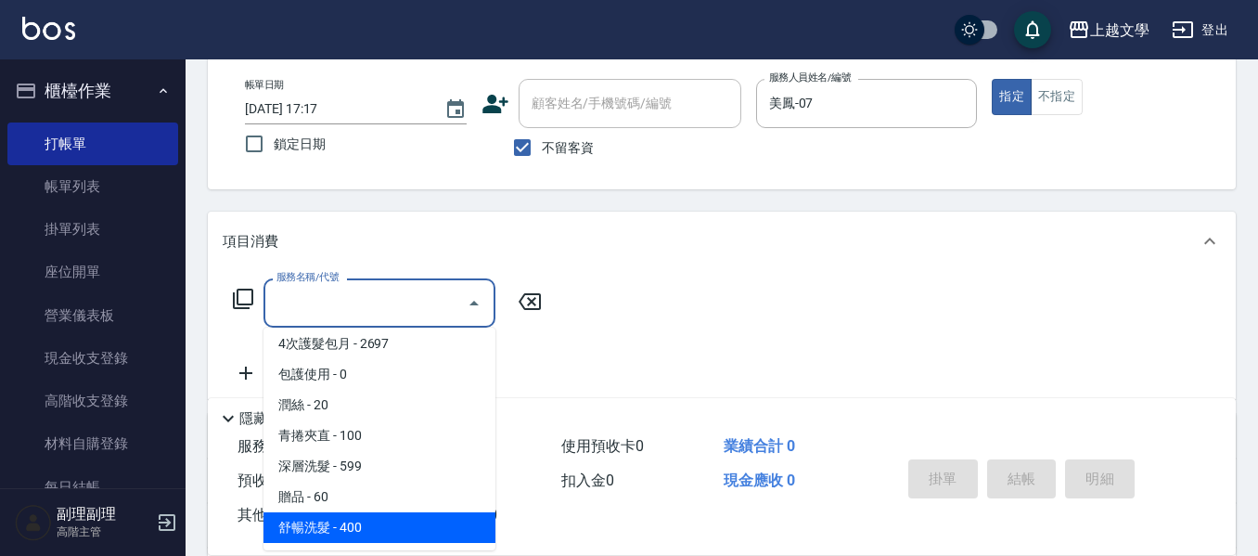
click at [382, 523] on span "舒暢洗髮 - 400" at bounding box center [380, 527] width 232 height 31
type input "舒暢洗髮(10333)"
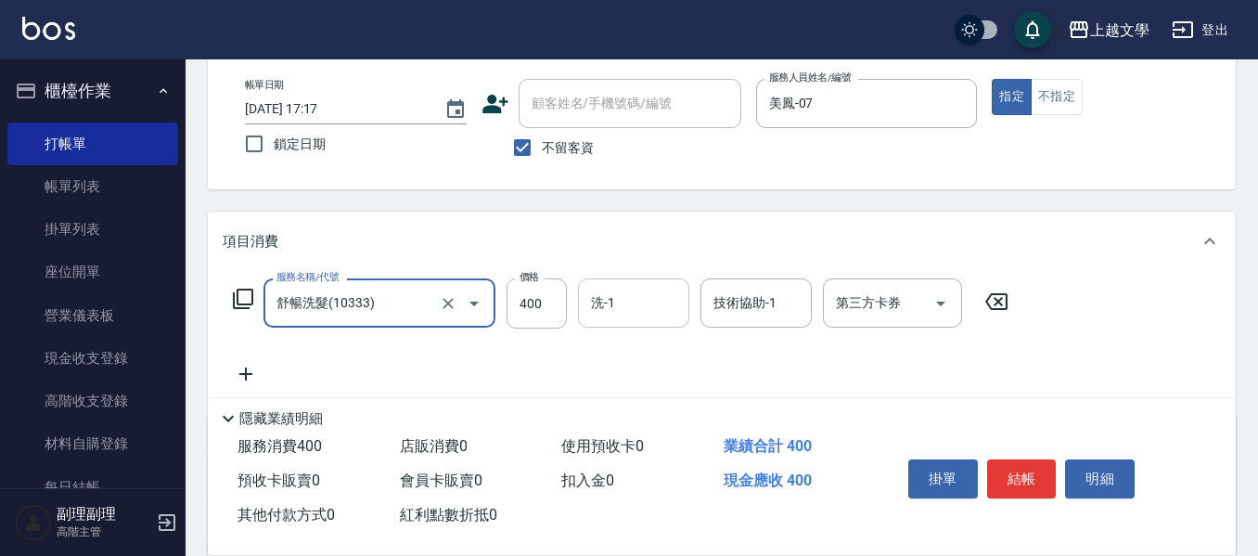
click at [606, 291] on input "洗-1" at bounding box center [633, 303] width 95 height 32
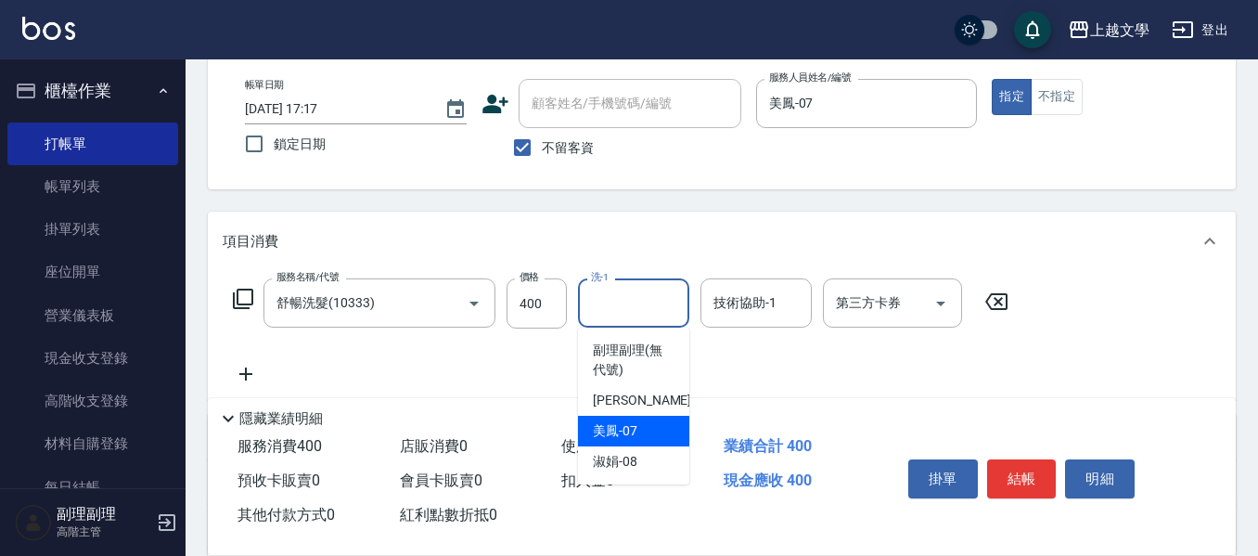
drag, startPoint x: 640, startPoint y: 436, endPoint x: 651, endPoint y: 432, distance: 11.7
click at [640, 435] on div "美鳳 -07" at bounding box center [633, 431] width 111 height 31
type input "美鳳-07"
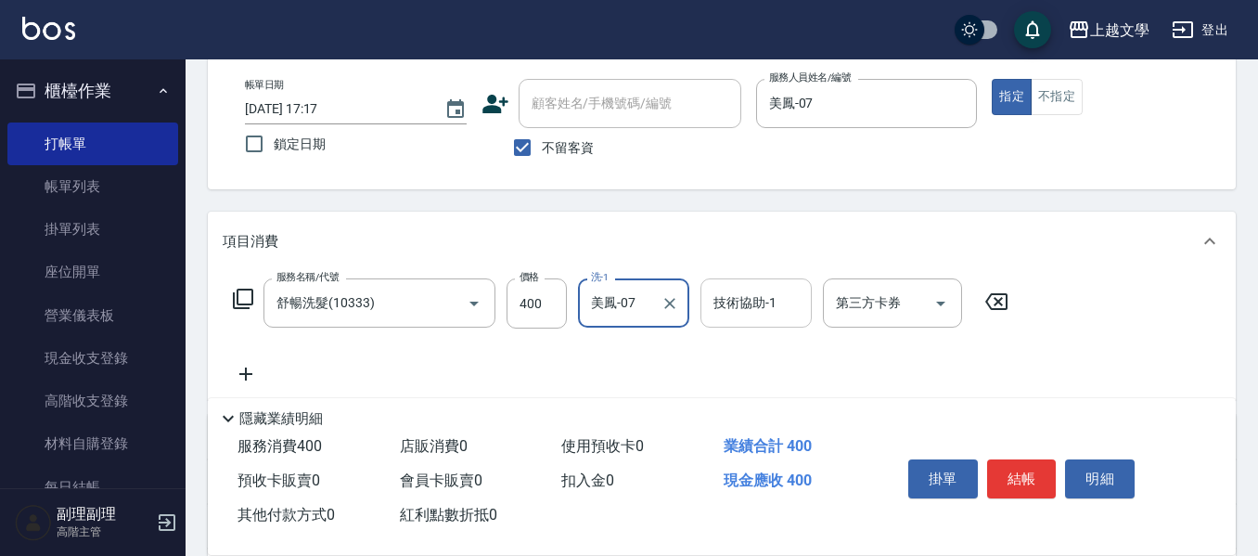
drag, startPoint x: 741, startPoint y: 301, endPoint x: 744, endPoint y: 322, distance: 21.5
click at [742, 301] on input "技術協助-1" at bounding box center [756, 303] width 95 height 32
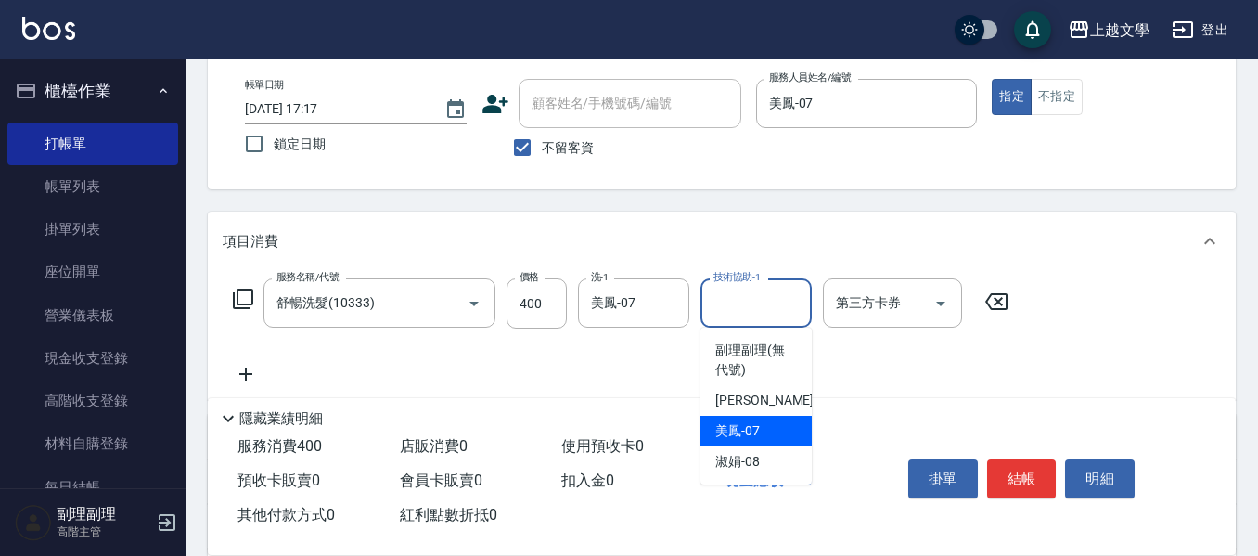
click at [719, 437] on span "美鳳 -07" at bounding box center [737, 430] width 45 height 19
type input "美鳳-07"
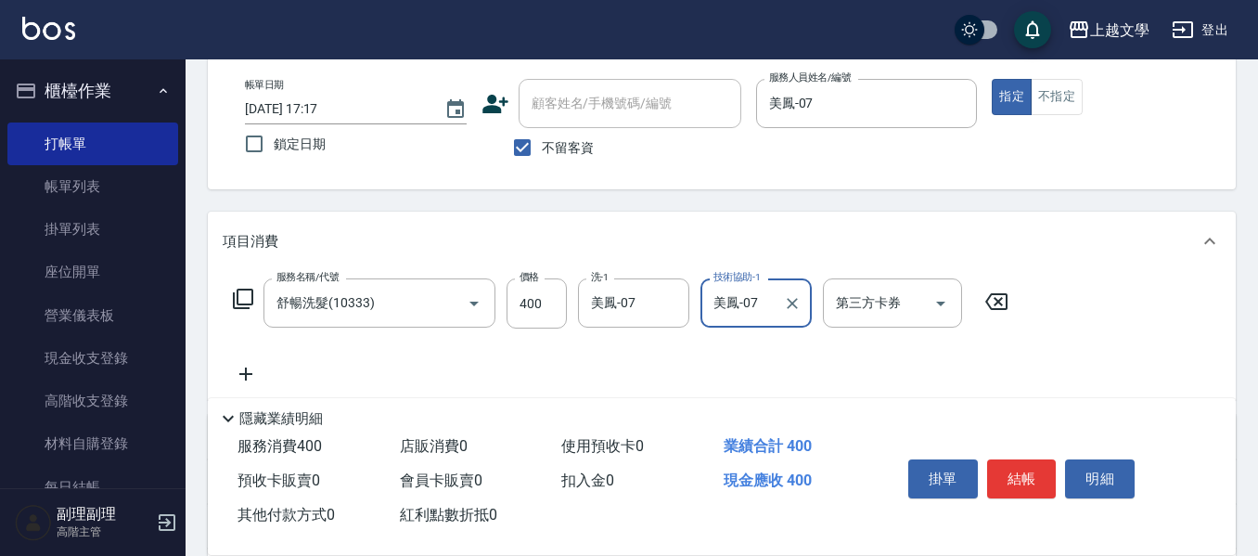
click at [261, 366] on icon at bounding box center [246, 374] width 46 height 22
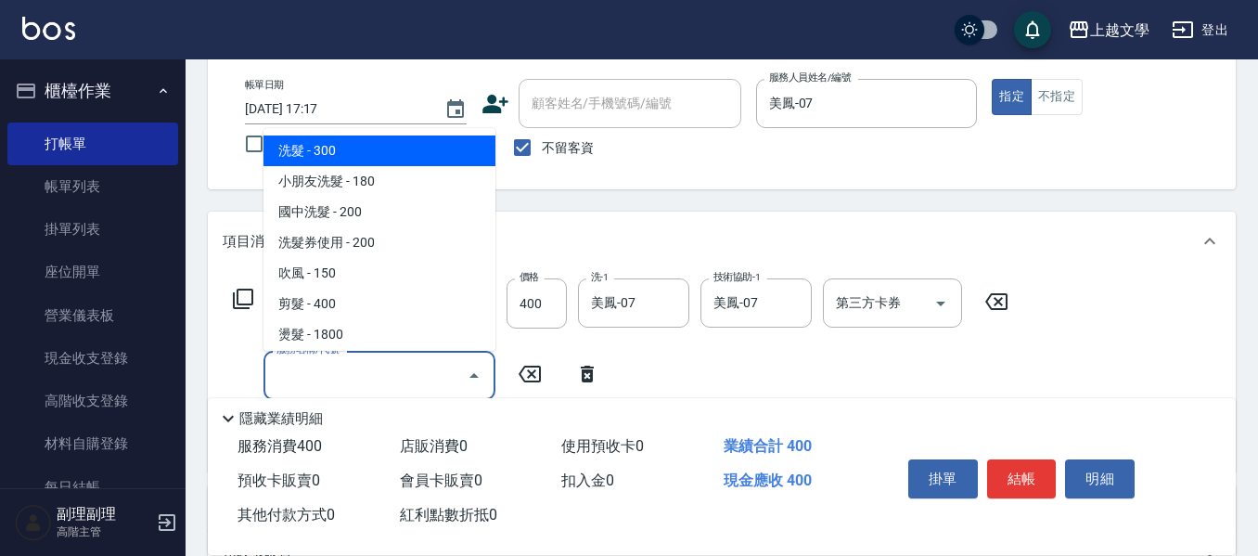
click at [316, 366] on input "服務名稱/代號" at bounding box center [365, 375] width 187 height 32
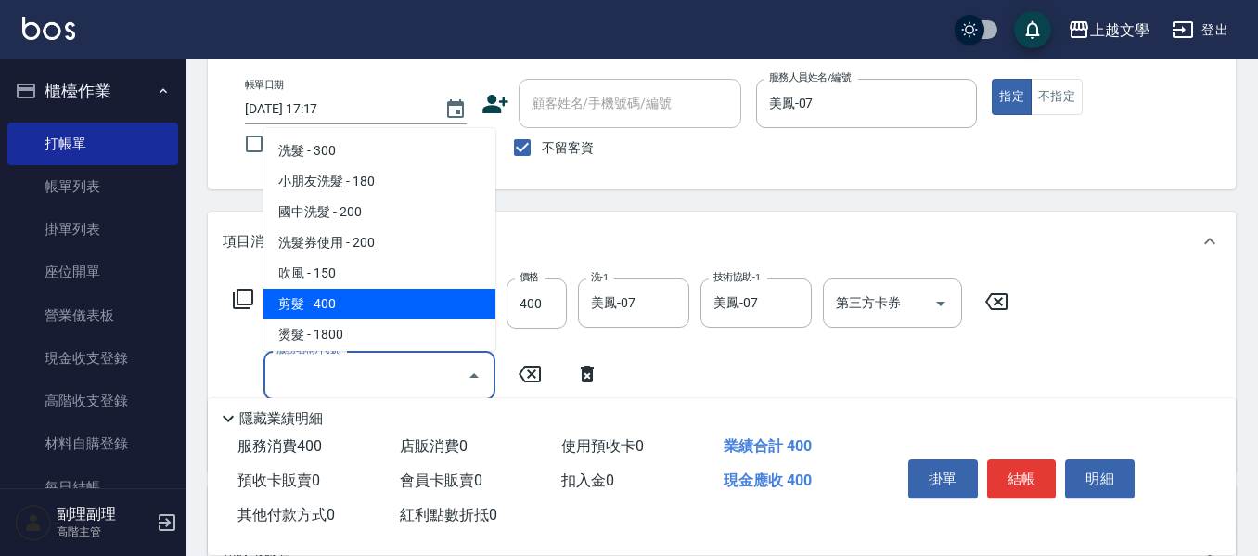
click at [328, 316] on span "剪髮 - 400" at bounding box center [380, 304] width 232 height 31
type input "剪髮(200)"
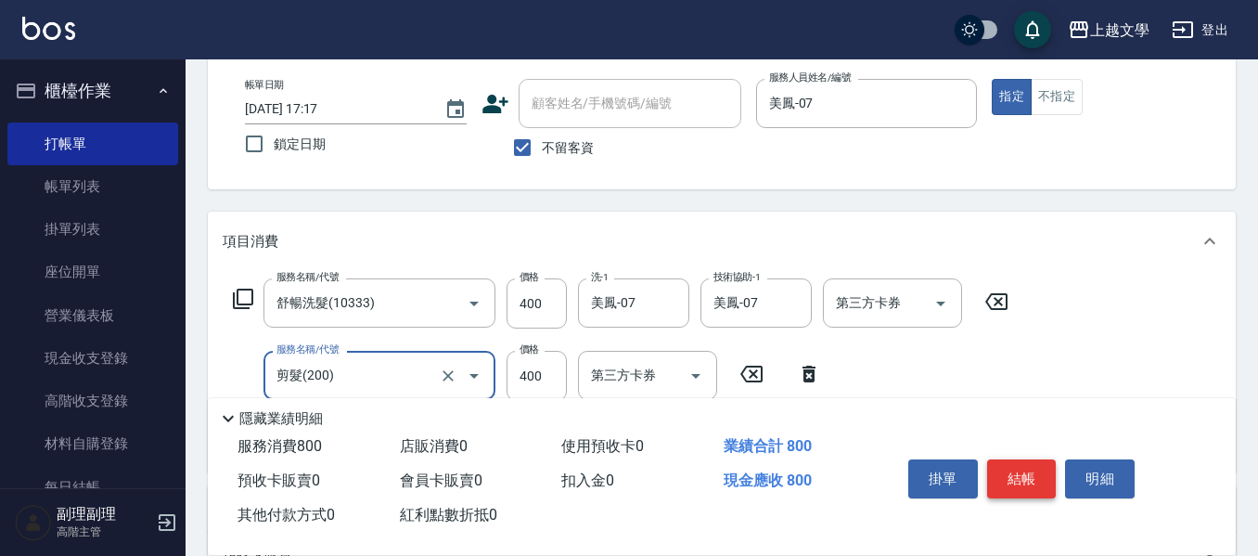
click at [1022, 474] on button "結帳" at bounding box center [1022, 478] width 70 height 39
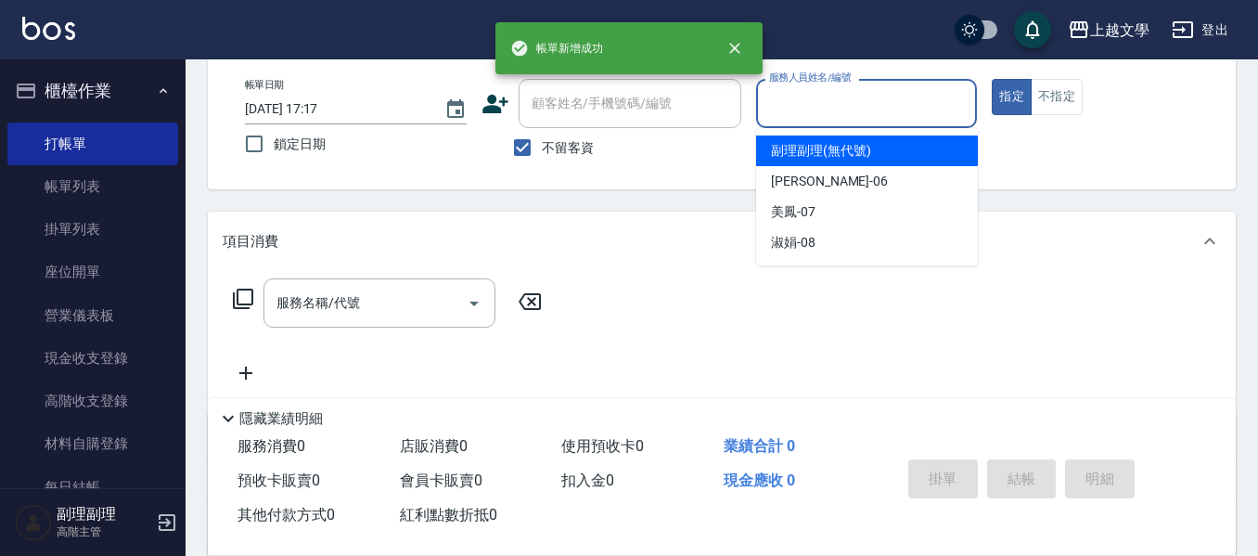
click at [861, 113] on input "服務人員姓名/編號" at bounding box center [867, 103] width 205 height 32
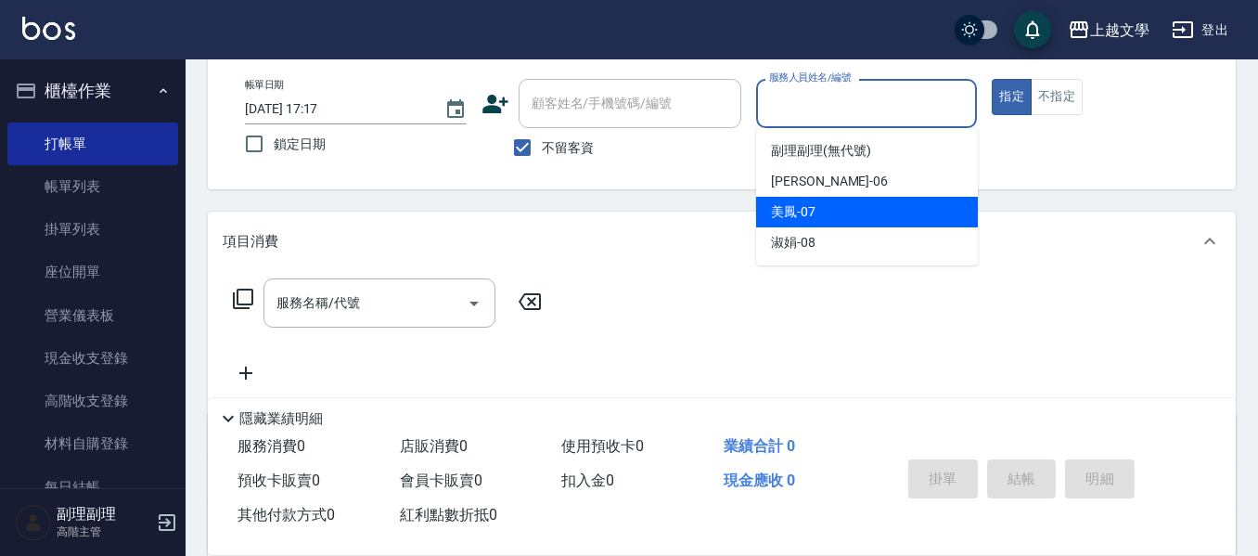
drag, startPoint x: 835, startPoint y: 199, endPoint x: 692, endPoint y: 261, distance: 155.8
click at [835, 200] on div "美鳳 -07" at bounding box center [867, 212] width 222 height 31
type input "美鳳-07"
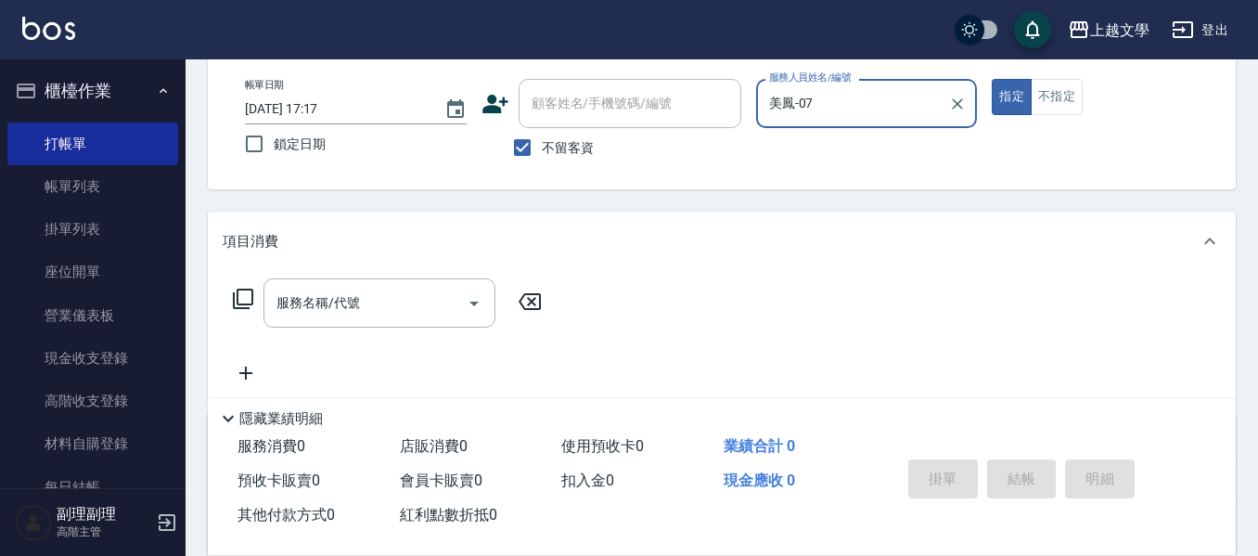
click at [370, 348] on div "服務名稱/代號 服務名稱/代號" at bounding box center [388, 331] width 330 height 106
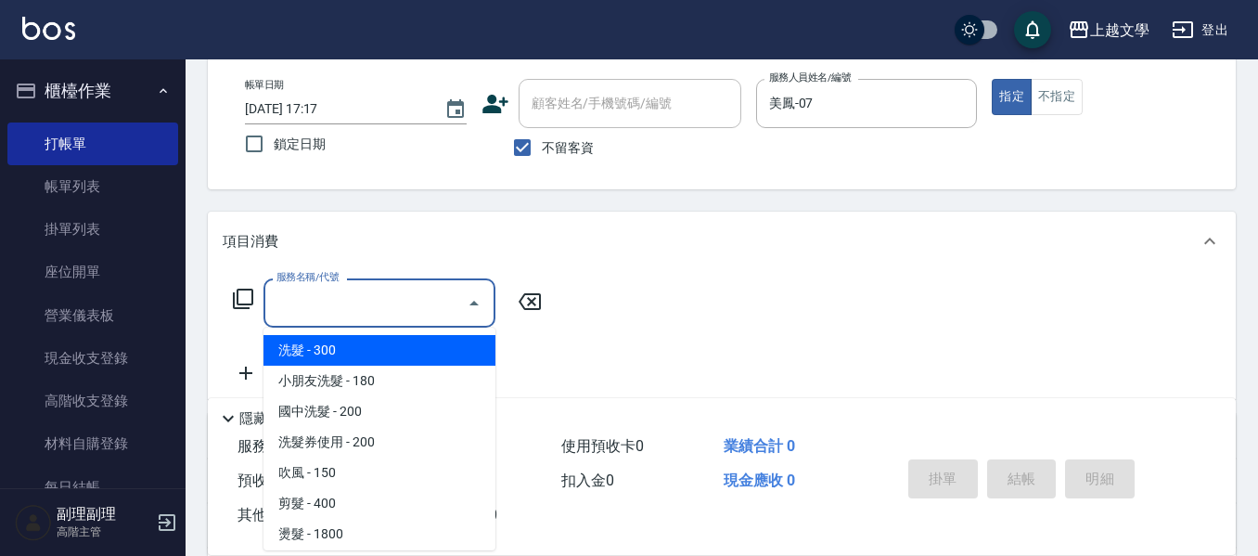
click at [354, 312] on input "服務名稱/代號" at bounding box center [365, 303] width 187 height 32
click at [357, 356] on span "洗髮 - 300" at bounding box center [380, 350] width 232 height 31
type input "洗髮(100)"
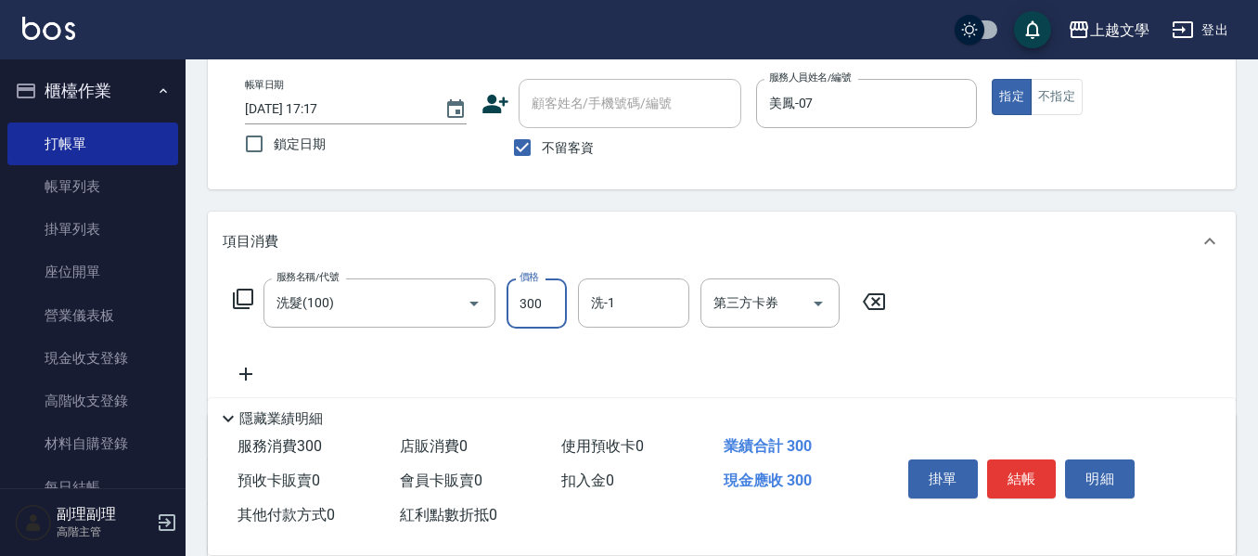
click at [542, 311] on input "300" at bounding box center [537, 303] width 60 height 50
type input "240"
click at [613, 315] on input "洗-1" at bounding box center [633, 303] width 95 height 32
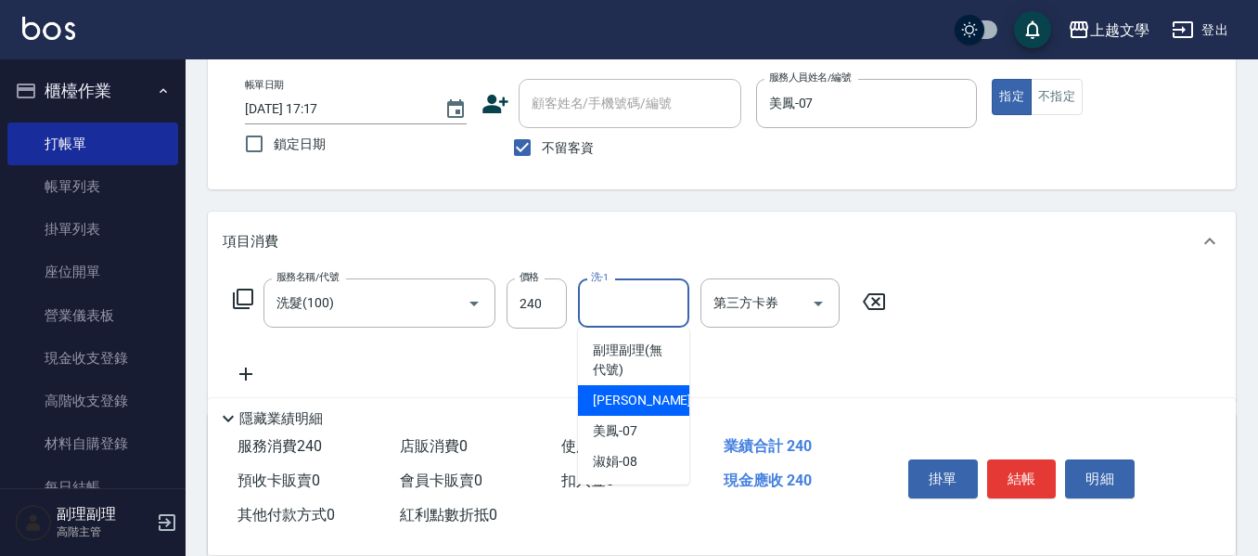
click at [622, 404] on span "佳珍 -06" at bounding box center [651, 400] width 117 height 19
drag, startPoint x: 596, startPoint y: 300, endPoint x: 612, endPoint y: 402, distance: 103.4
click at [596, 299] on input "佳珍-06" at bounding box center [619, 303] width 67 height 32
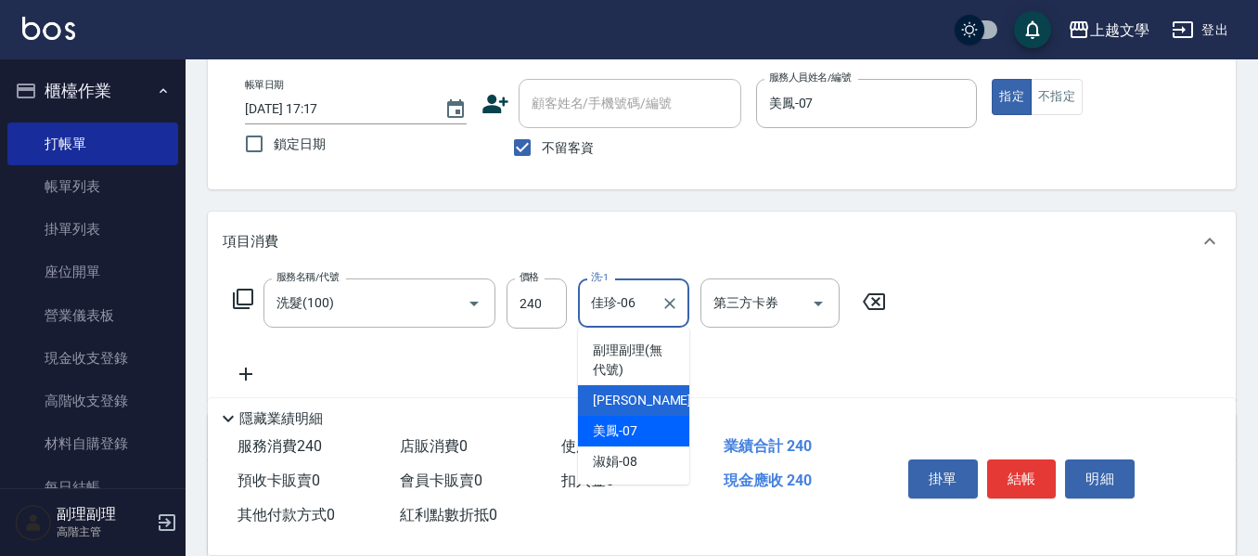
click at [618, 433] on span "美鳳 -07" at bounding box center [615, 430] width 45 height 19
type input "美鳳-07"
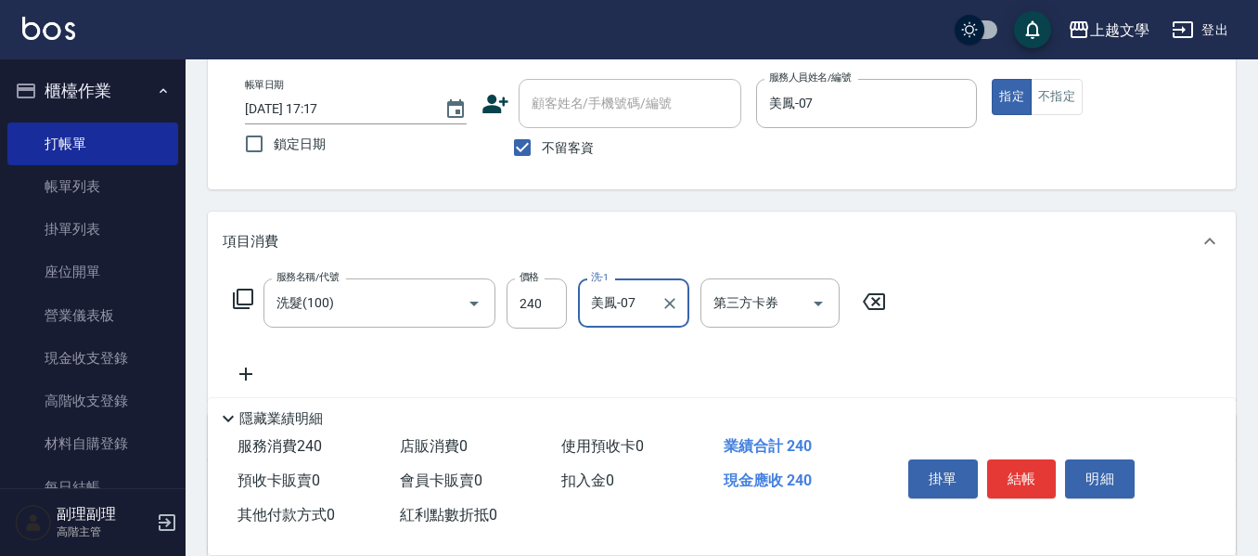
click at [263, 373] on icon at bounding box center [246, 374] width 46 height 22
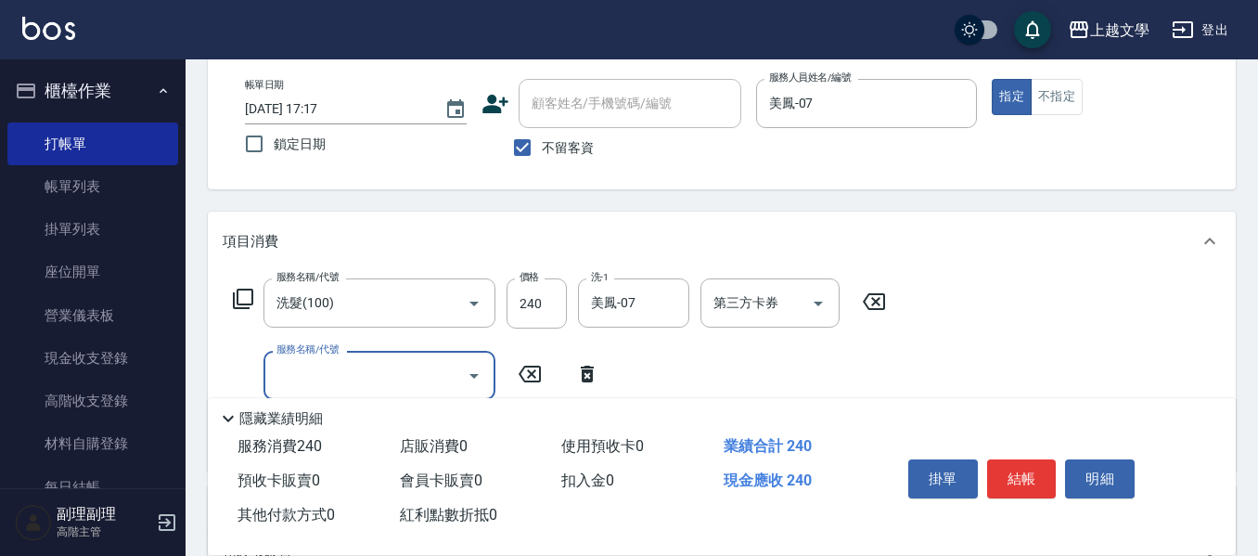
click at [318, 369] on input "服務名稱/代號" at bounding box center [365, 375] width 187 height 32
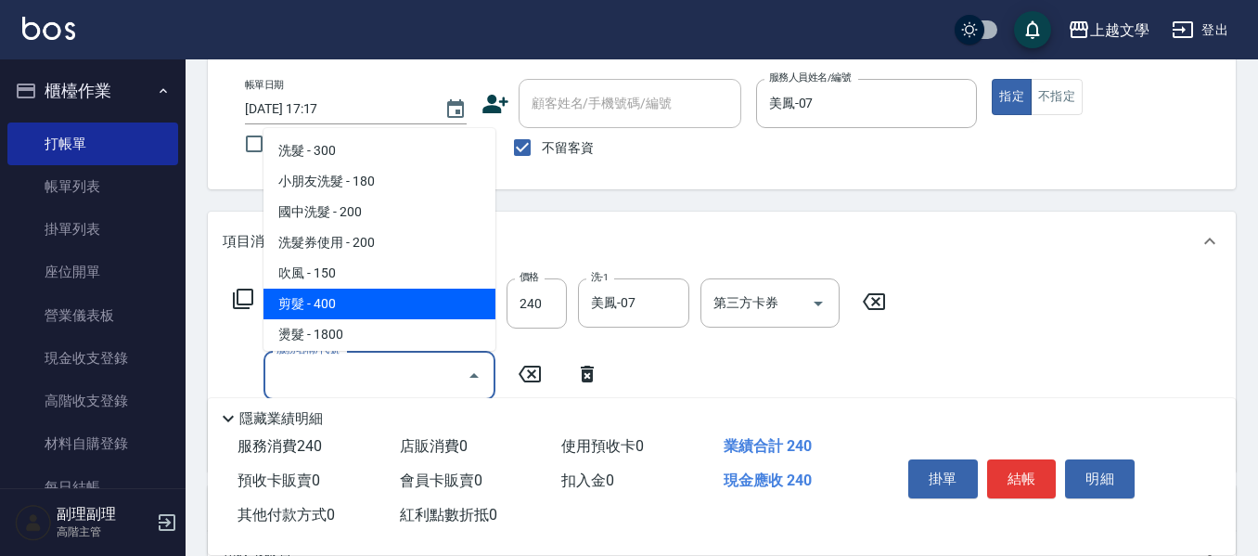
click at [333, 290] on span "剪髮 - 400" at bounding box center [380, 304] width 232 height 31
type input "剪髮(200)"
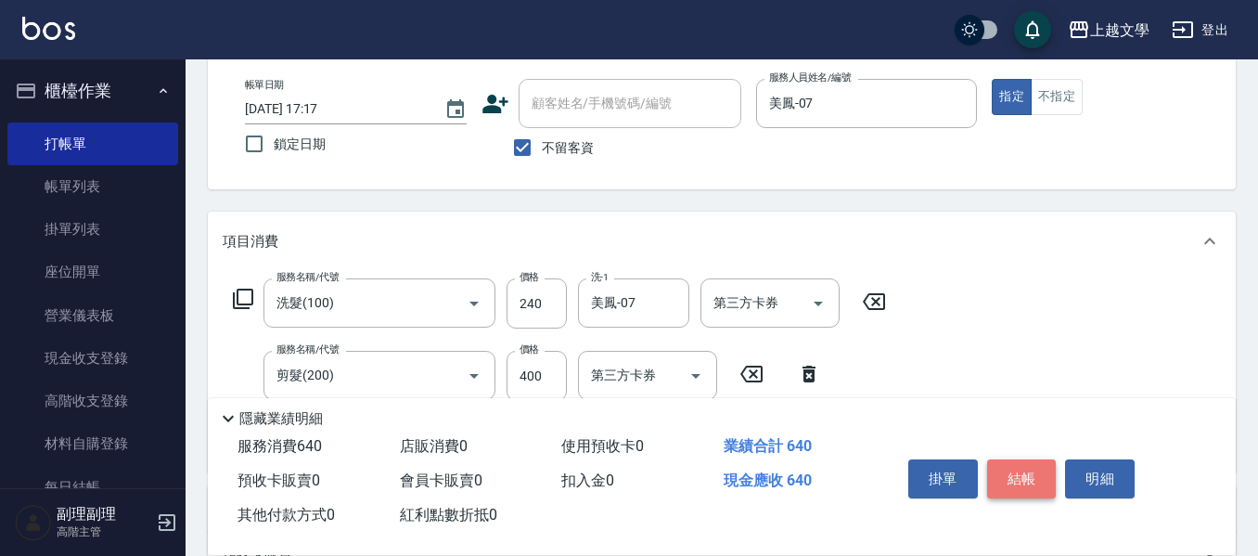
click at [1017, 464] on button "結帳" at bounding box center [1022, 478] width 70 height 39
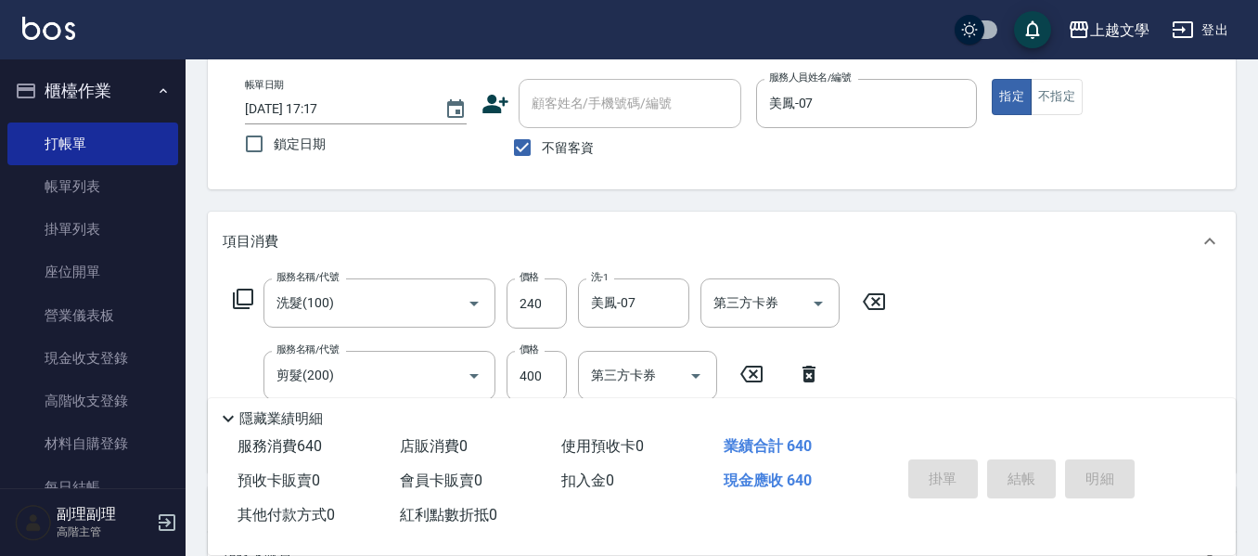
type input "[DATE] 17:18"
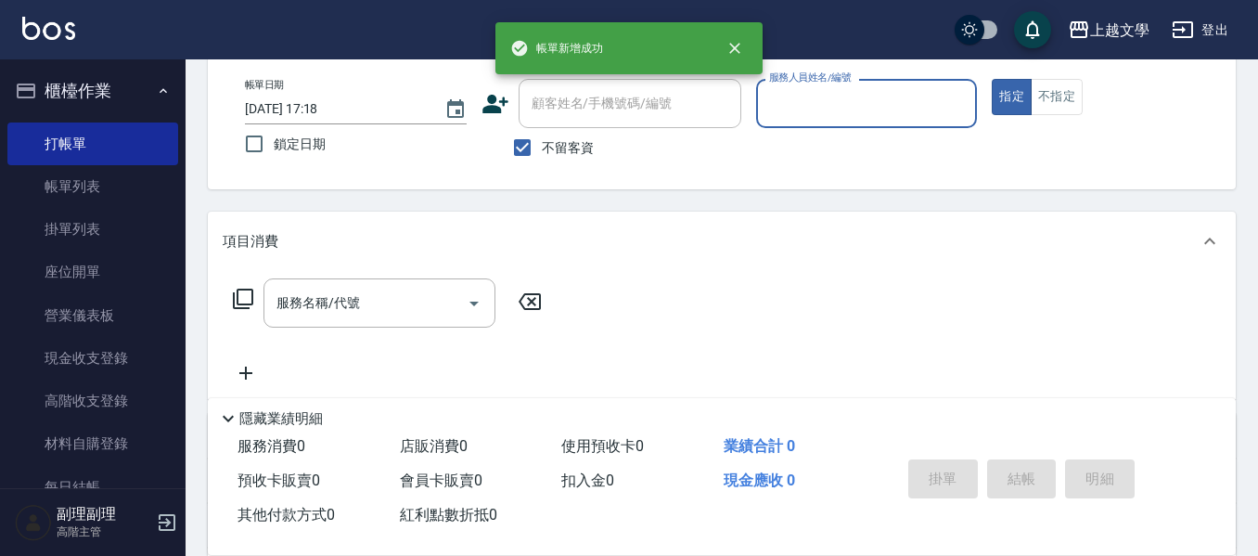
click at [857, 108] on input "服務人員姓名/編號" at bounding box center [867, 103] width 205 height 32
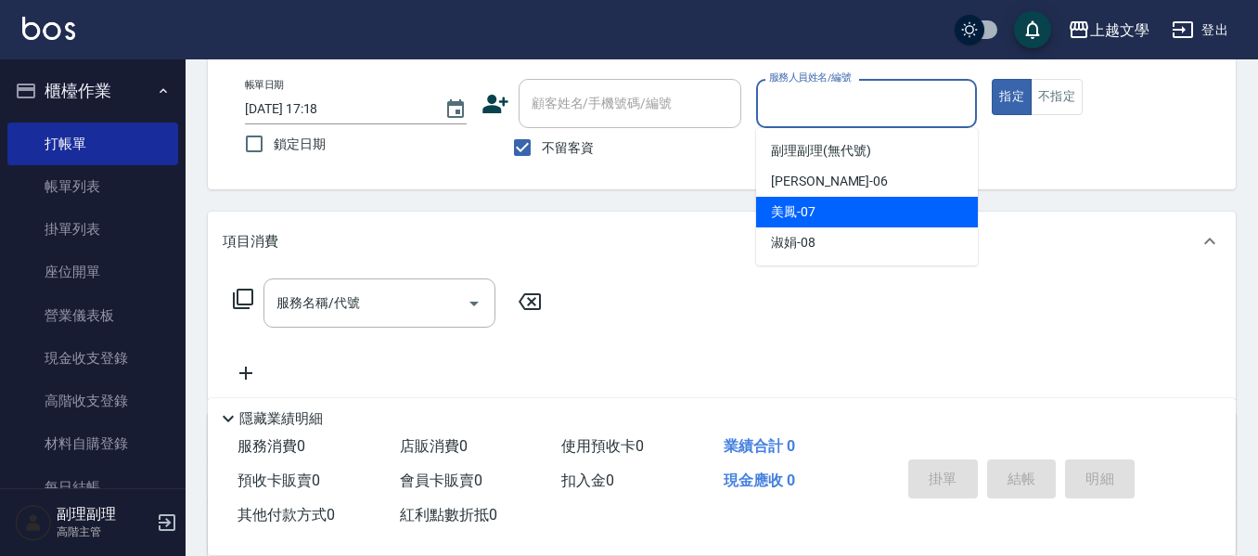
click at [841, 208] on div "美鳳 -07" at bounding box center [867, 212] width 222 height 31
type input "美鳳-07"
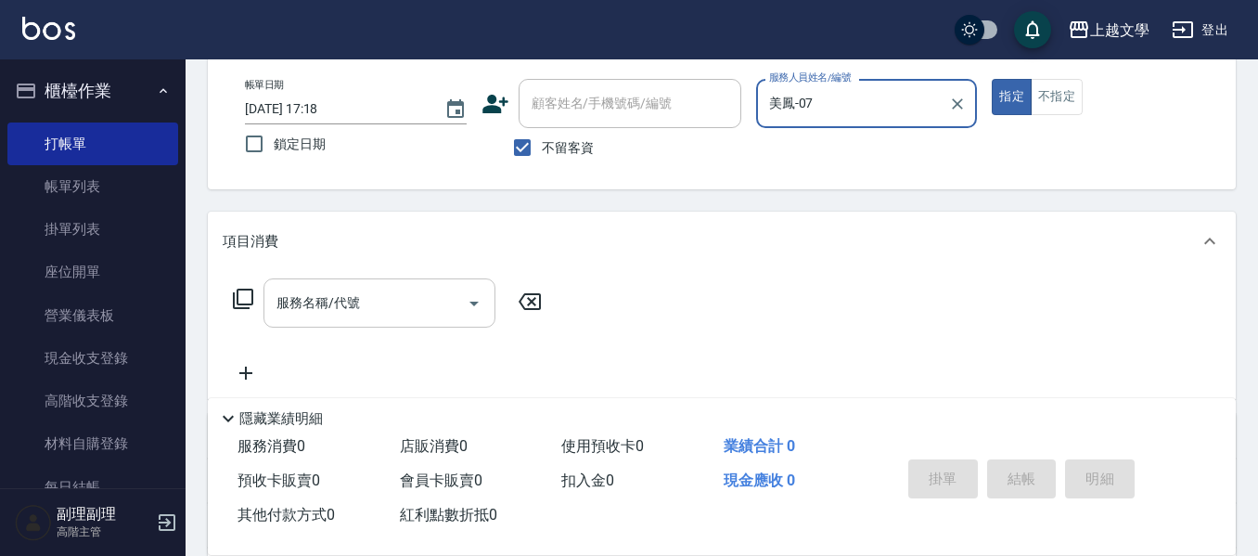
click at [393, 316] on input "服務名稱/代號" at bounding box center [365, 303] width 187 height 32
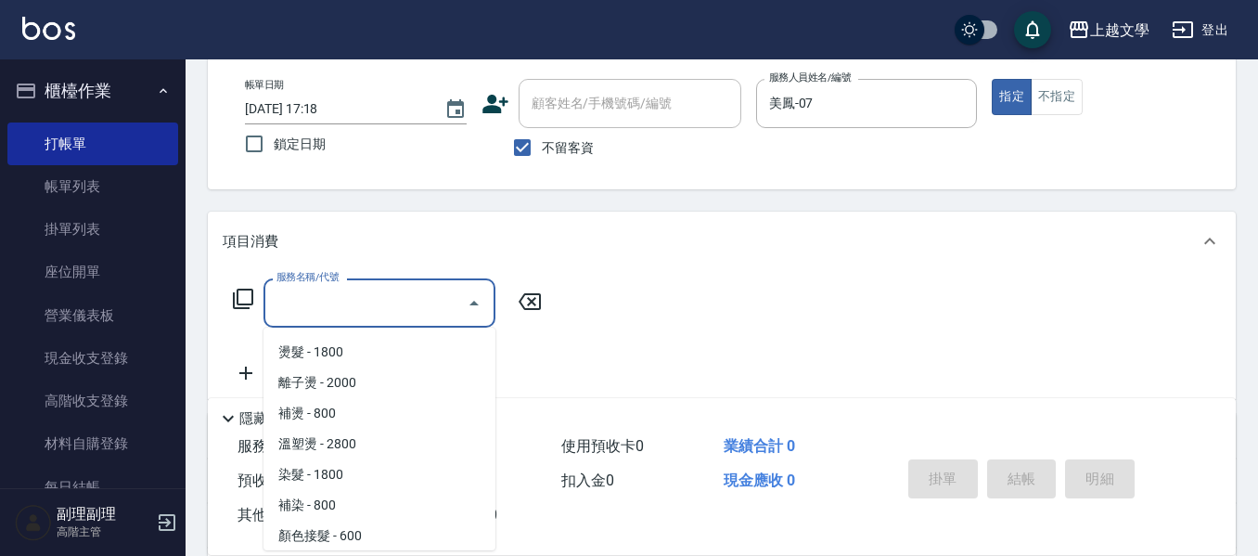
scroll to position [557, 0]
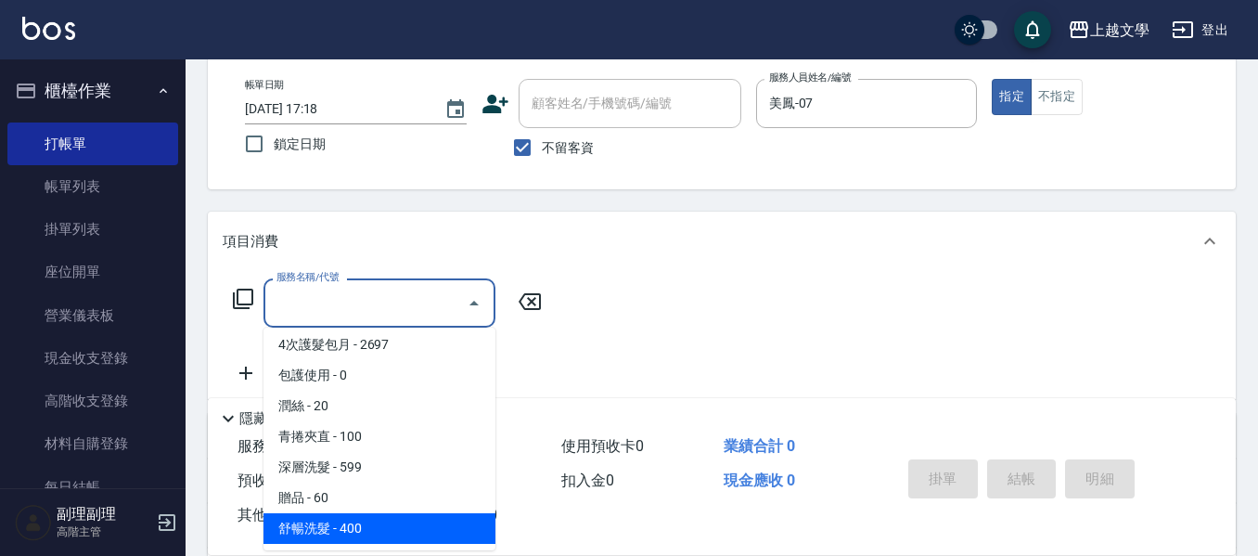
click at [376, 535] on span "舒暢洗髮 - 400" at bounding box center [380, 528] width 232 height 31
type input "舒暢洗髮(10333)"
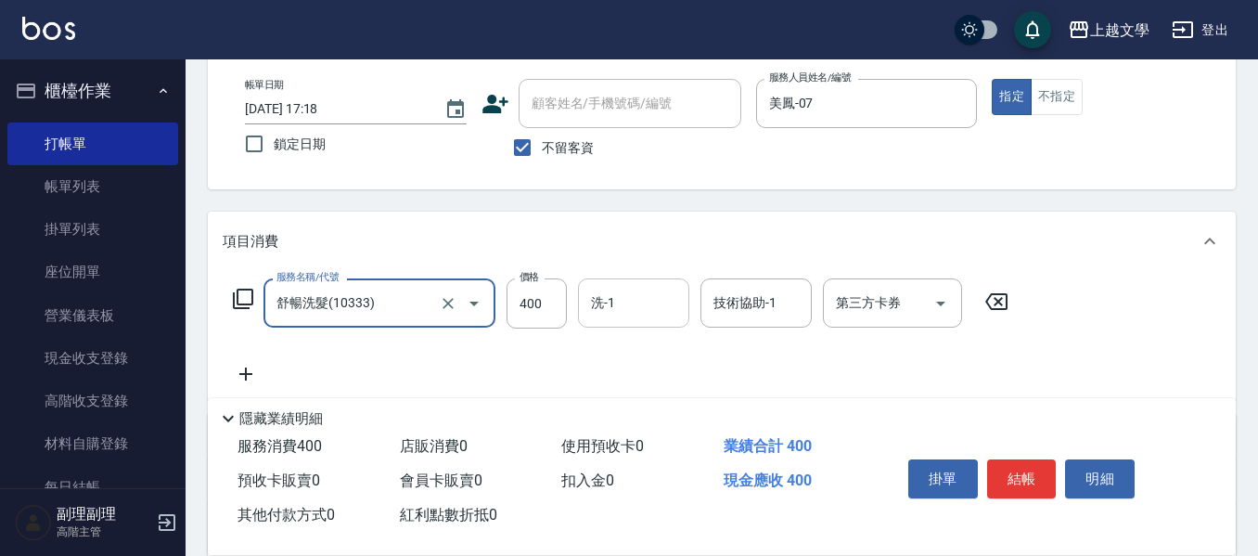
click at [599, 326] on div "洗-1" at bounding box center [633, 302] width 111 height 49
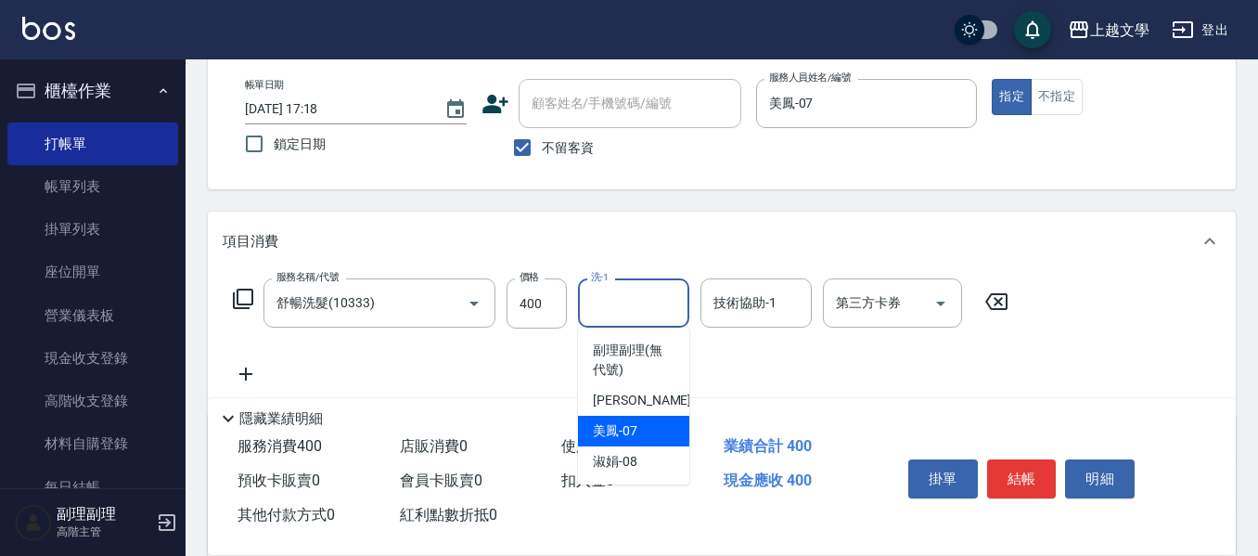
click at [616, 443] on div "美鳳 -07" at bounding box center [633, 431] width 111 height 31
type input "美鳳-07"
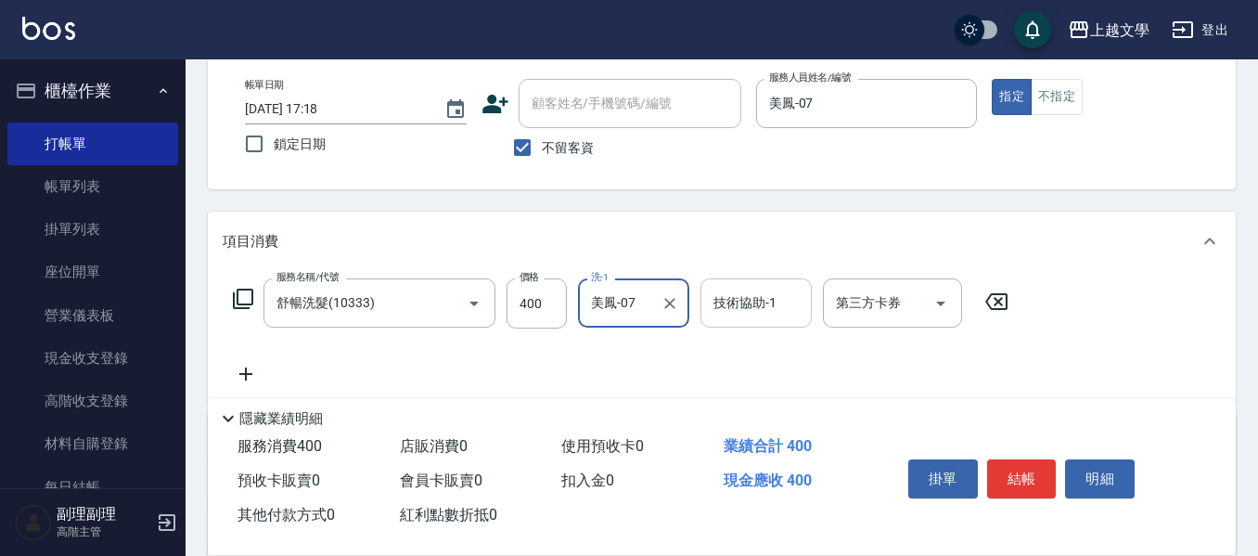
click at [751, 301] on input "技術協助-1" at bounding box center [756, 303] width 95 height 32
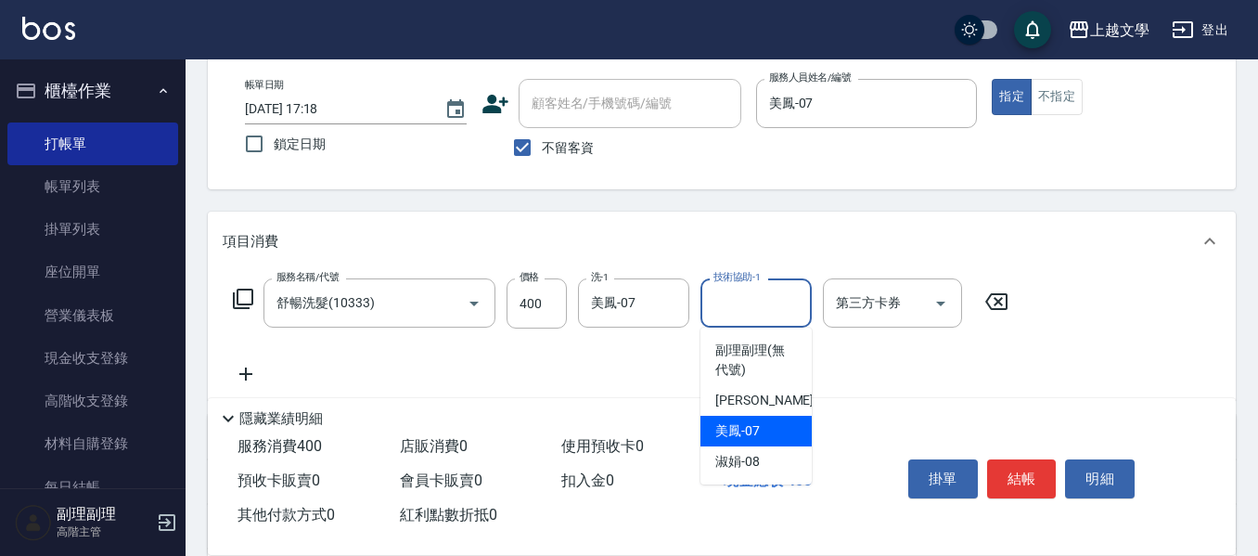
click at [763, 426] on div "美鳳 -07" at bounding box center [756, 431] width 111 height 31
type input "美鳳-07"
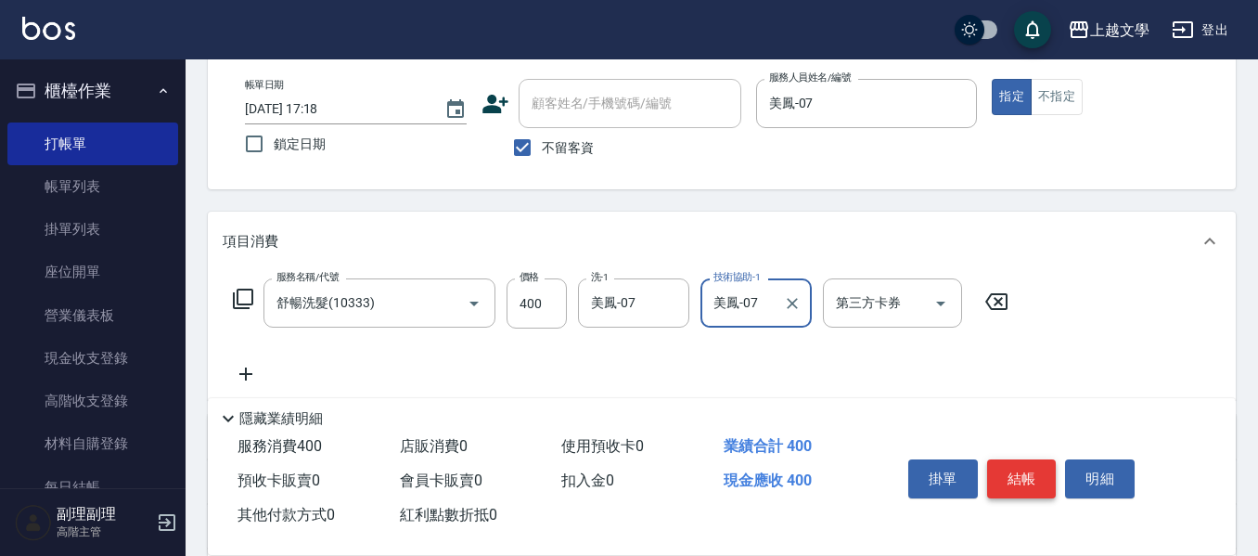
click at [1007, 470] on button "結帳" at bounding box center [1022, 478] width 70 height 39
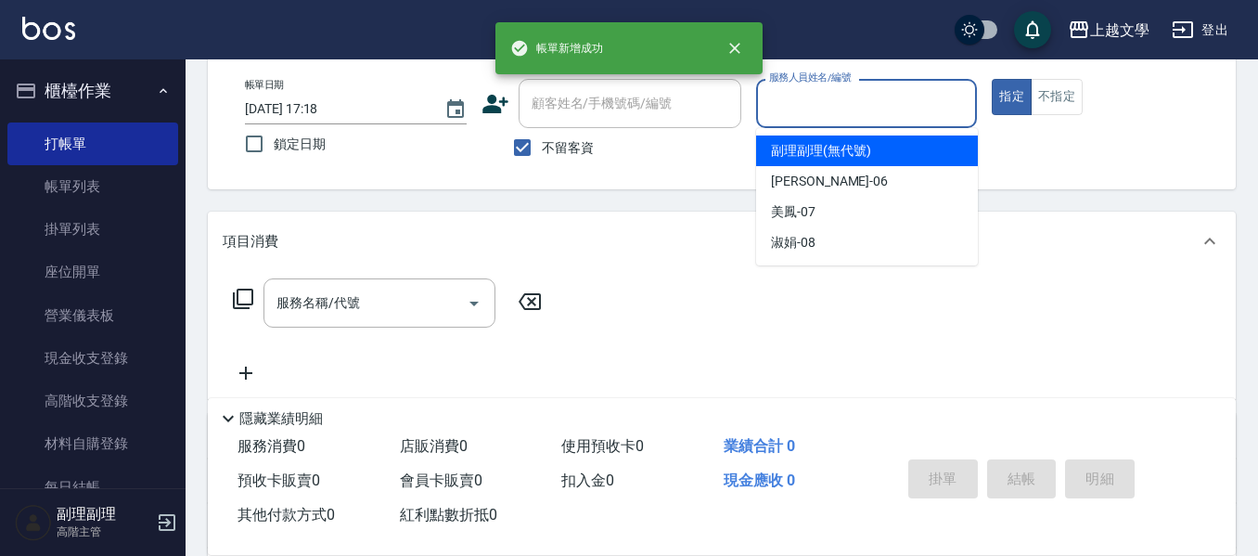
click at [805, 114] on input "服務人員姓名/編號" at bounding box center [867, 103] width 205 height 32
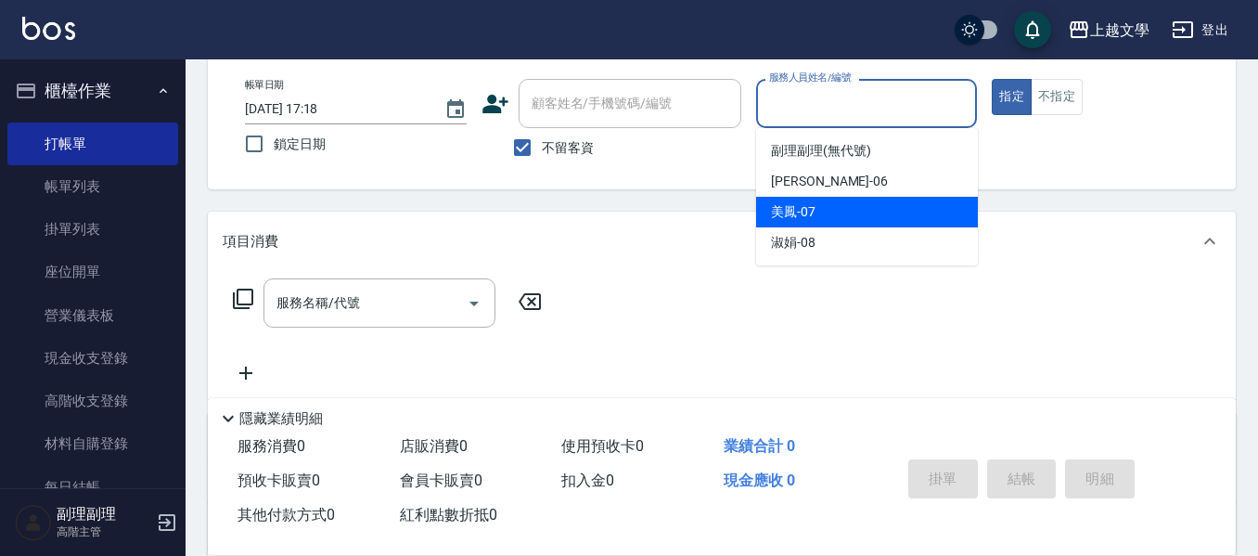
click at [795, 204] on span "美鳳 -07" at bounding box center [793, 211] width 45 height 19
type input "美鳳-07"
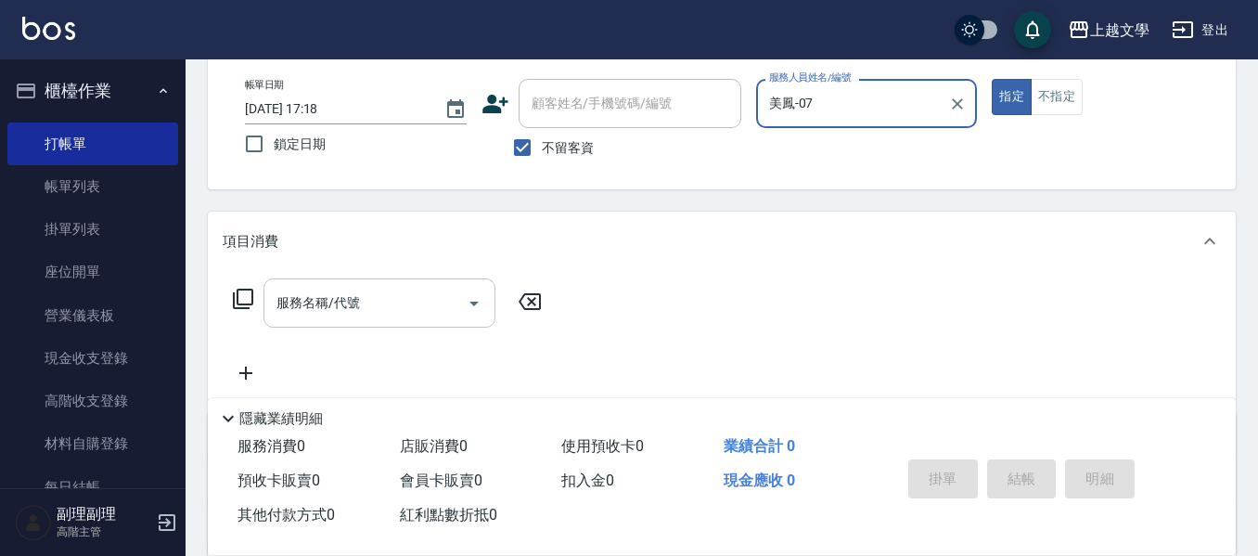
click at [329, 299] on input "服務名稱/代號" at bounding box center [365, 303] width 187 height 32
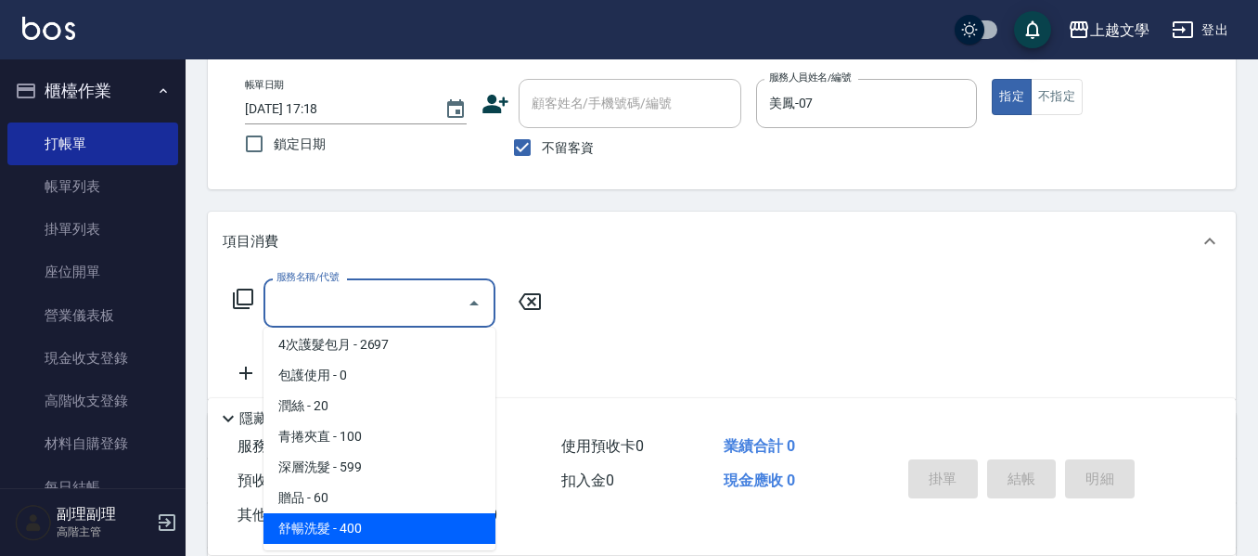
click at [385, 533] on span "舒暢洗髮 - 400" at bounding box center [380, 528] width 232 height 31
type input "舒暢洗髮(10333)"
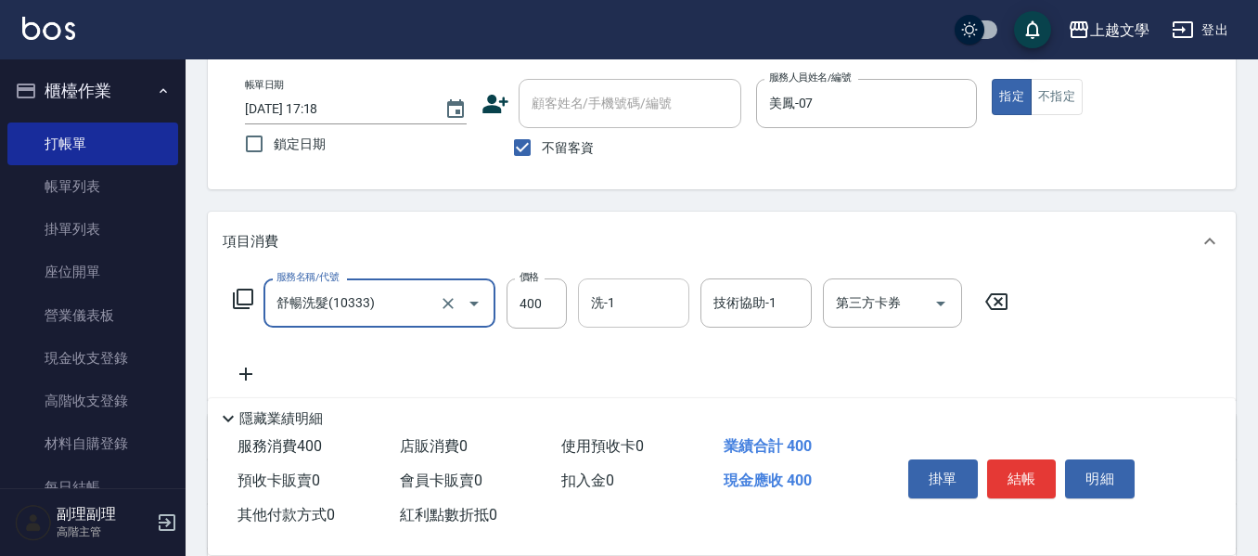
click at [606, 298] on input "洗-1" at bounding box center [633, 303] width 95 height 32
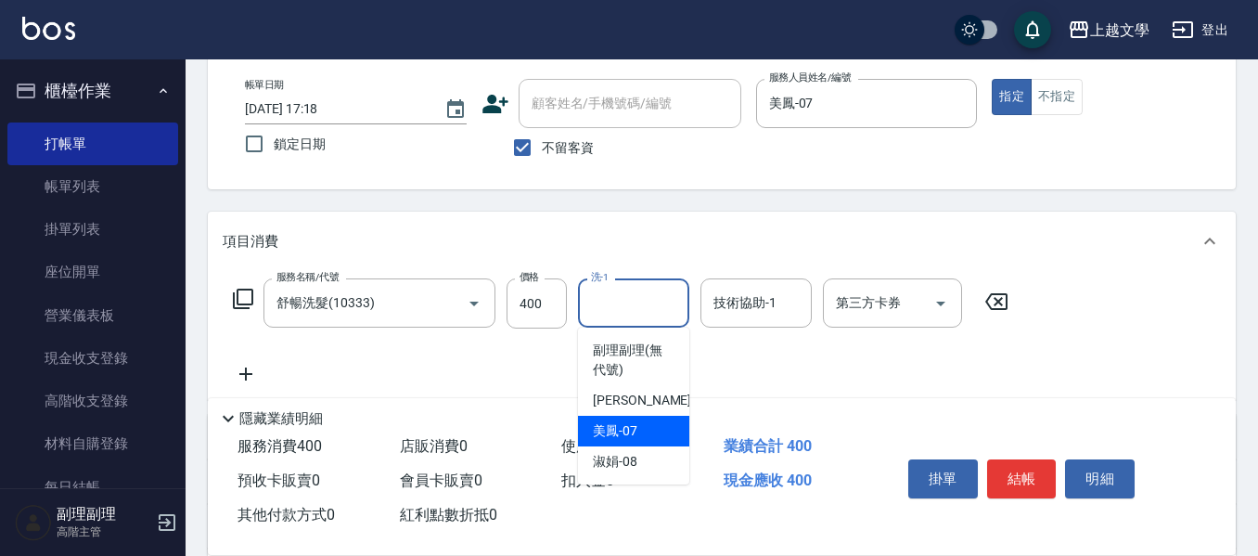
click at [622, 440] on span "美鳳 -07" at bounding box center [615, 430] width 45 height 19
type input "美鳳-07"
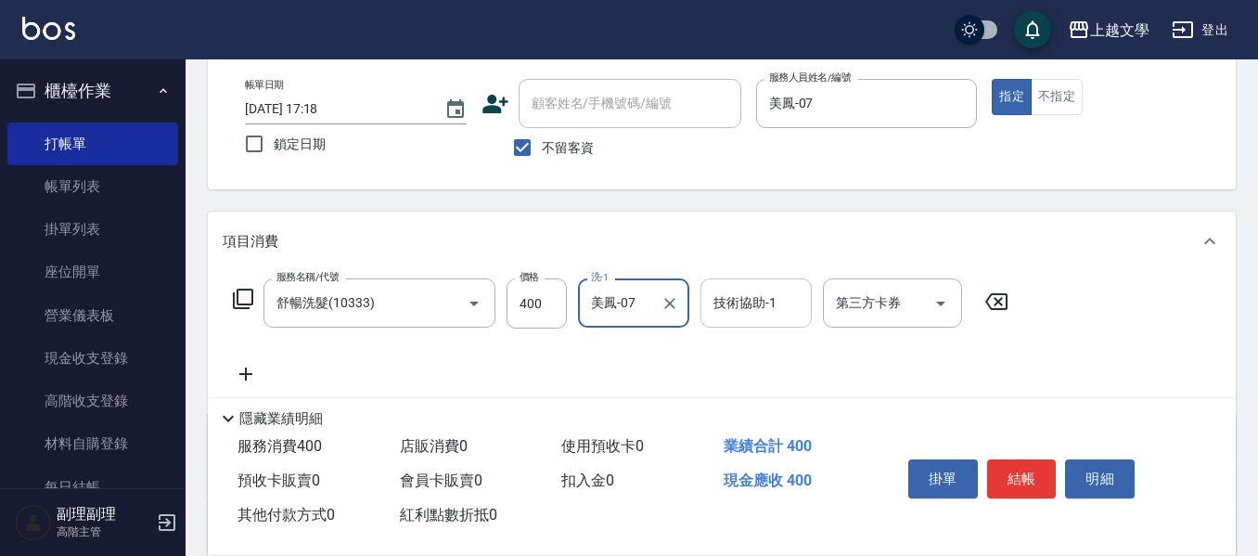
click at [745, 313] on input "技術協助-1" at bounding box center [756, 303] width 95 height 32
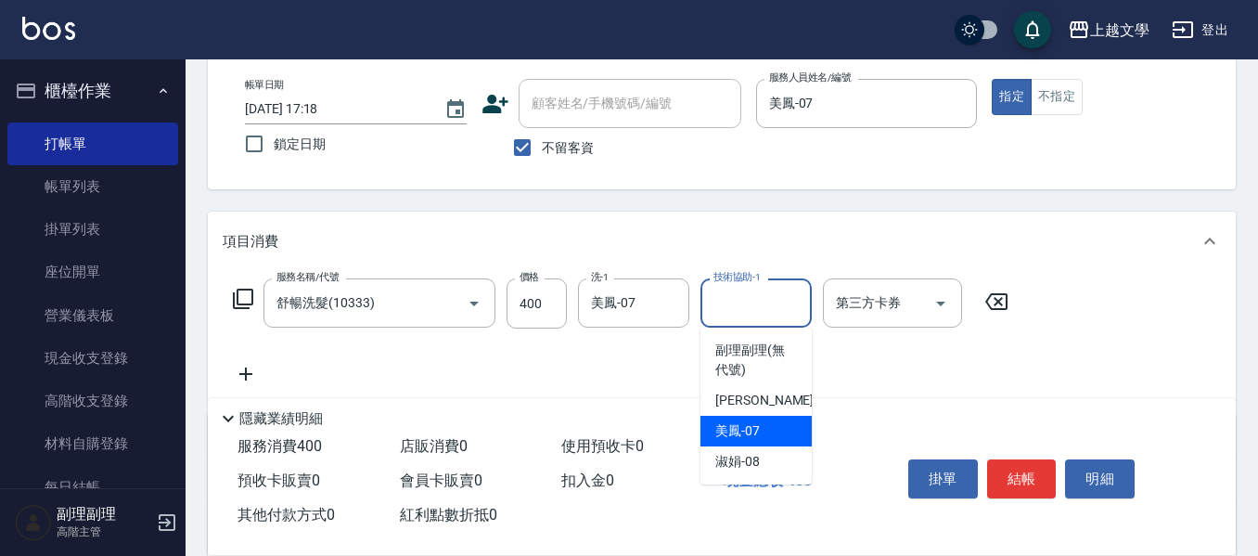
click at [755, 432] on span "美鳳 -07" at bounding box center [737, 430] width 45 height 19
type input "美鳳-07"
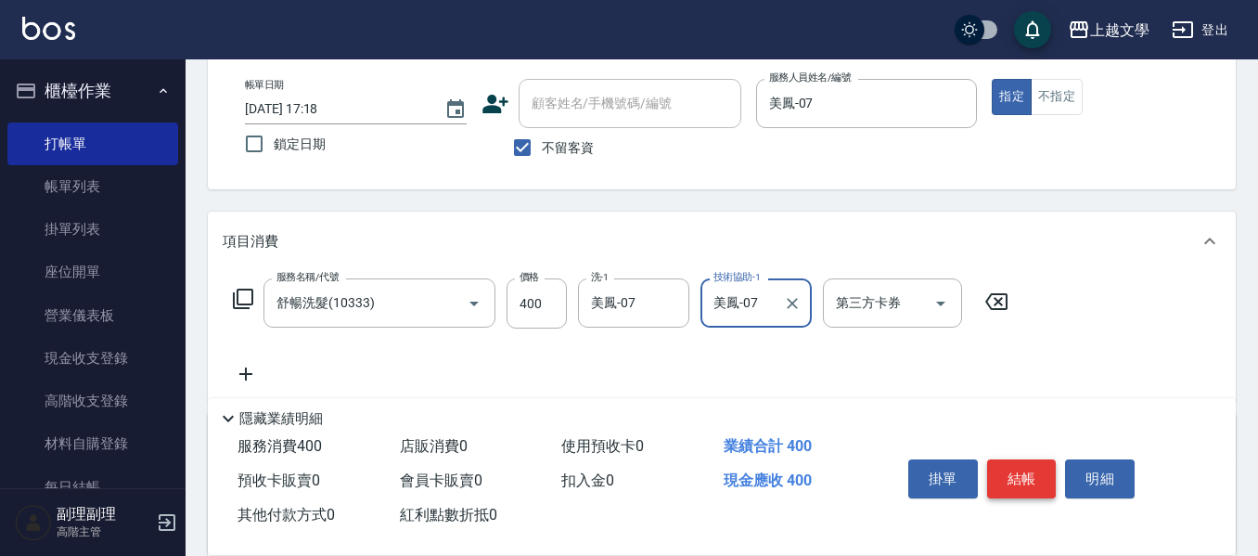
click at [1011, 474] on button "結帳" at bounding box center [1022, 478] width 70 height 39
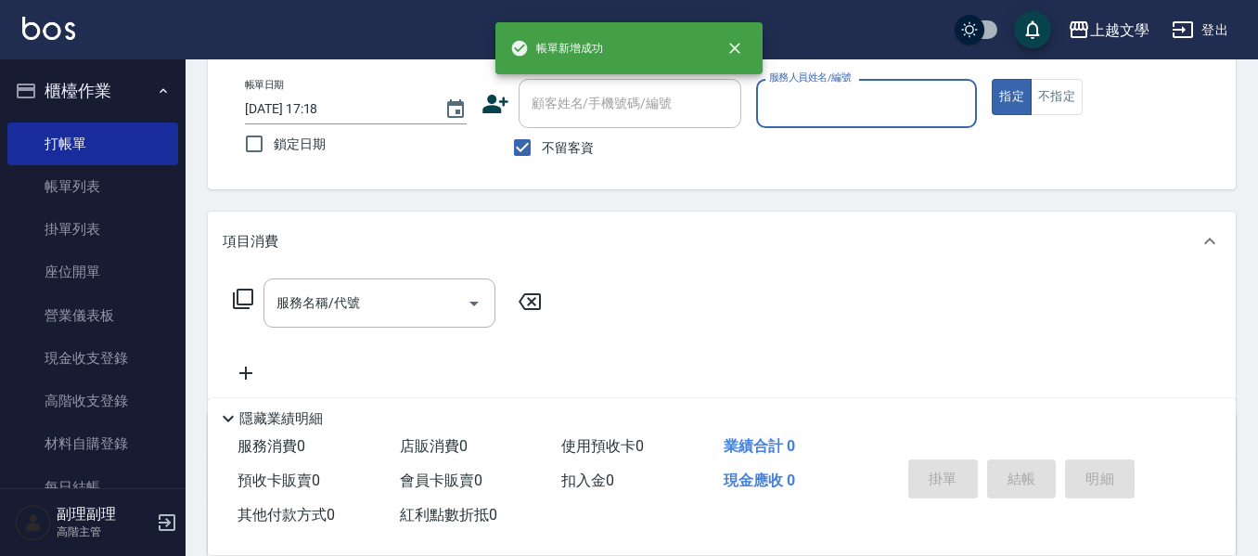
click at [862, 96] on input "服務人員姓名/編號" at bounding box center [867, 103] width 205 height 32
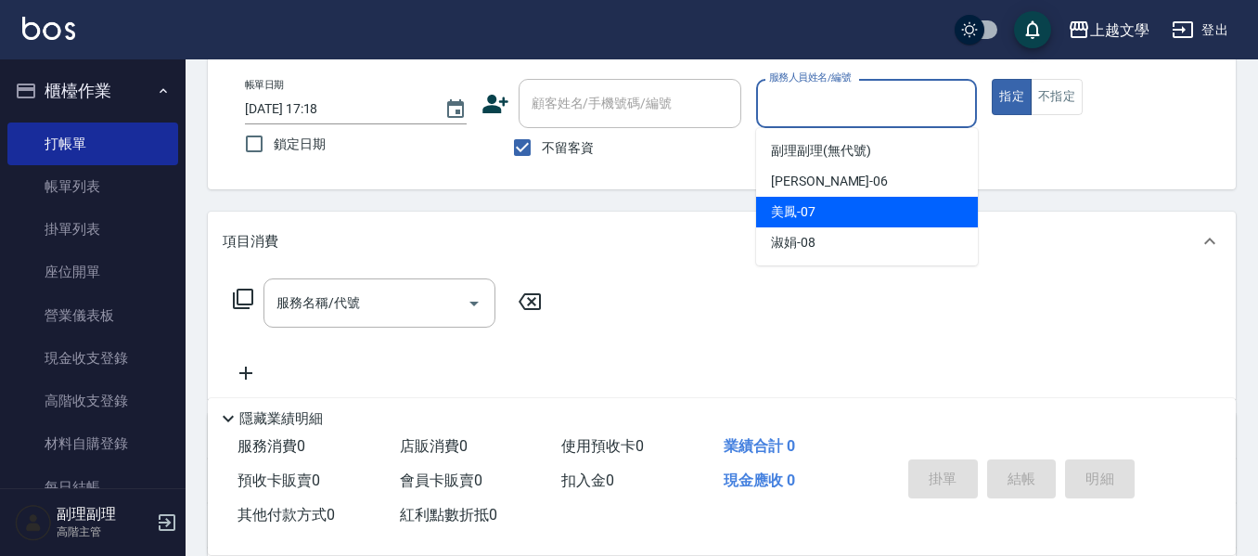
drag, startPoint x: 857, startPoint y: 209, endPoint x: 842, endPoint y: 213, distance: 16.4
click at [852, 211] on div "美鳳 -07" at bounding box center [867, 212] width 222 height 31
type input "美鳳-07"
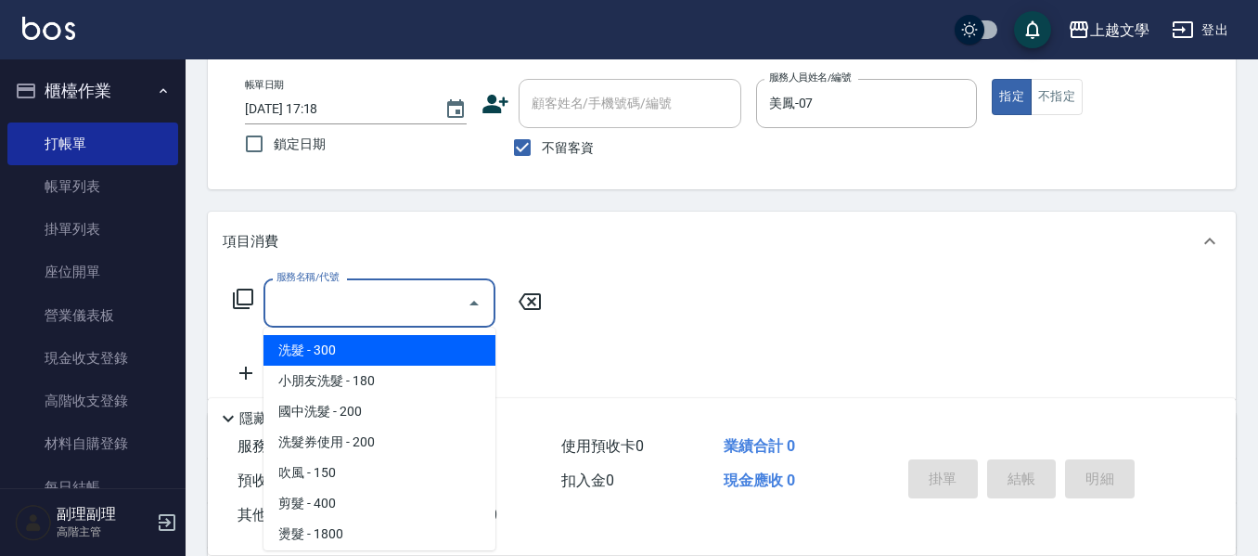
click at [400, 294] on input "服務名稱/代號" at bounding box center [365, 303] width 187 height 32
click at [384, 346] on span "洗髮 - 300" at bounding box center [380, 350] width 232 height 31
type input "洗髮(100)"
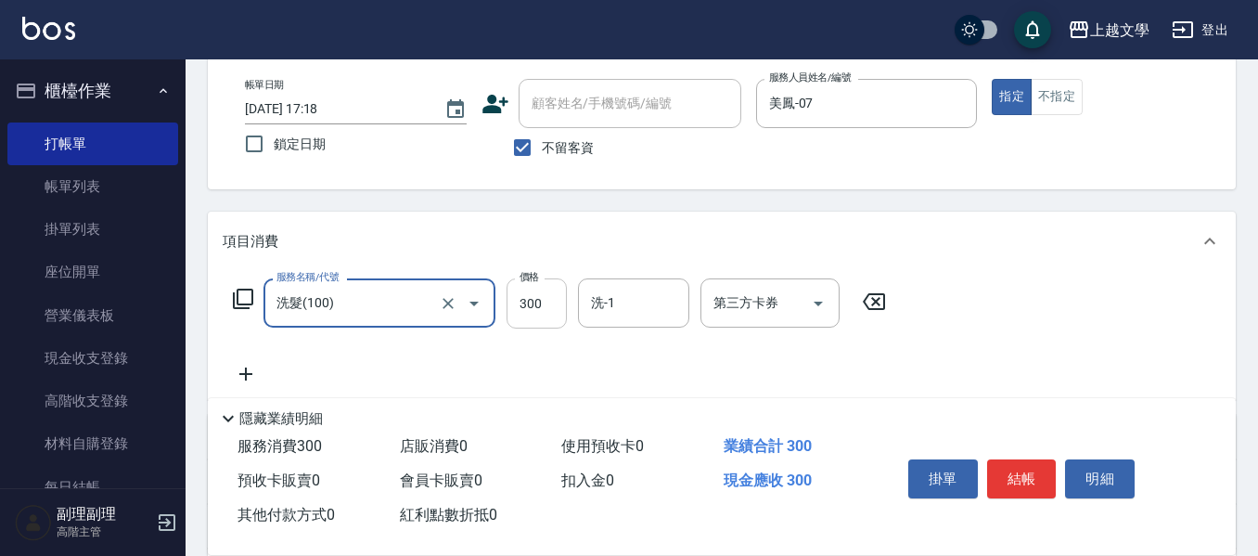
click at [530, 307] on input "300" at bounding box center [537, 303] width 60 height 50
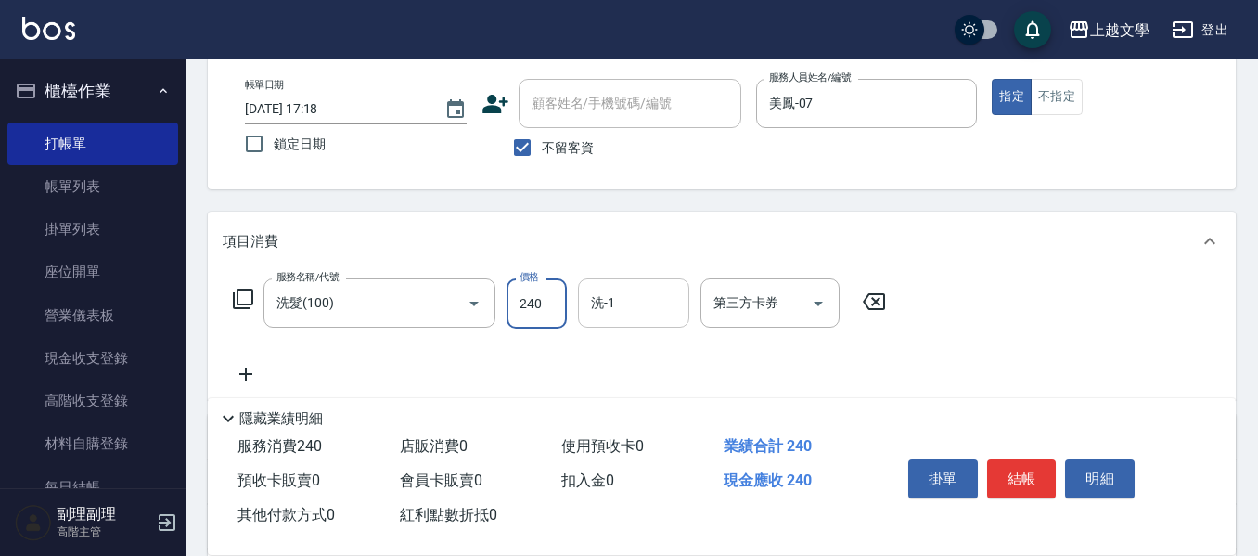
type input "240"
click at [648, 300] on input "洗-1" at bounding box center [633, 303] width 95 height 32
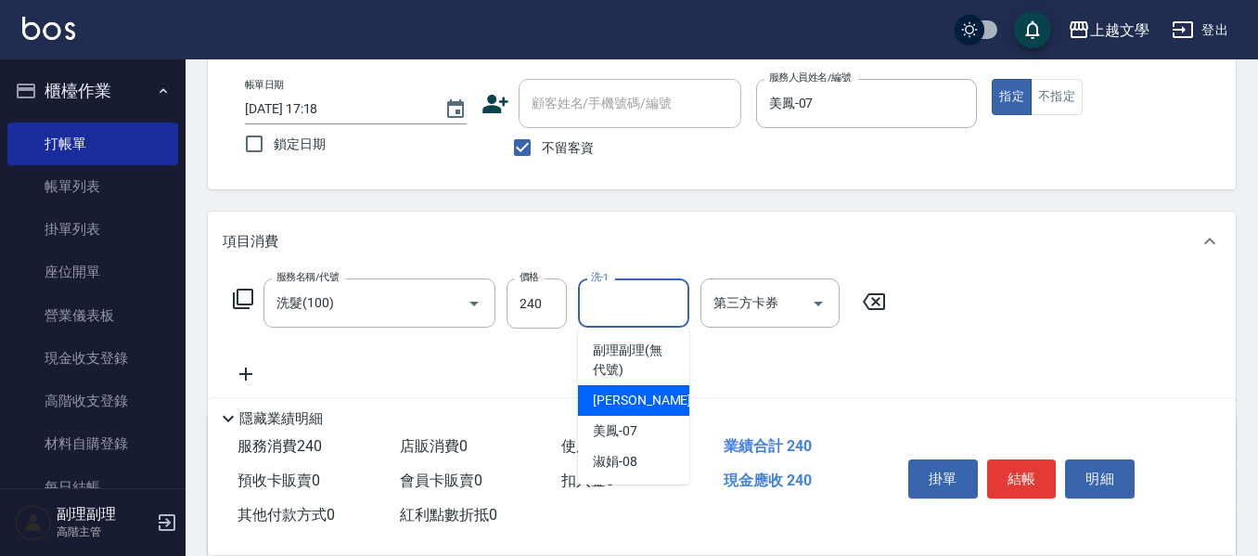
click at [630, 409] on span "佳珍 -06" at bounding box center [651, 400] width 117 height 19
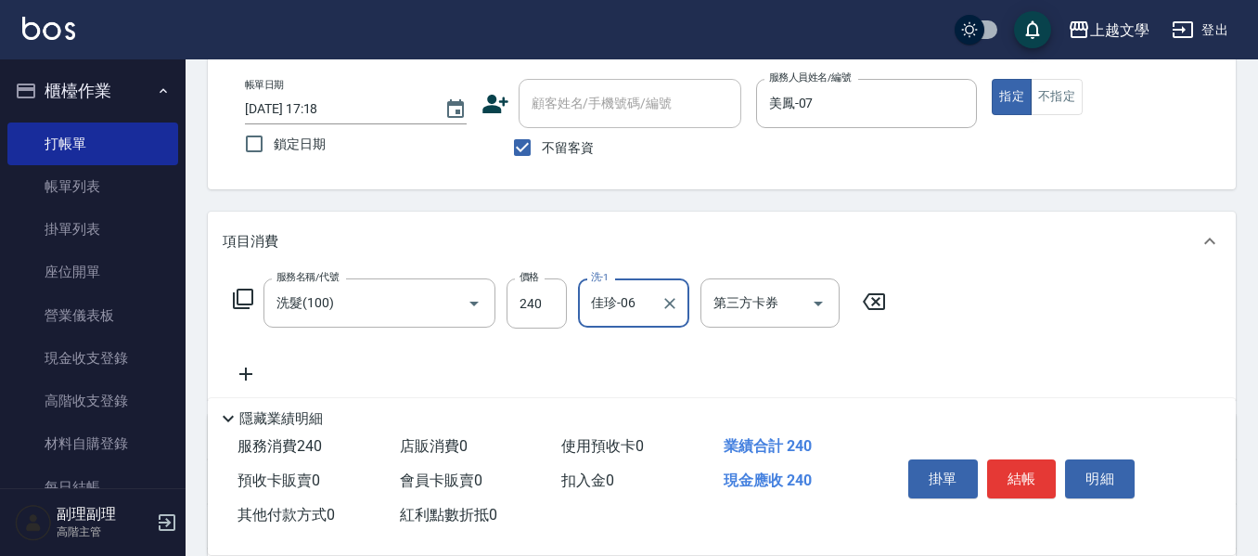
click at [641, 316] on input "佳珍-06" at bounding box center [619, 303] width 67 height 32
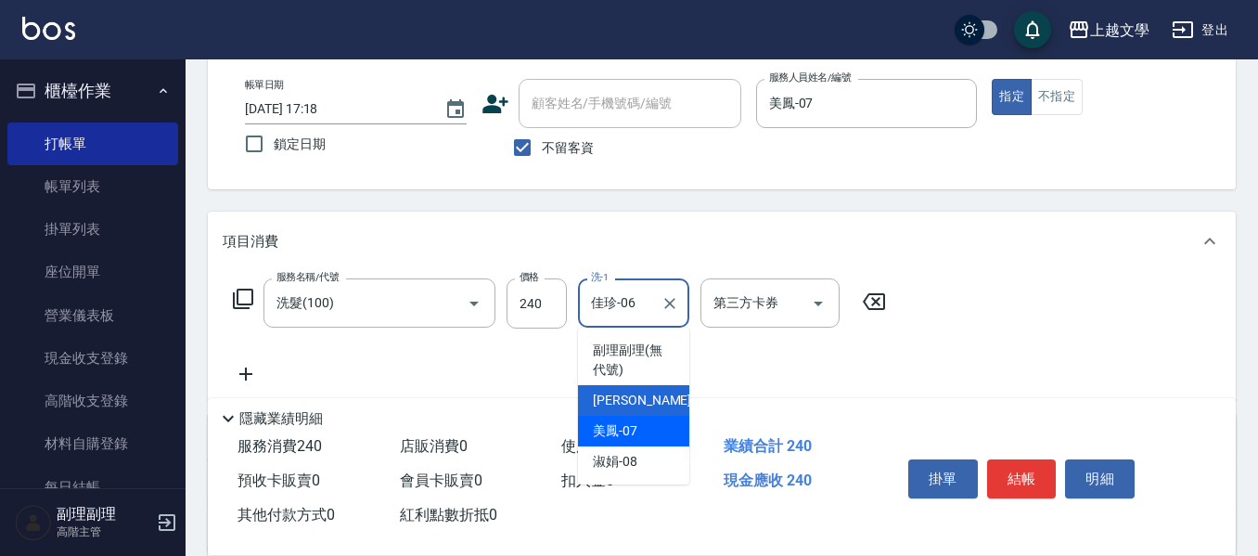
drag, startPoint x: 638, startPoint y: 439, endPoint x: 509, endPoint y: 439, distance: 129.0
click at [637, 439] on div "美鳳 -07" at bounding box center [633, 431] width 111 height 31
type input "美鳳-07"
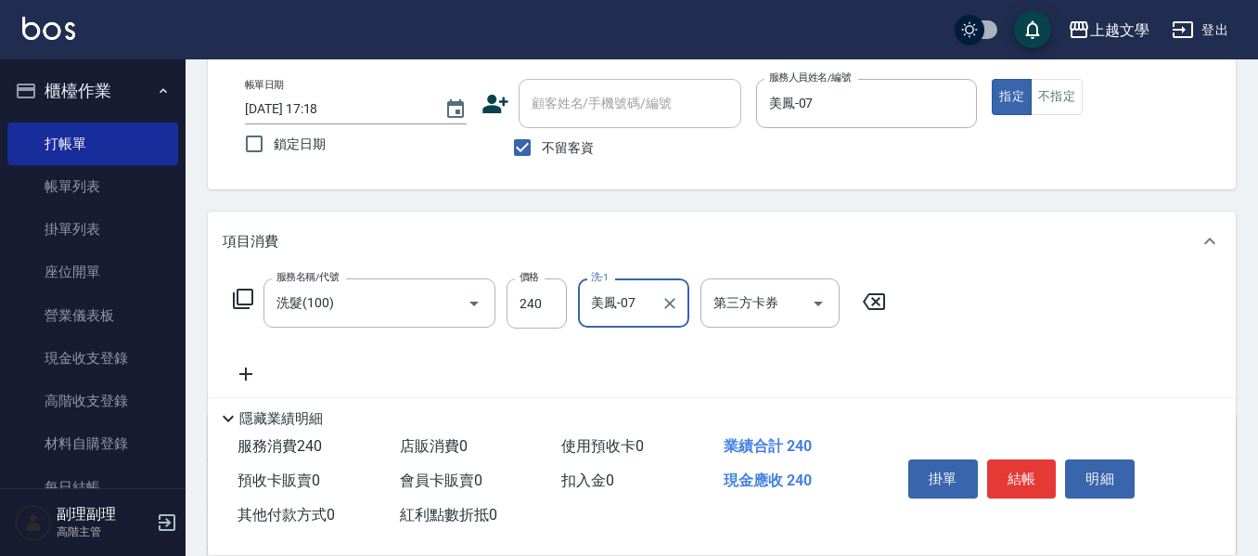
click at [254, 371] on icon at bounding box center [246, 374] width 46 height 22
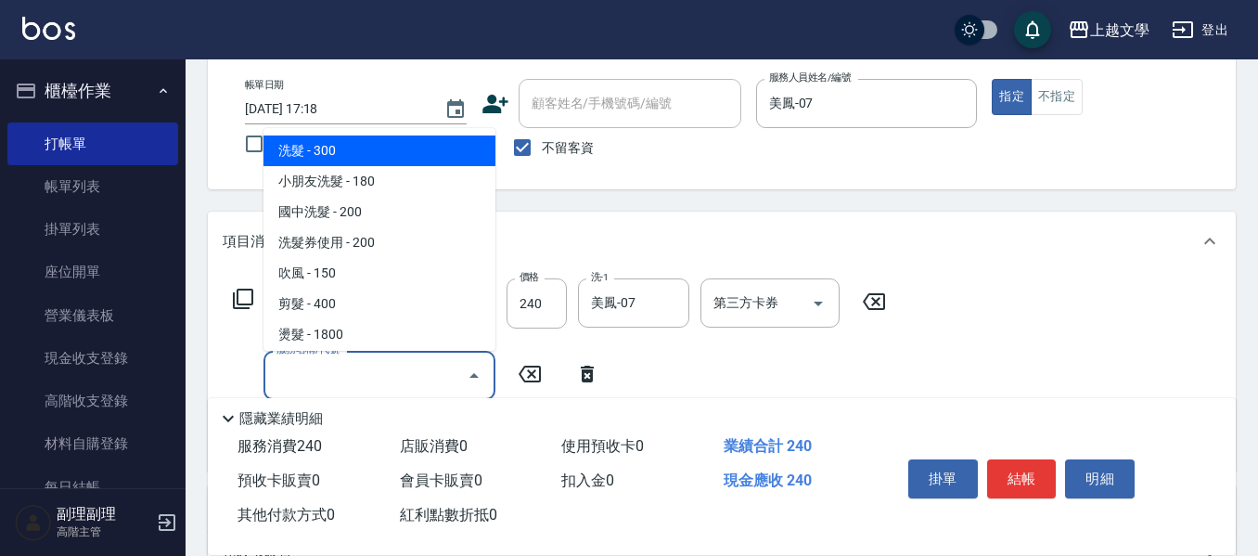
click at [299, 366] on input "服務名稱/代號" at bounding box center [365, 375] width 187 height 32
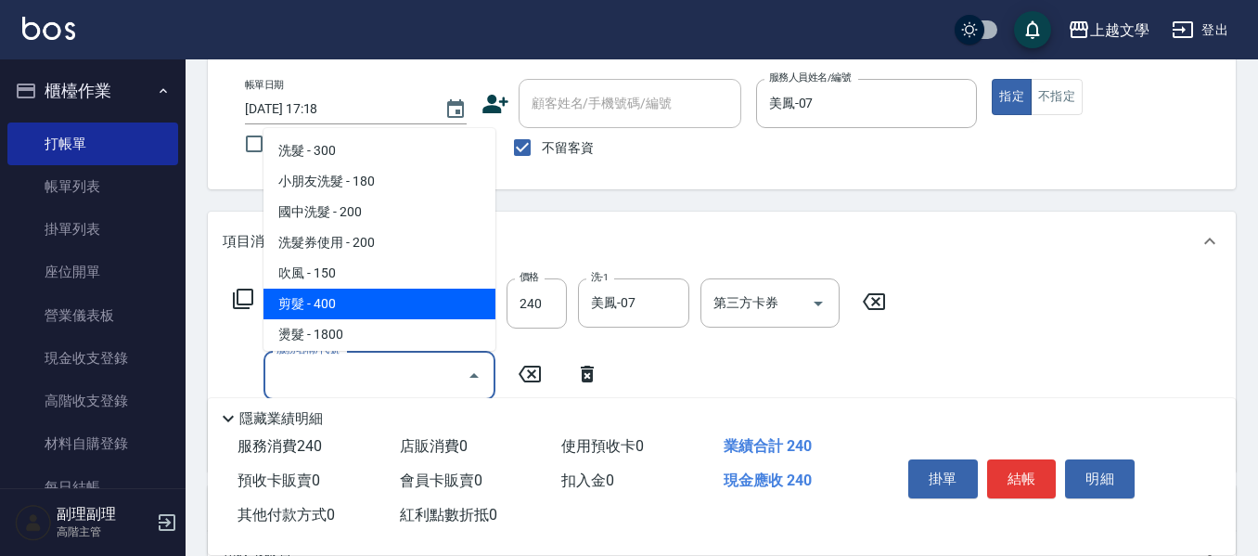
click at [331, 316] on span "剪髮 - 400" at bounding box center [380, 304] width 232 height 31
type input "剪髮(200)"
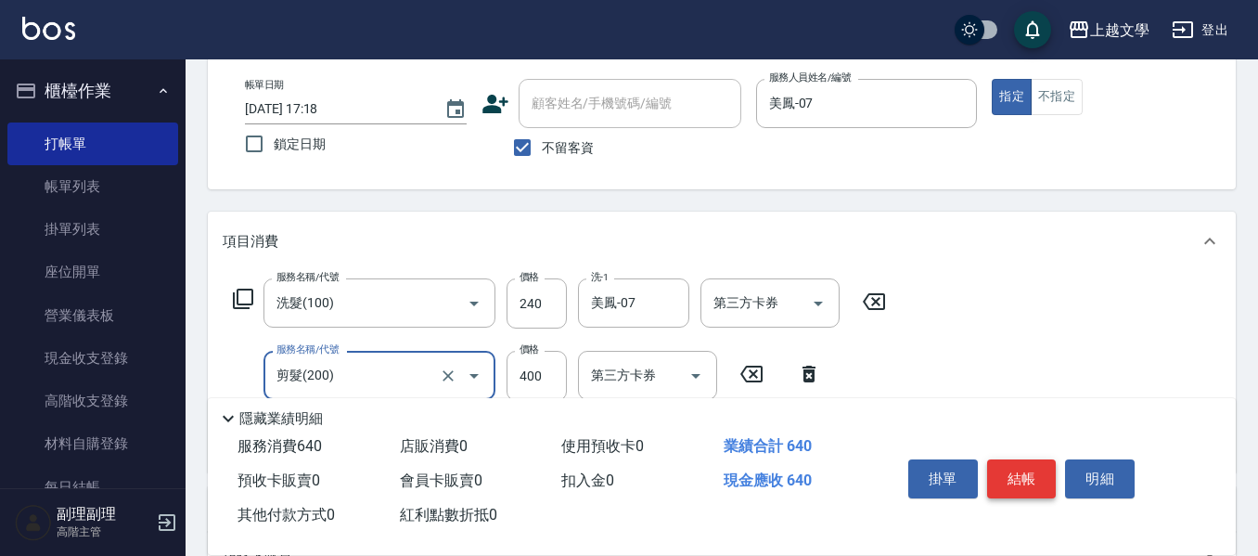
click at [1014, 474] on button "結帳" at bounding box center [1022, 478] width 70 height 39
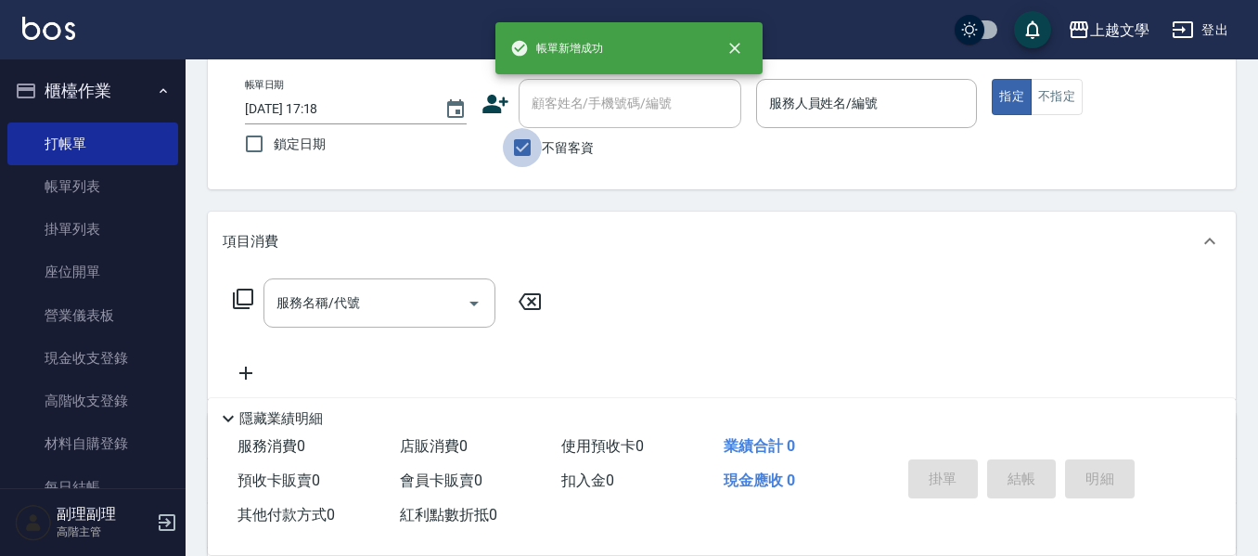
drag, startPoint x: 523, startPoint y: 158, endPoint x: 543, endPoint y: 134, distance: 31.0
click at [524, 155] on input "不留客資" at bounding box center [522, 147] width 39 height 39
checkbox input "false"
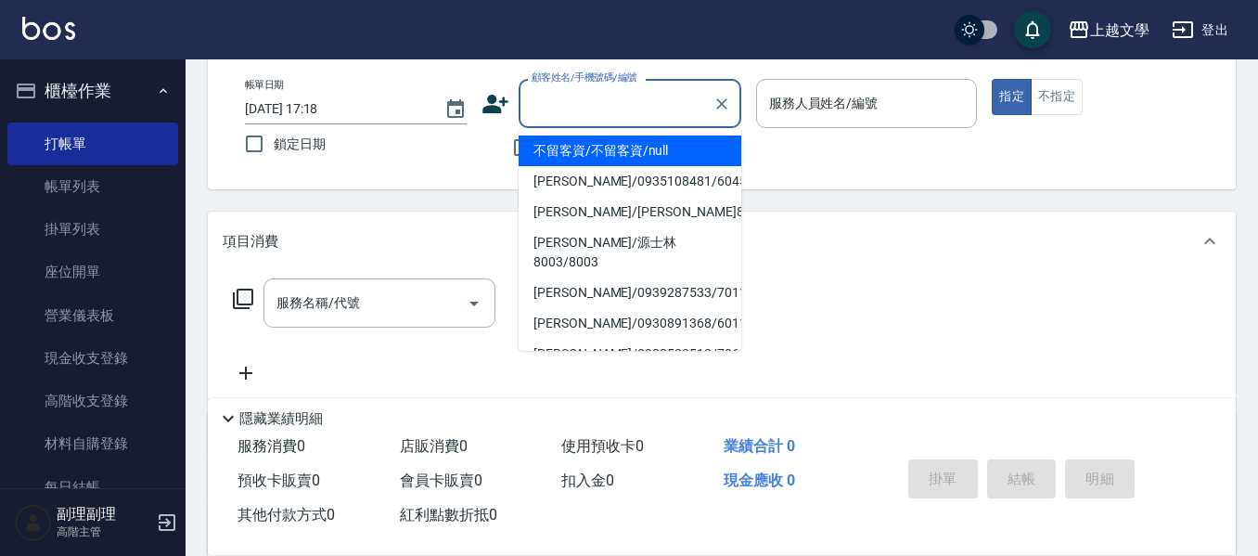
click at [563, 103] on input "顧客姓名/手機號碼/編號" at bounding box center [616, 103] width 178 height 32
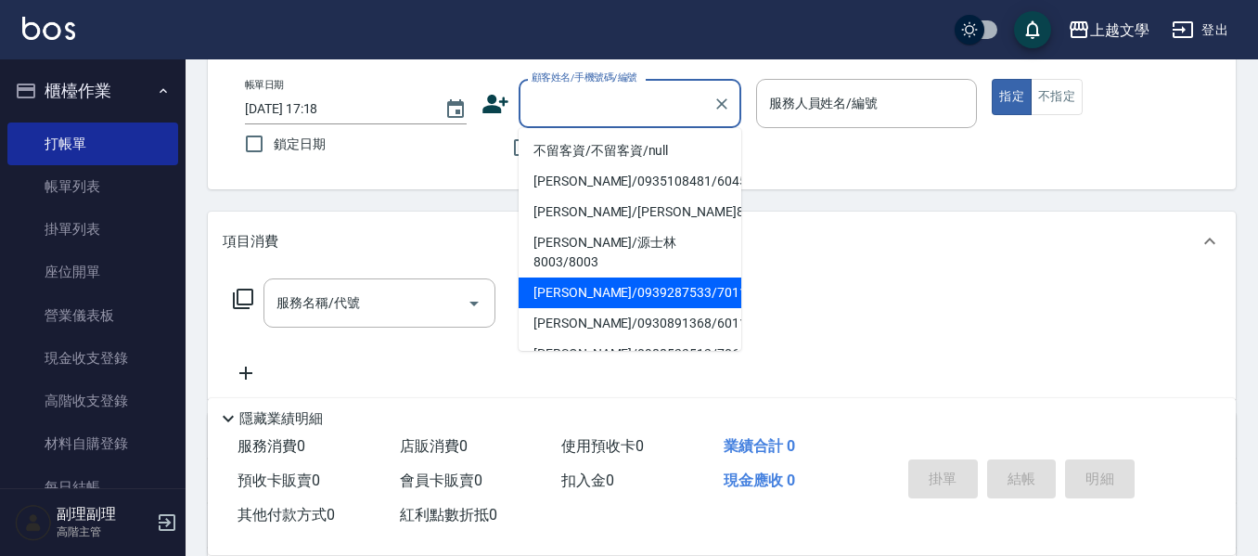
click at [609, 277] on li "[PERSON_NAME]/0939287533/7011" at bounding box center [630, 292] width 223 height 31
type input "[PERSON_NAME]/0939287533/7011"
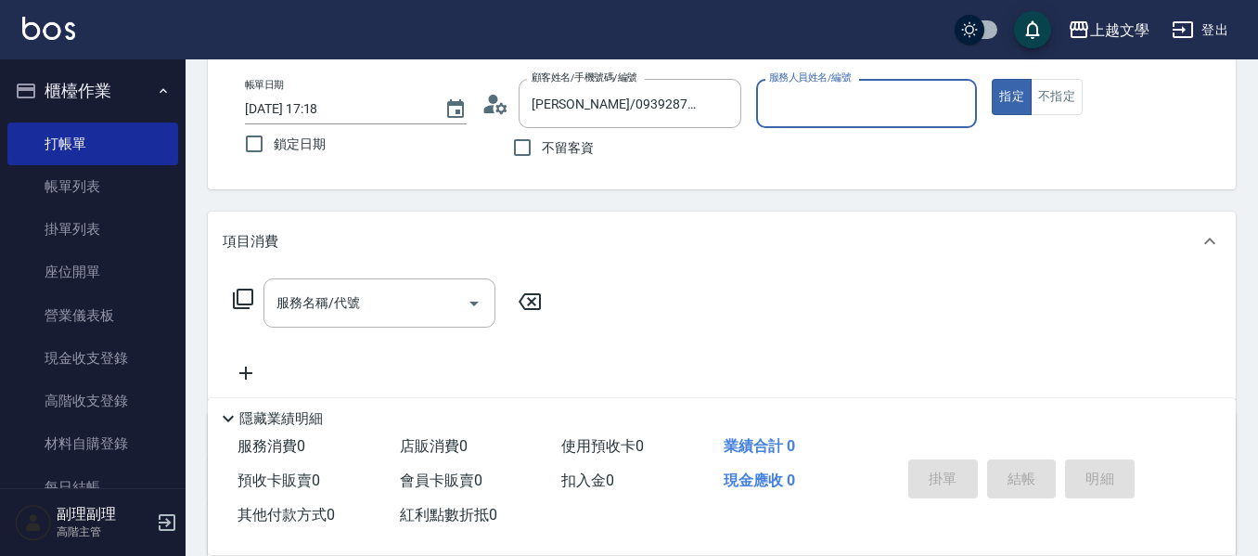
click at [779, 123] on div "服務人員姓名/編號" at bounding box center [867, 103] width 222 height 49
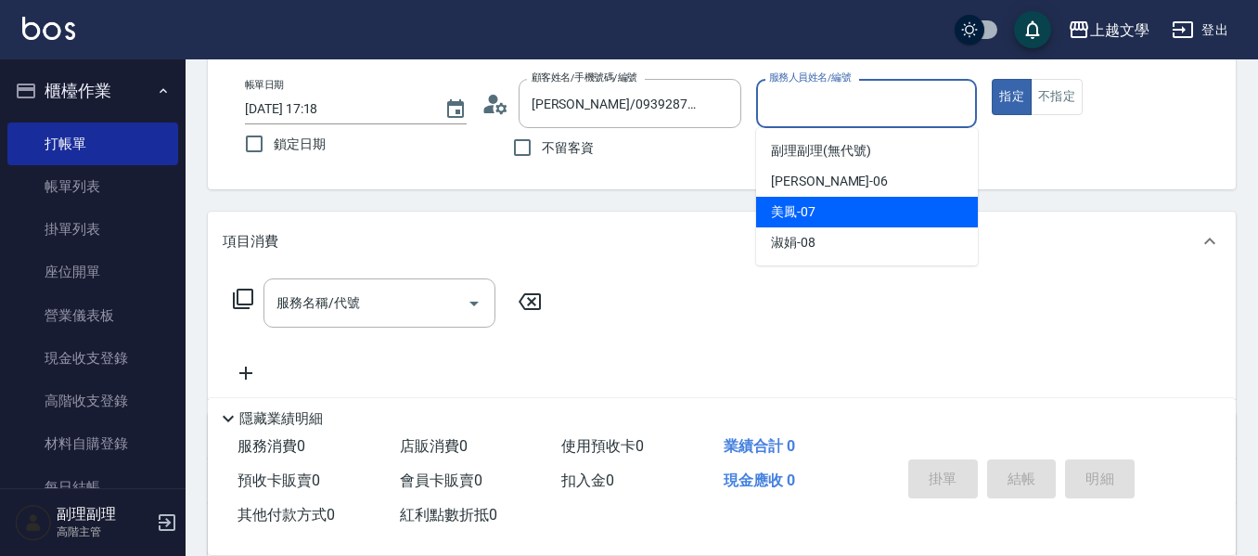
click at [792, 206] on span "美鳳 -07" at bounding box center [793, 211] width 45 height 19
type input "美鳳-07"
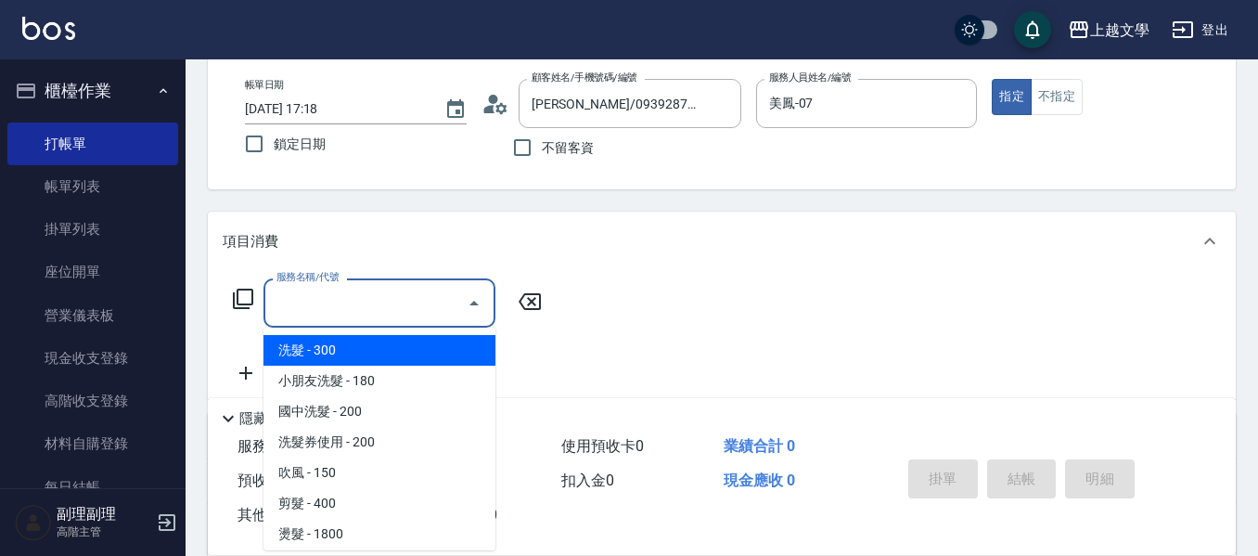
click at [398, 316] on input "服務名稱/代號" at bounding box center [365, 303] width 187 height 32
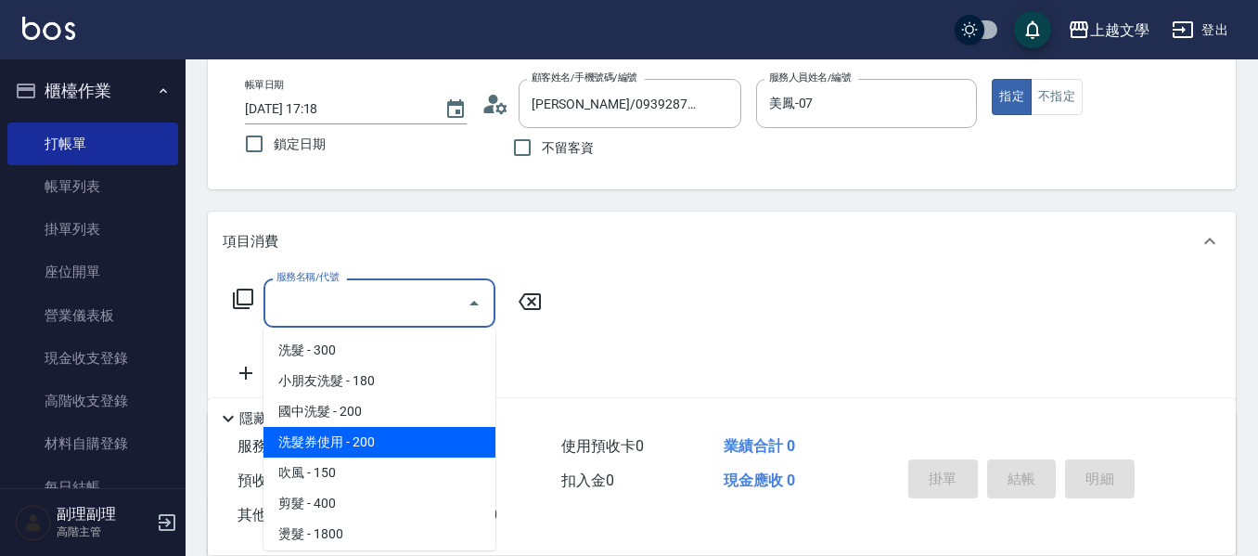
click at [366, 453] on span "洗髮券使用 - 200" at bounding box center [380, 442] width 232 height 31
type input "洗髮券使用(105)"
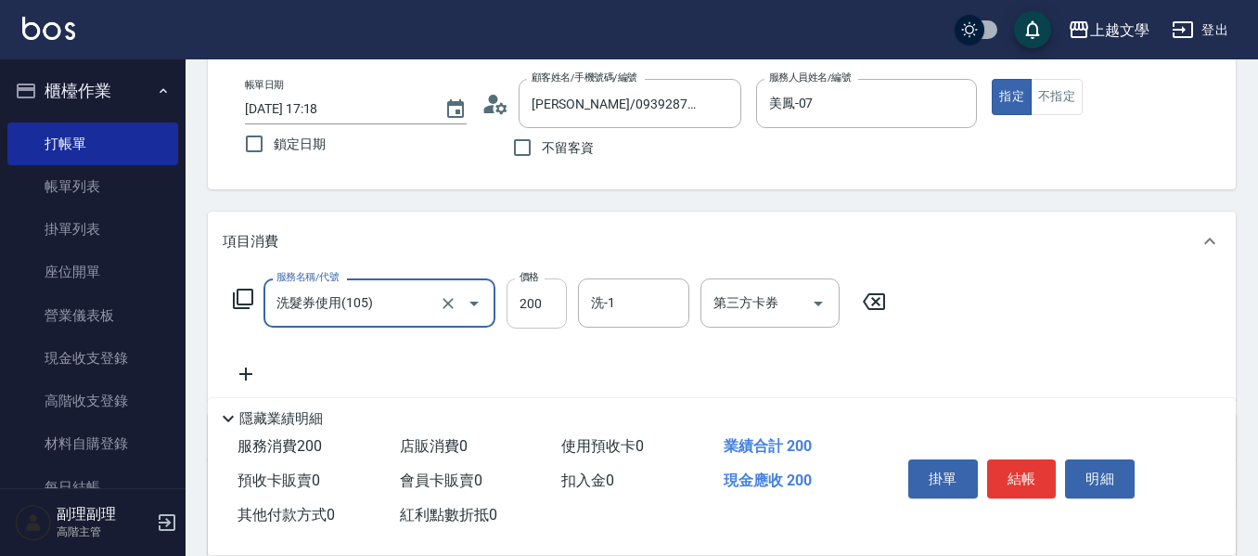
click at [556, 309] on input "200" at bounding box center [537, 303] width 60 height 50
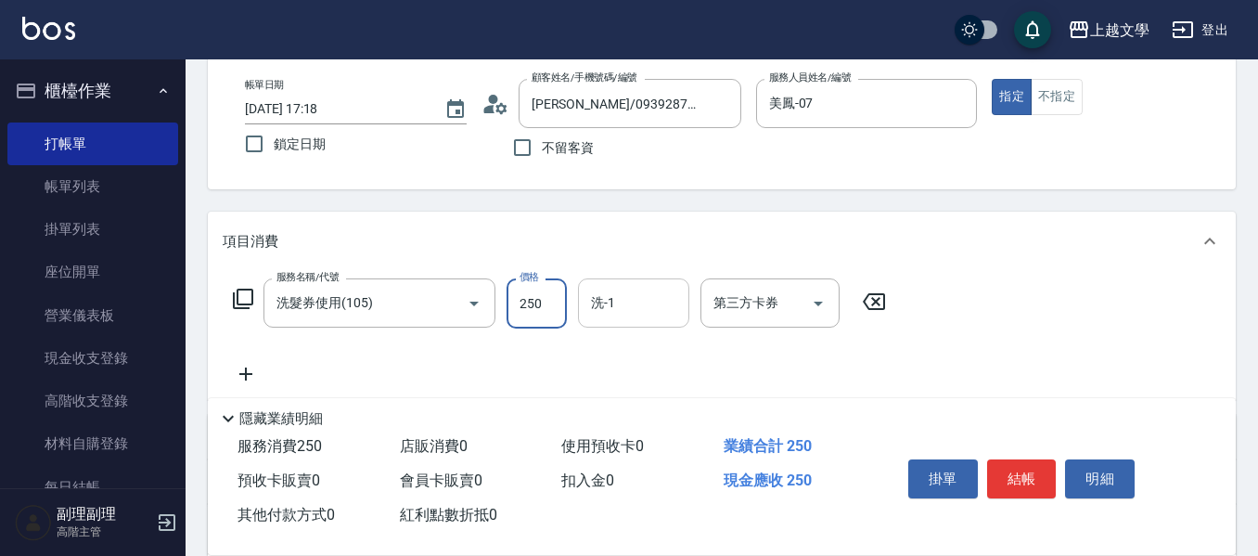
type input "250"
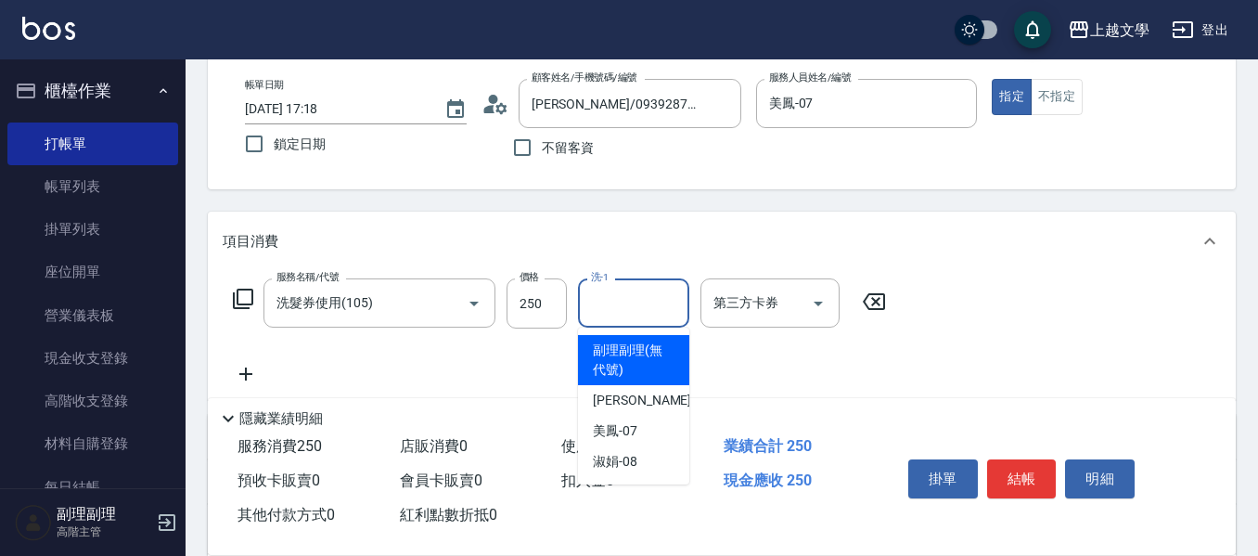
click at [600, 315] on input "洗-1" at bounding box center [633, 303] width 95 height 32
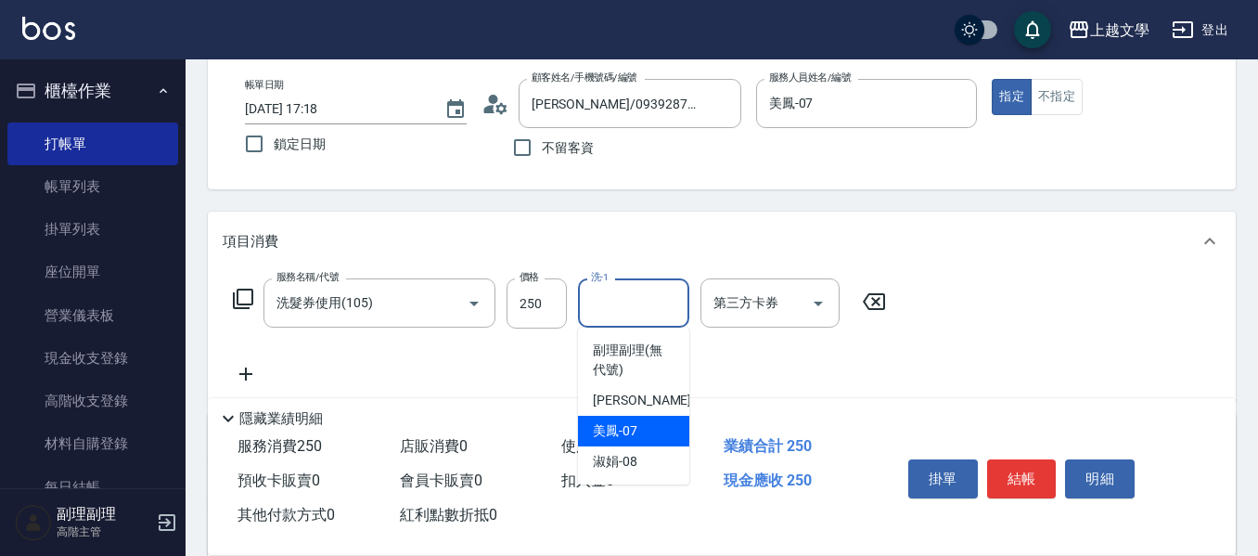
click at [585, 439] on div "美鳳 -07" at bounding box center [633, 431] width 111 height 31
type input "美鳳-07"
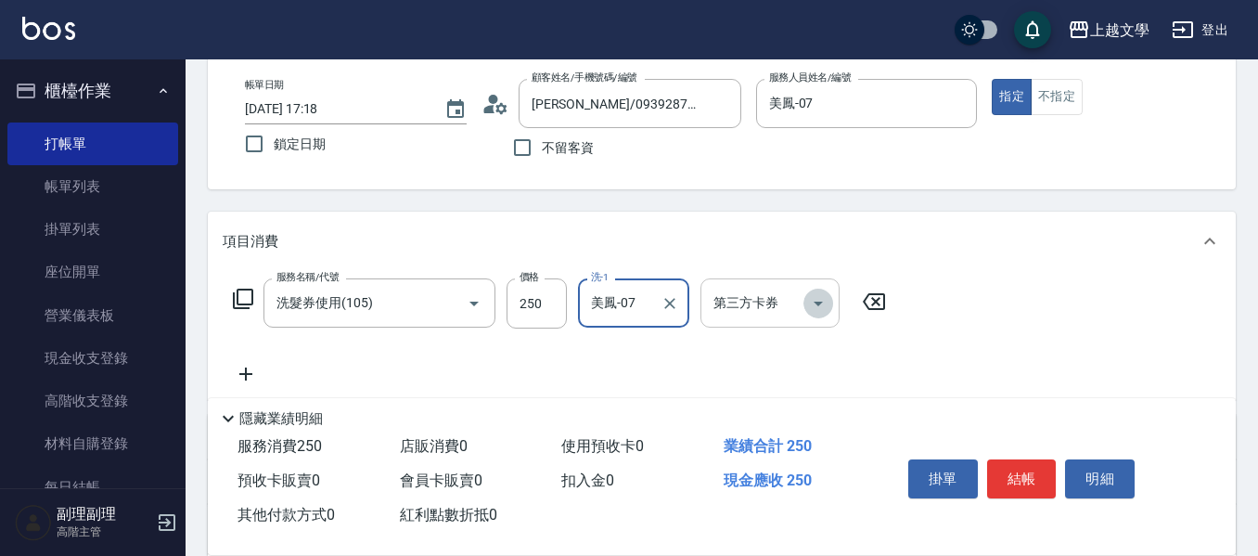
click at [823, 315] on button "Open" at bounding box center [819, 304] width 30 height 30
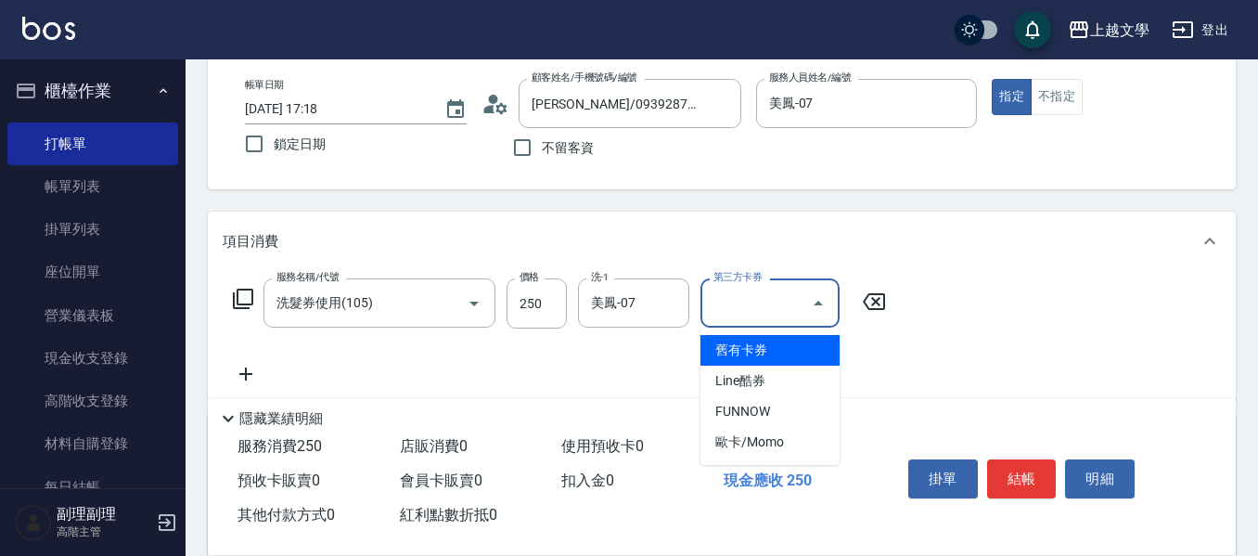
click at [797, 354] on span "舊有卡券" at bounding box center [770, 350] width 139 height 31
type input "舊有卡券"
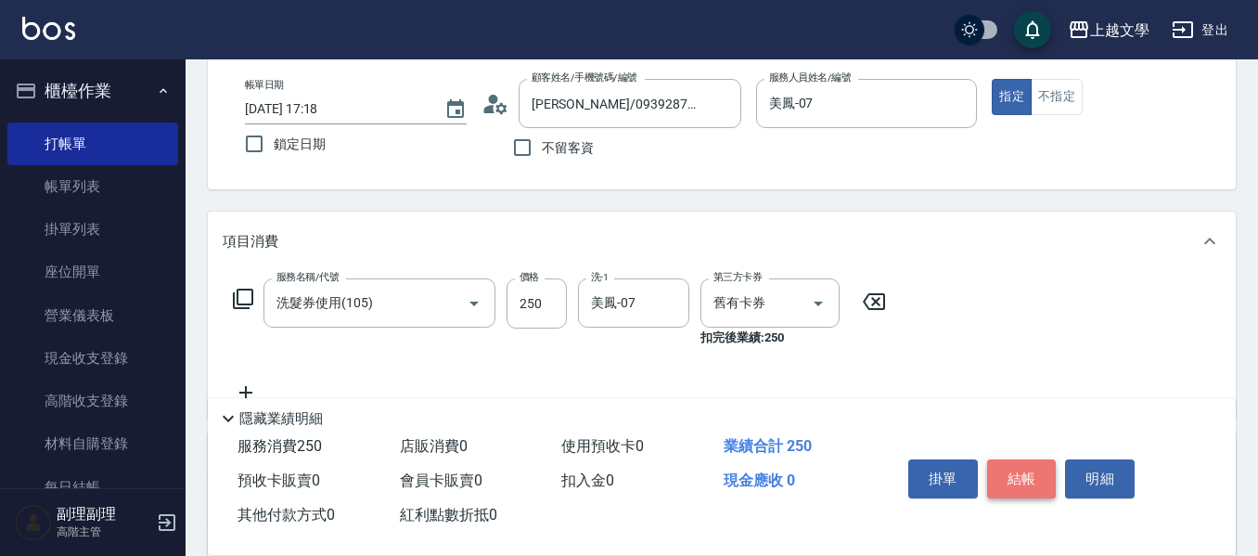
click at [1037, 469] on button "結帳" at bounding box center [1022, 478] width 70 height 39
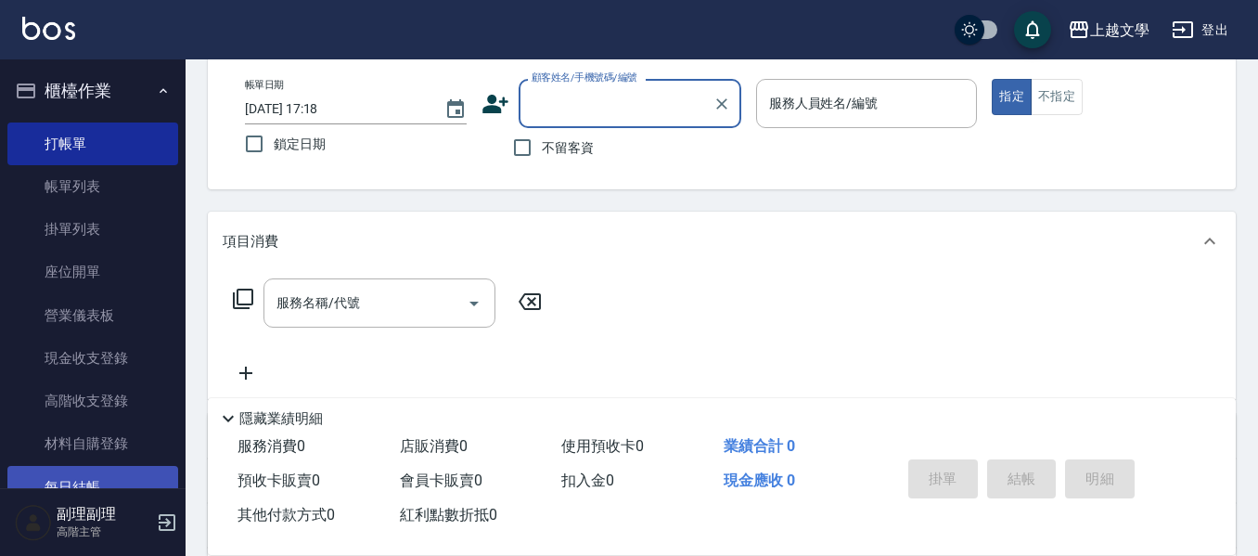
click at [87, 476] on link "每日結帳" at bounding box center [92, 487] width 171 height 43
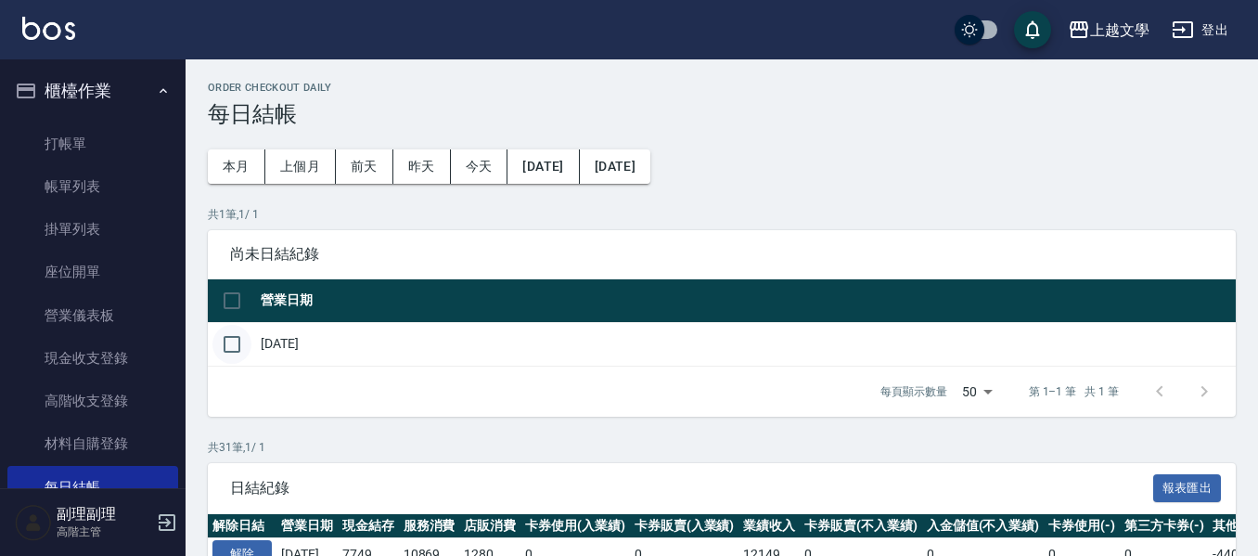
click at [232, 344] on input "checkbox" at bounding box center [232, 344] width 39 height 39
checkbox input "true"
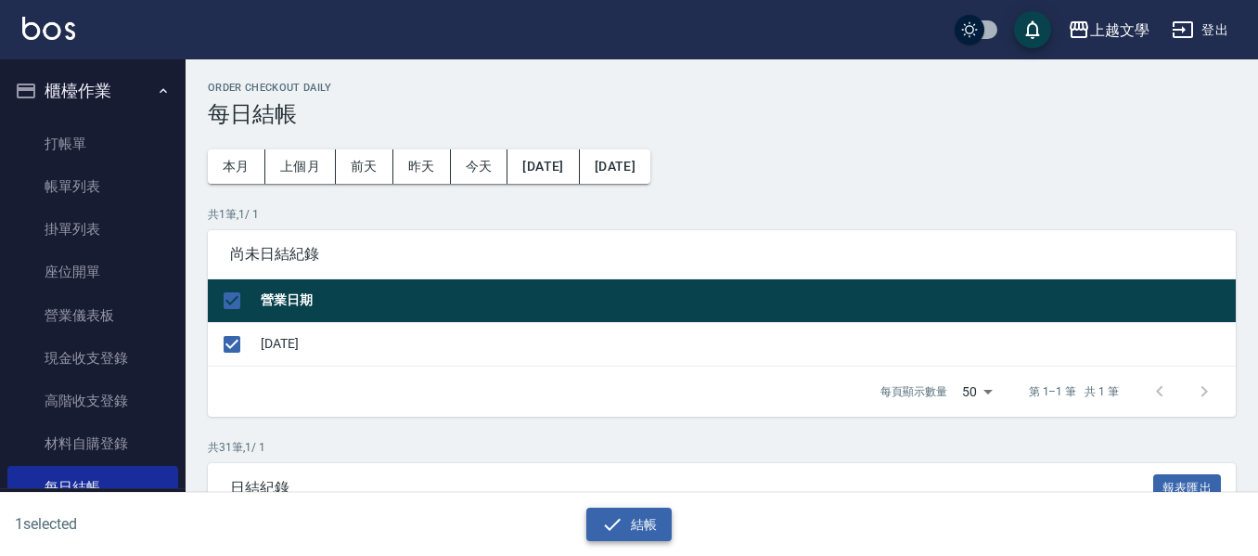
click at [613, 519] on icon "button" at bounding box center [612, 524] width 22 height 22
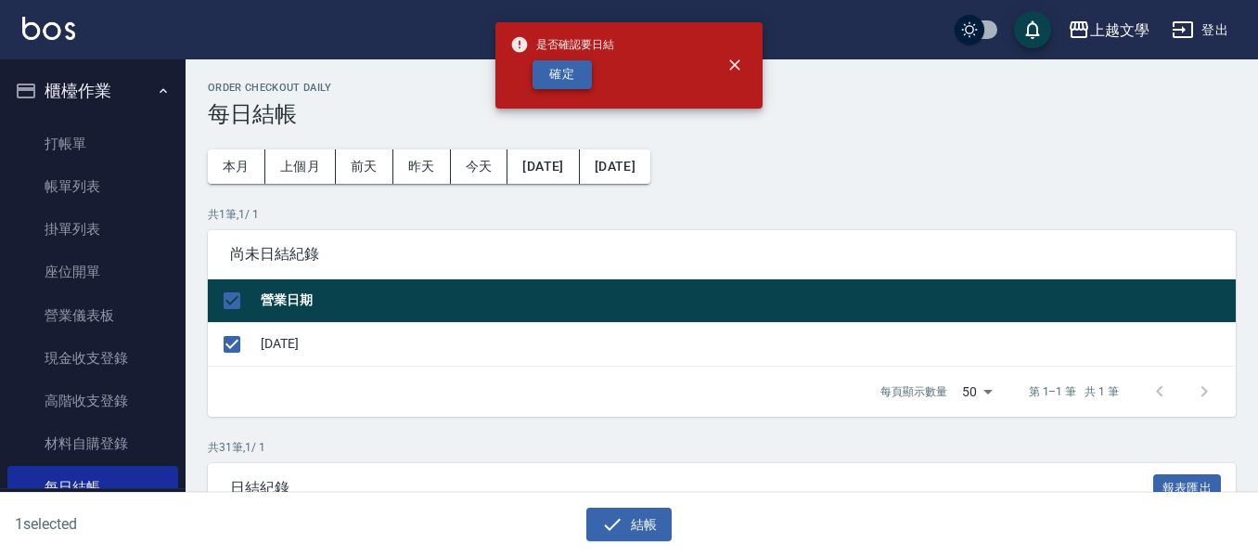
click at [571, 59] on div "是否確認要日結 確定" at bounding box center [562, 65] width 104 height 75
click at [572, 65] on button "確定" at bounding box center [562, 74] width 59 height 29
checkbox input "false"
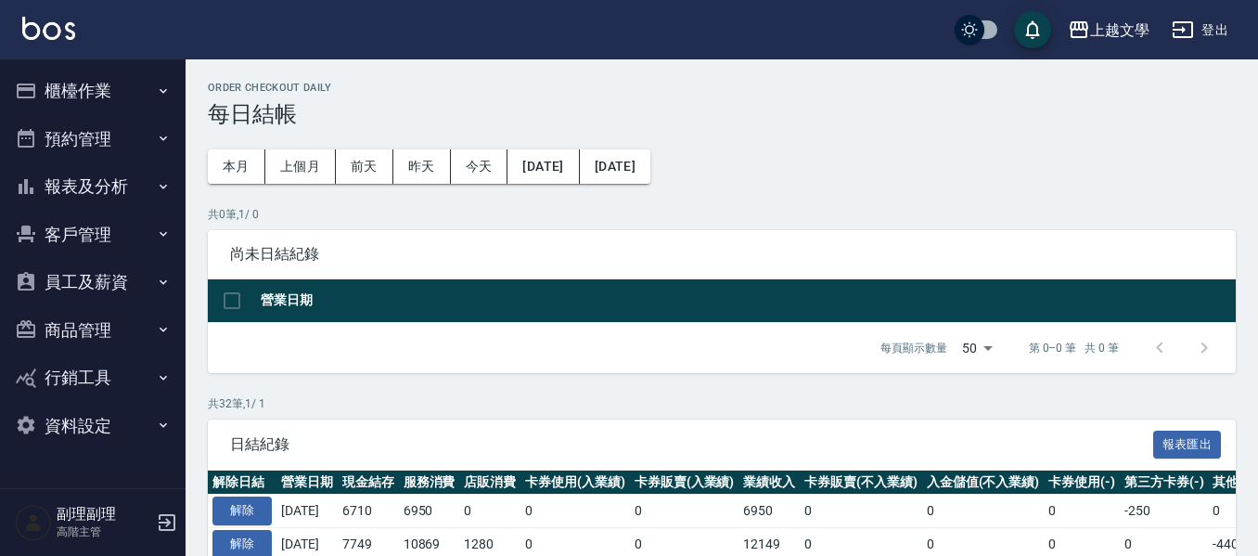
click at [96, 187] on button "報表及分析" at bounding box center [92, 186] width 171 height 48
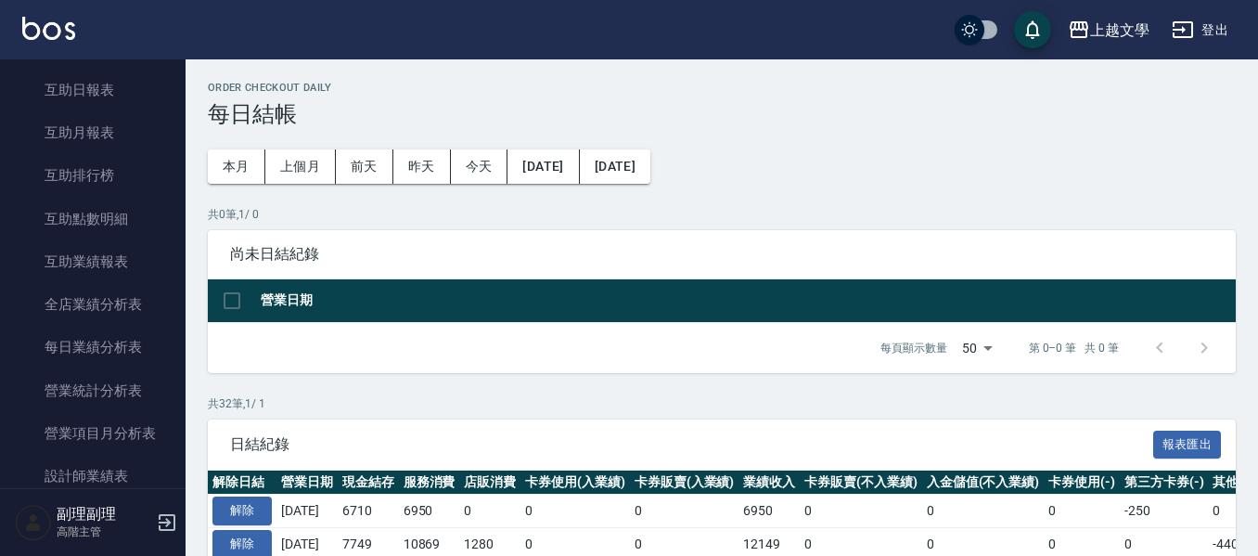
scroll to position [464, 0]
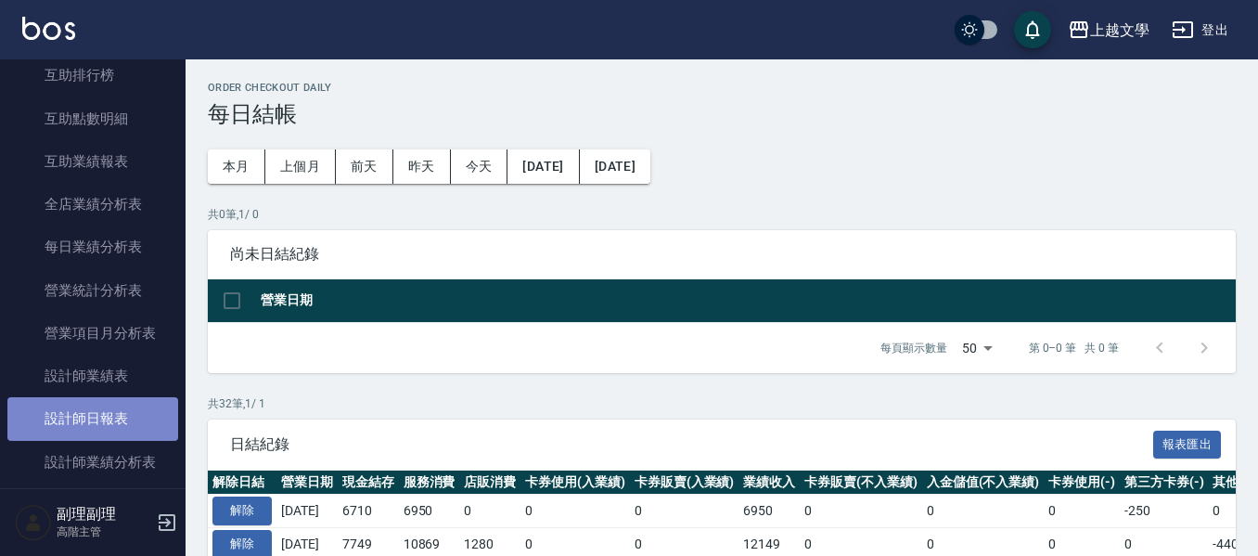
click at [99, 412] on link "設計師日報表" at bounding box center [92, 418] width 171 height 43
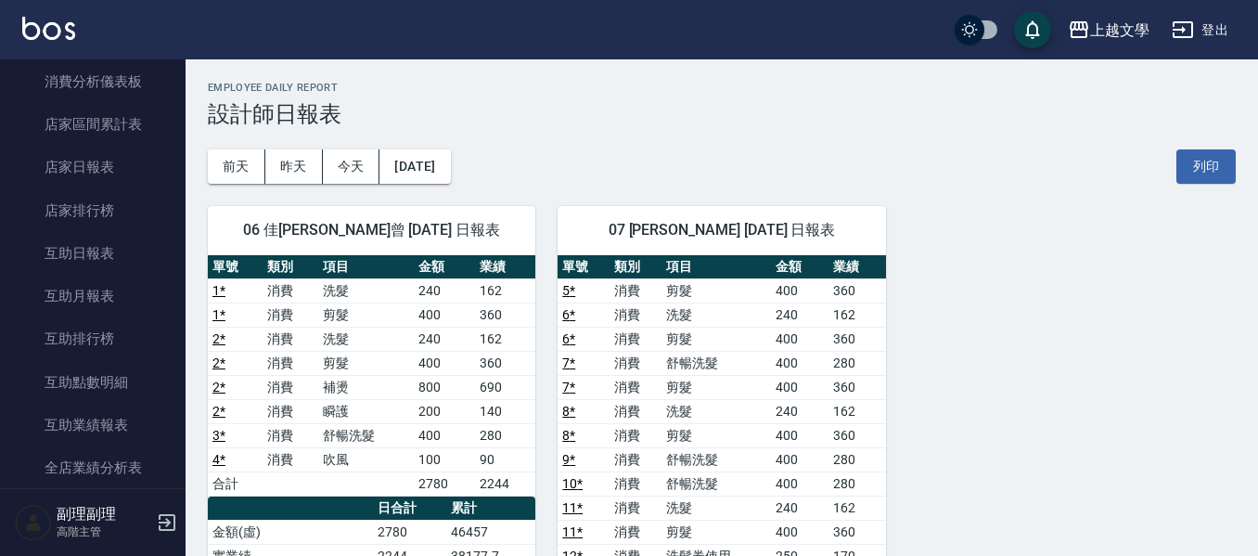
scroll to position [93, 0]
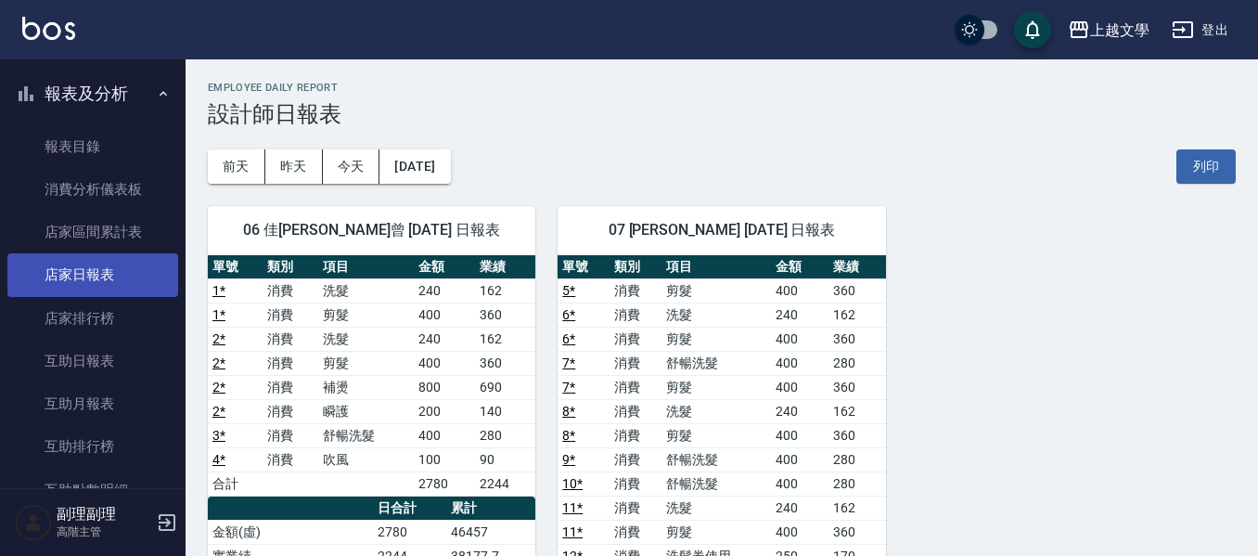
click at [93, 281] on link "店家日報表" at bounding box center [92, 274] width 171 height 43
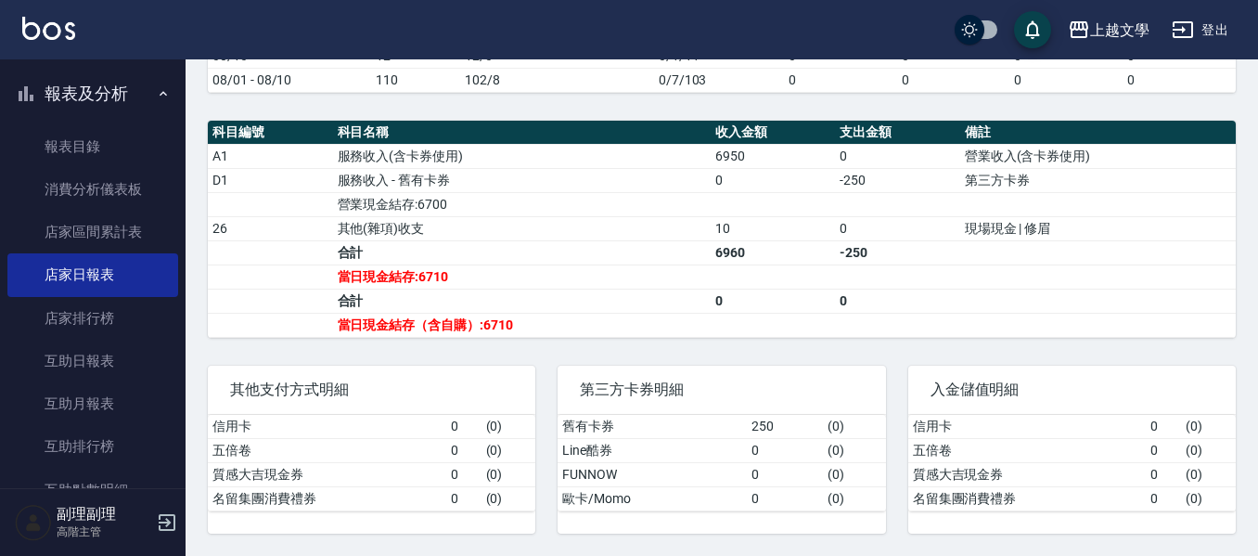
scroll to position [516, 0]
